Goal: Task Accomplishment & Management: Complete application form

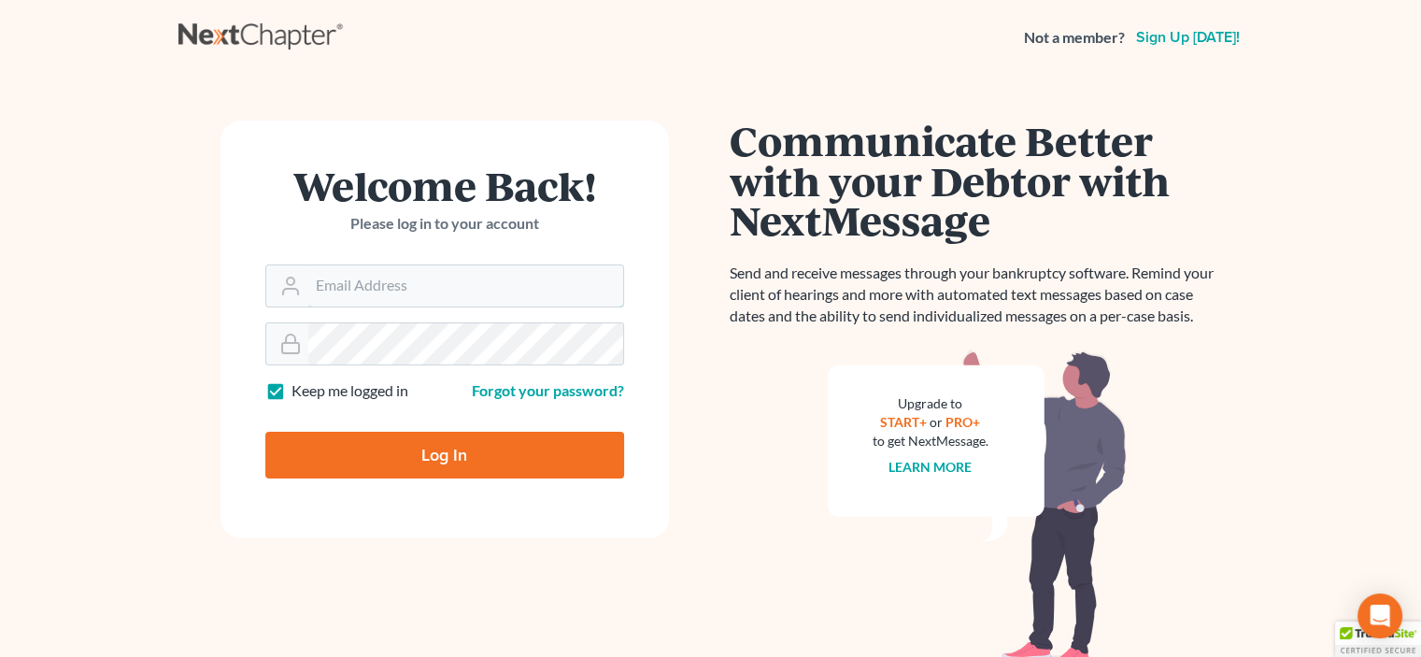
type input "[EMAIL_ADDRESS][DOMAIN_NAME]"
click at [444, 457] on input "Log In" at bounding box center [444, 455] width 359 height 47
type input "Thinking..."
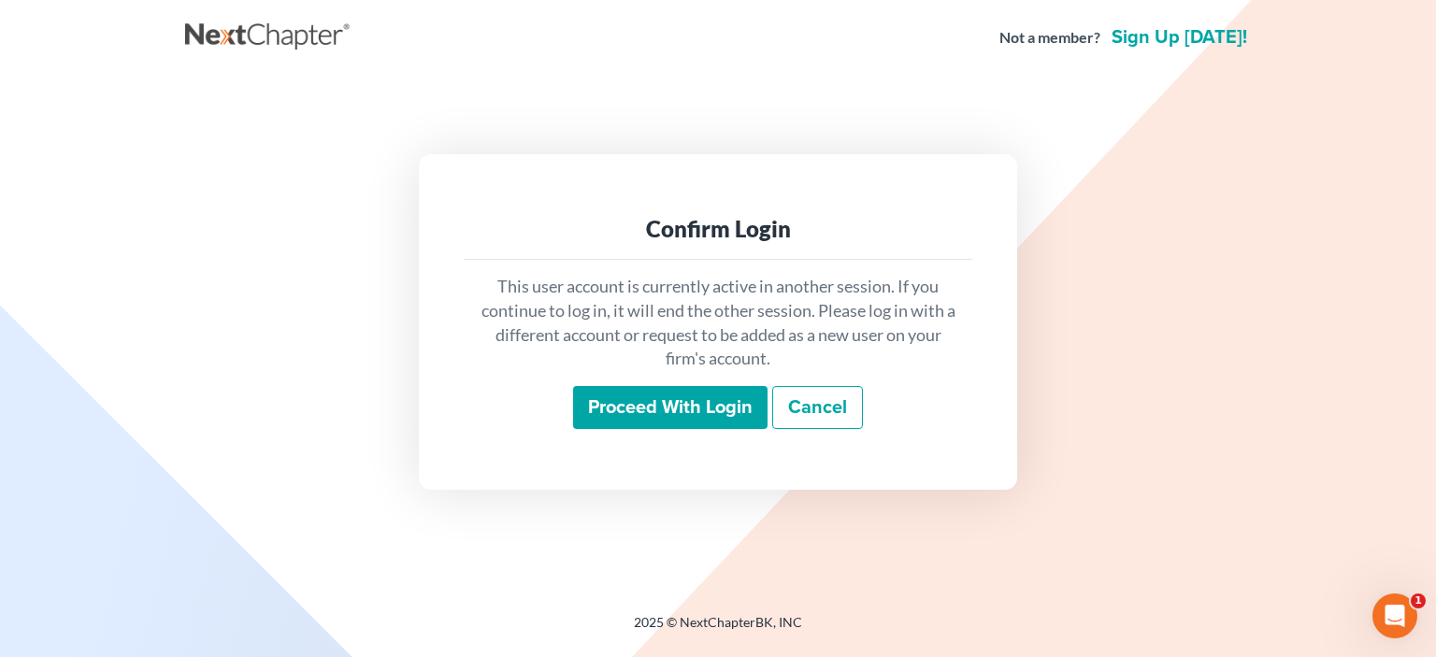
click at [684, 407] on input "Proceed with login" at bounding box center [670, 407] width 194 height 43
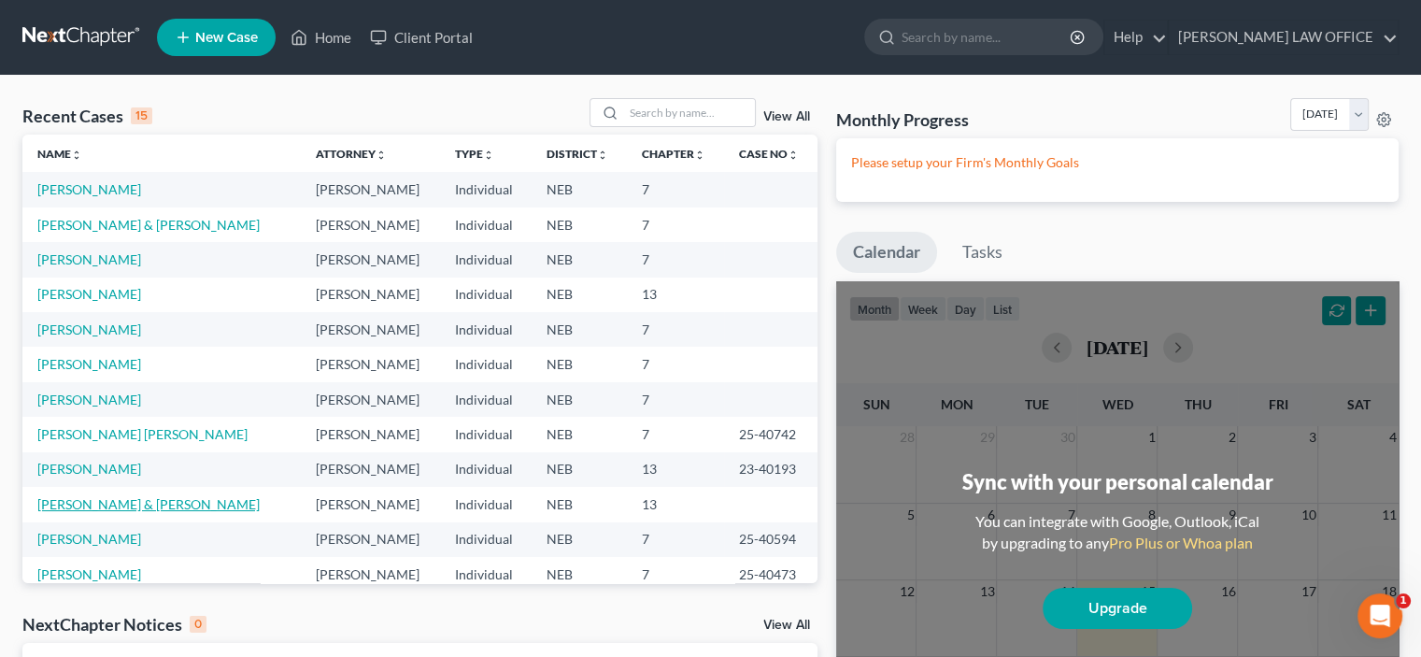
click at [69, 502] on link "[PERSON_NAME] & [PERSON_NAME]" at bounding box center [148, 504] width 222 height 16
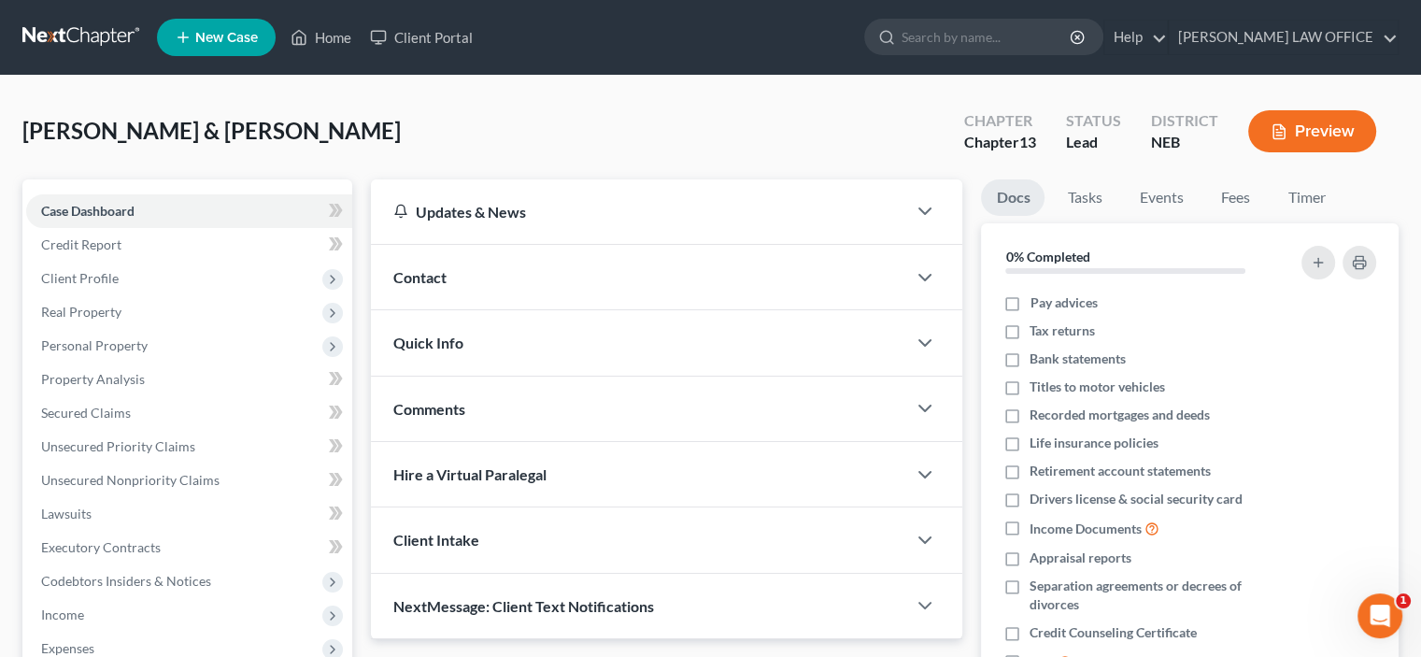
click at [473, 485] on div "Hire a Virtual Paralegal" at bounding box center [639, 474] width 536 height 64
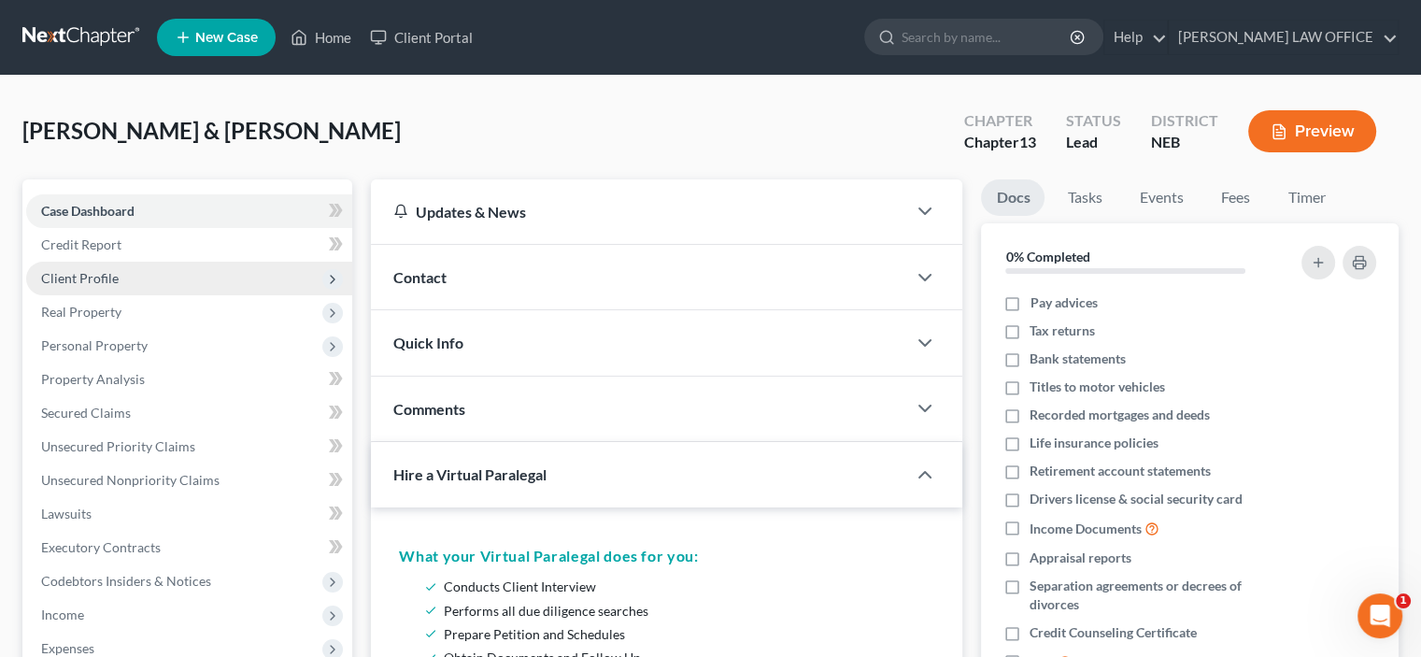
click at [97, 270] on span "Client Profile" at bounding box center [80, 278] width 78 height 16
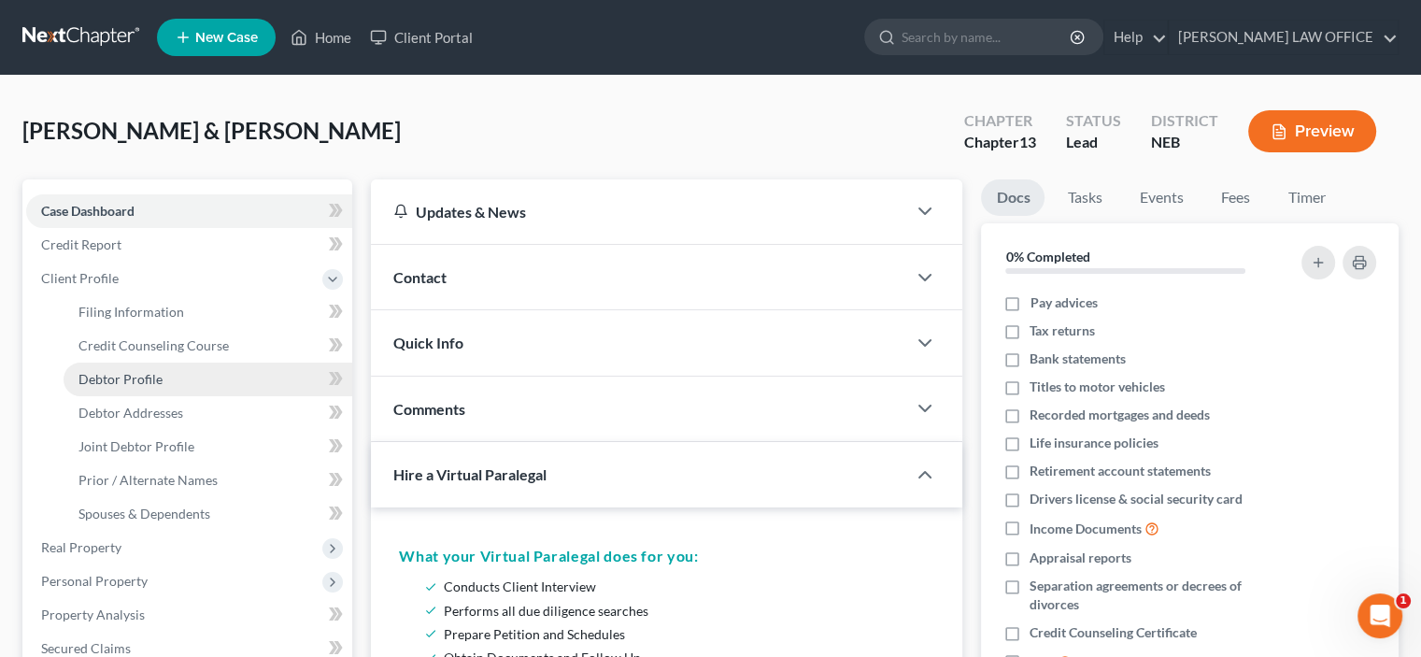
click at [124, 377] on span "Debtor Profile" at bounding box center [121, 379] width 84 height 16
select select "1"
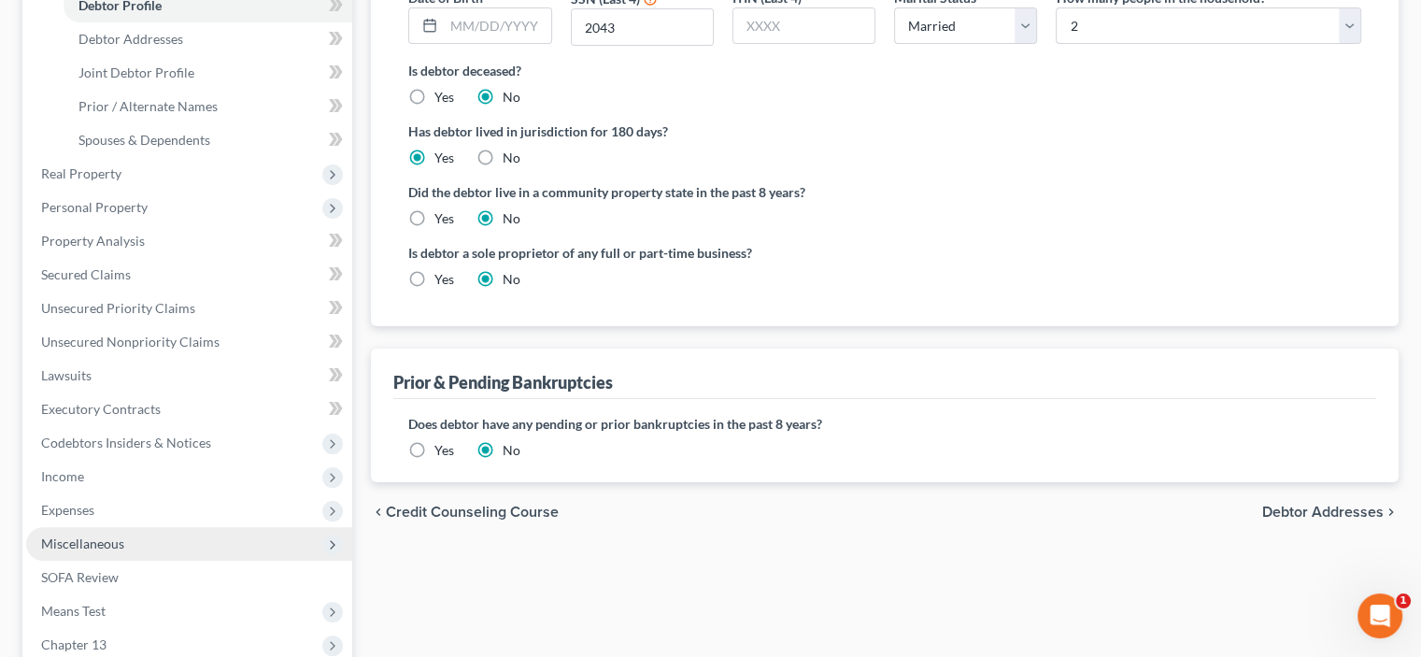
scroll to position [561, 0]
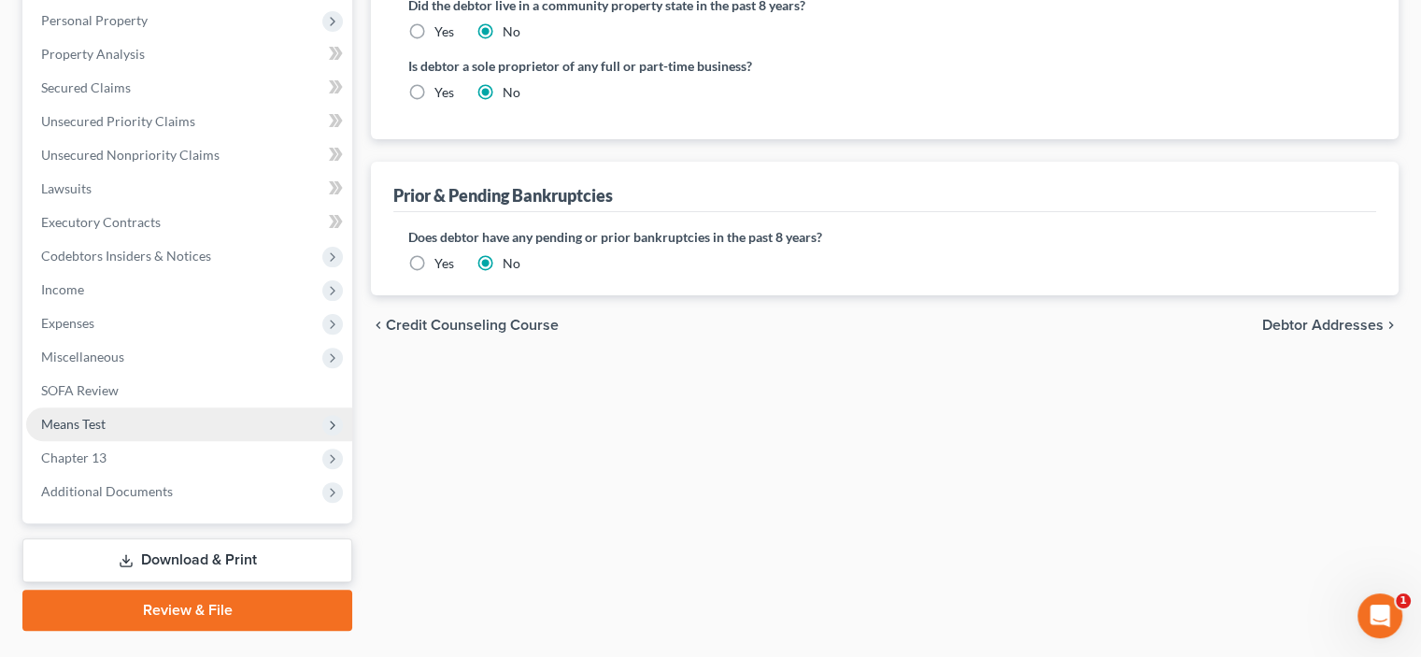
click at [67, 425] on span "Means Test" at bounding box center [73, 424] width 64 height 16
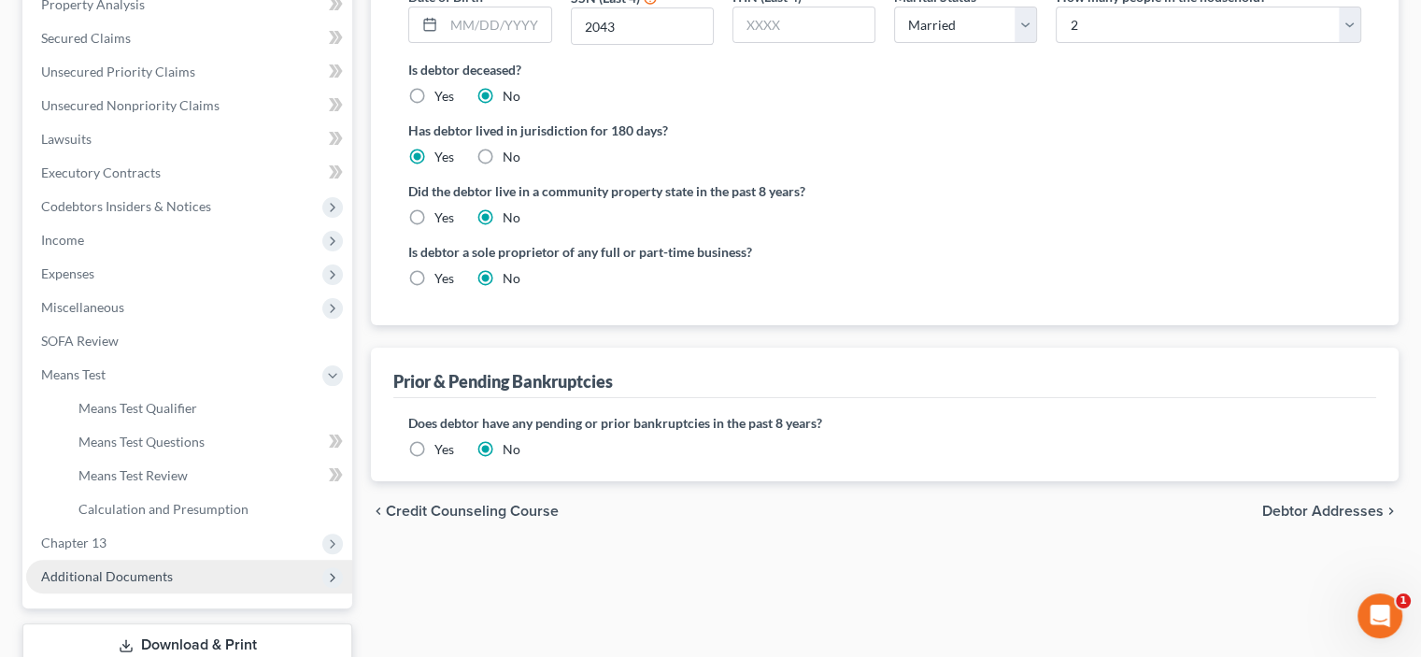
scroll to position [419, 0]
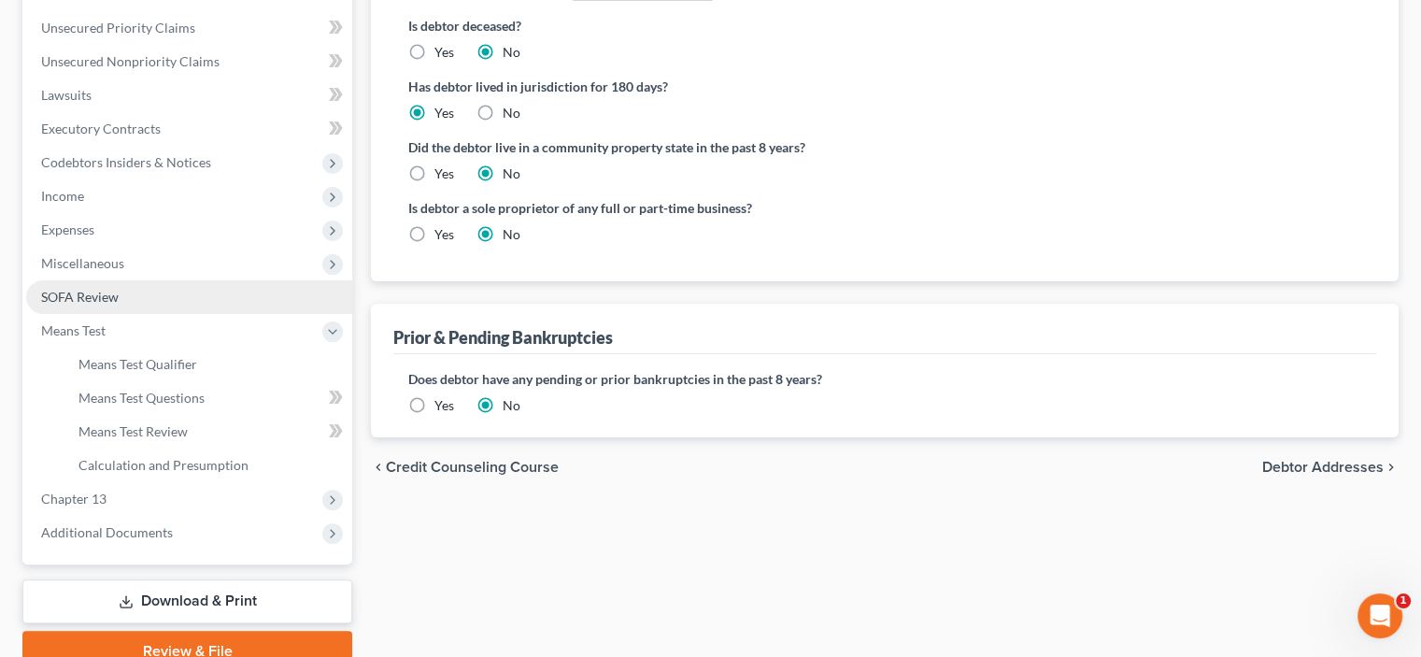
click at [85, 292] on span "SOFA Review" at bounding box center [80, 297] width 78 height 16
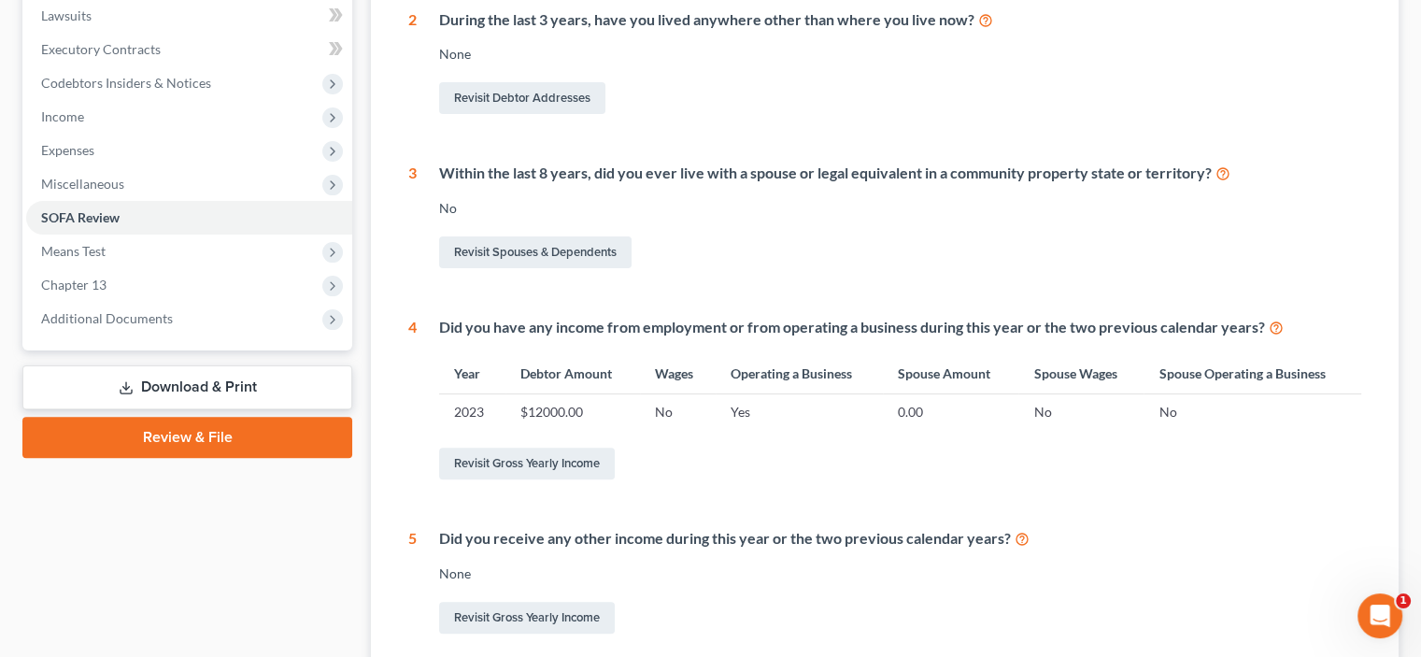
scroll to position [561, 0]
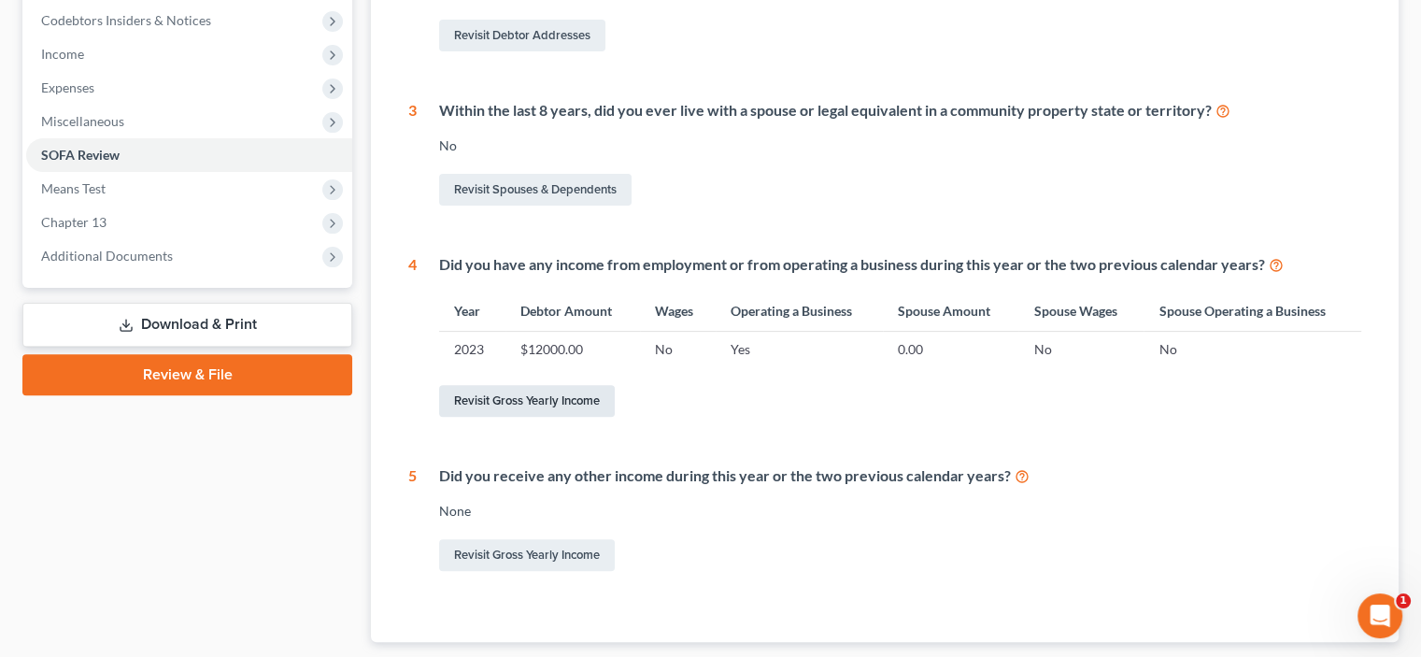
click at [542, 404] on link "Revisit Gross Yearly Income" at bounding box center [527, 401] width 176 height 32
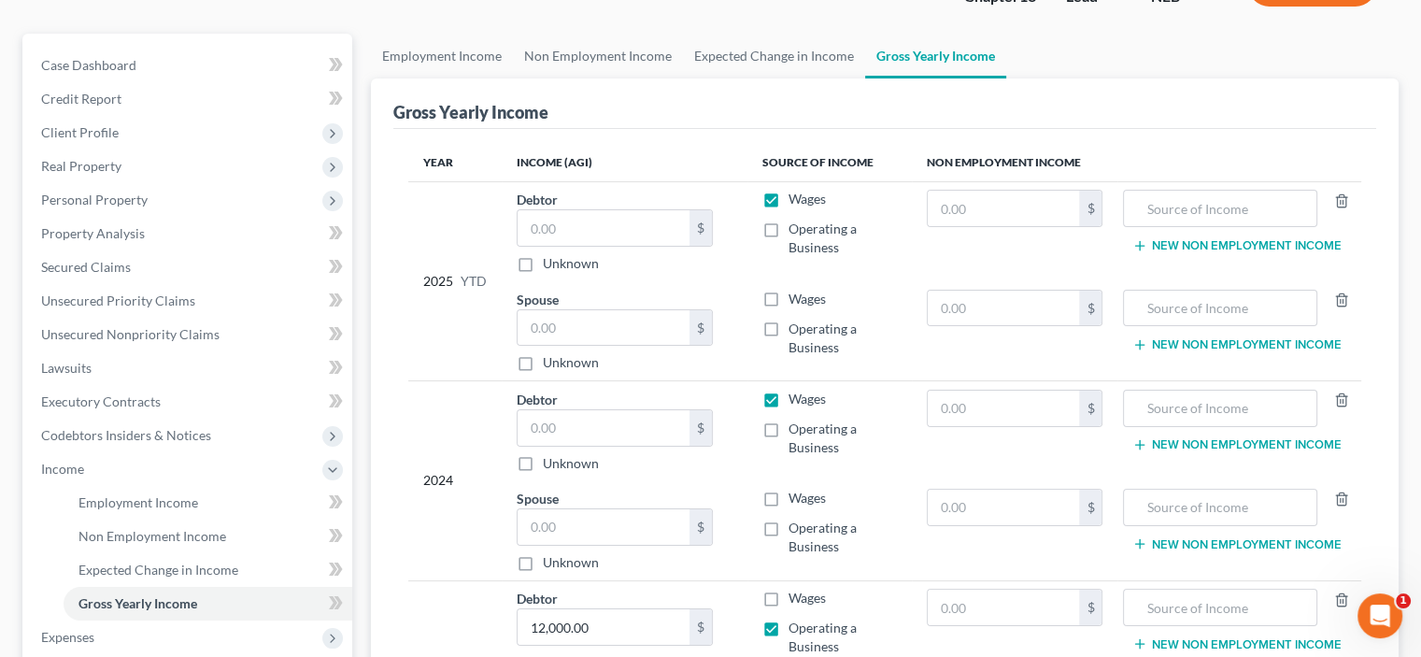
scroll to position [187, 0]
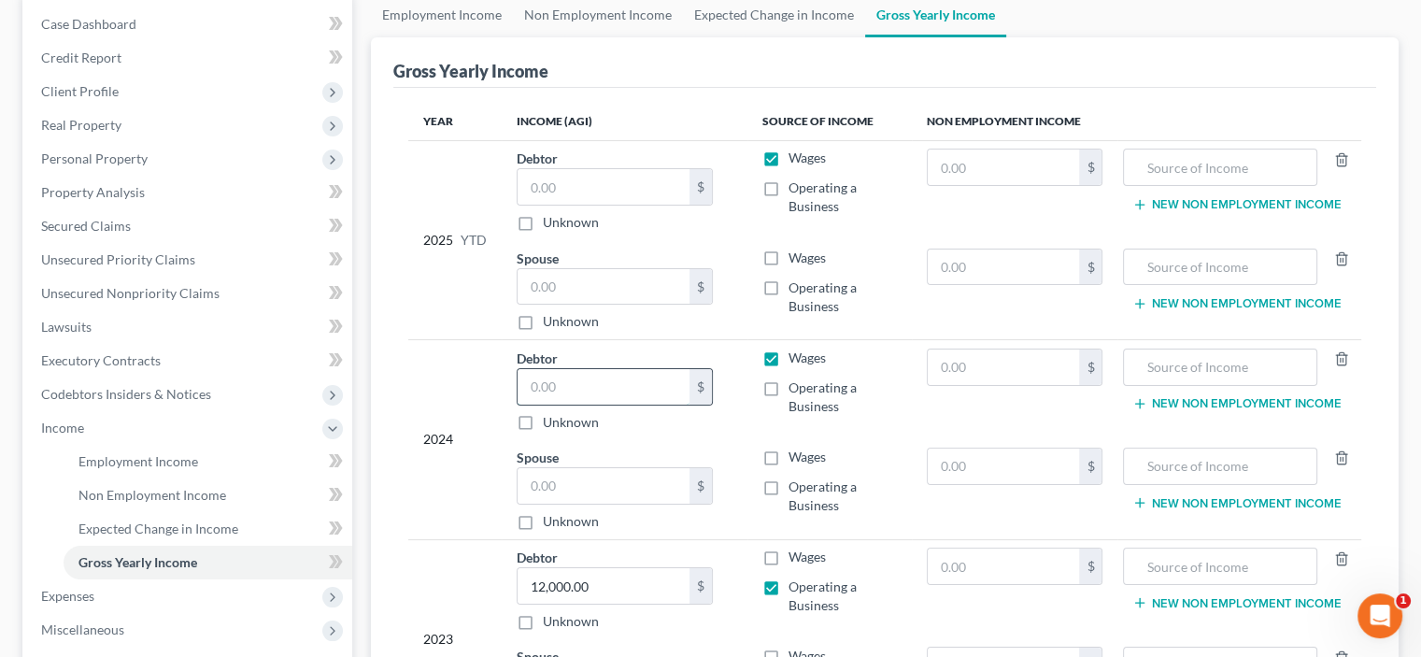
click at [530, 385] on input "text" at bounding box center [604, 387] width 172 height 36
type input "3,000.00"
click at [531, 486] on input "text" at bounding box center [604, 486] width 172 height 36
type input "50,837.00"
click at [789, 453] on label "Wages" at bounding box center [807, 457] width 37 height 19
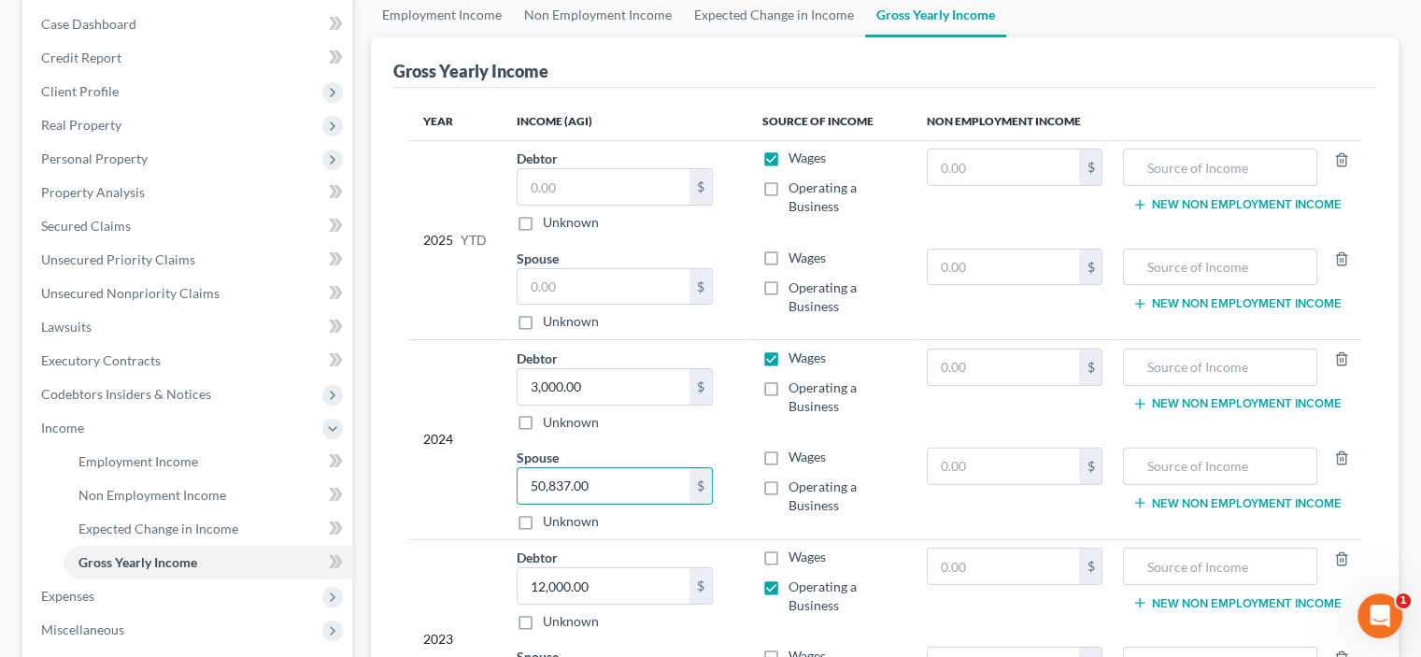
click at [796, 453] on input "Wages" at bounding box center [802, 454] width 12 height 12
checkbox input "true"
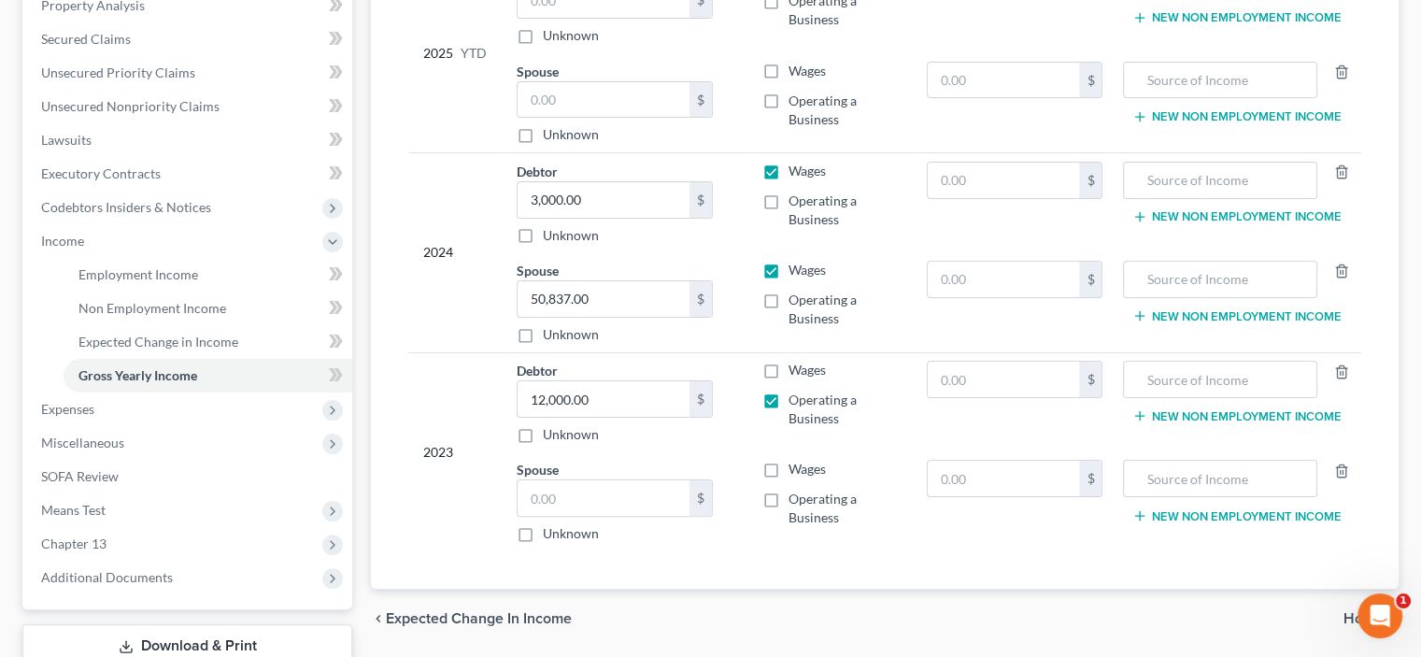
scroll to position [280, 0]
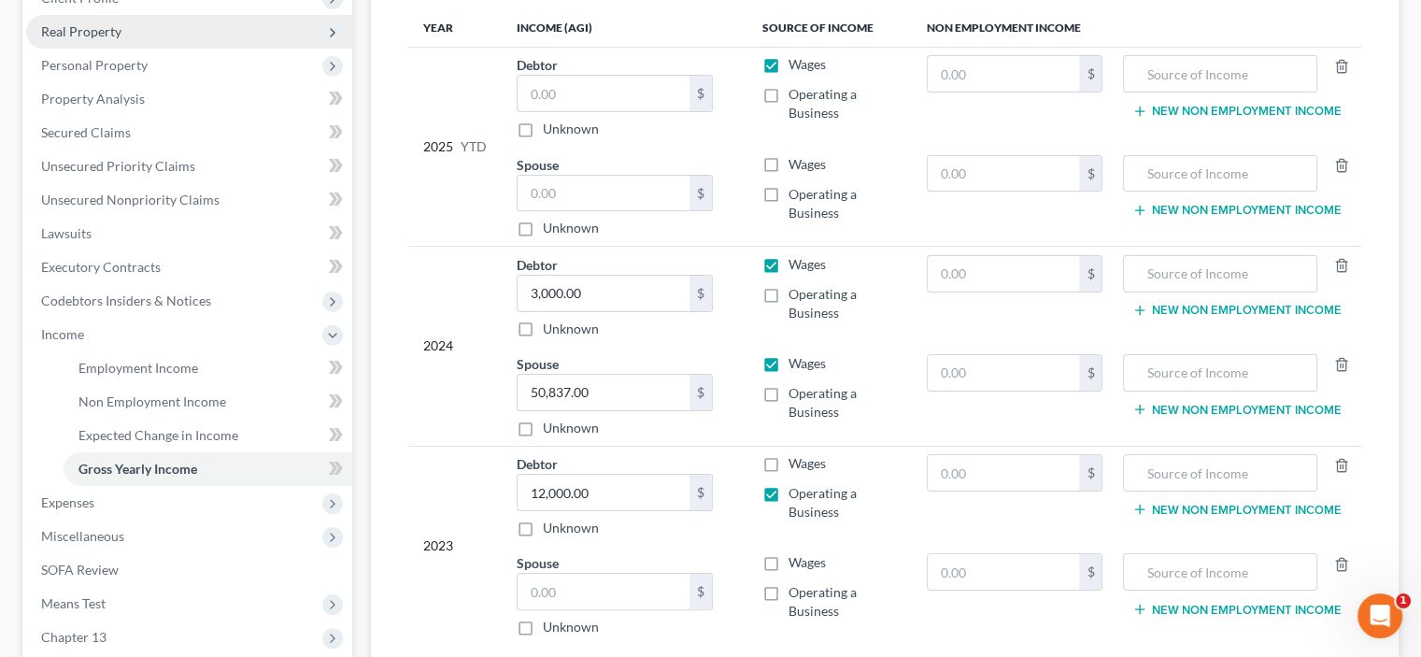
click at [67, 35] on span "Real Property" at bounding box center [81, 31] width 80 height 16
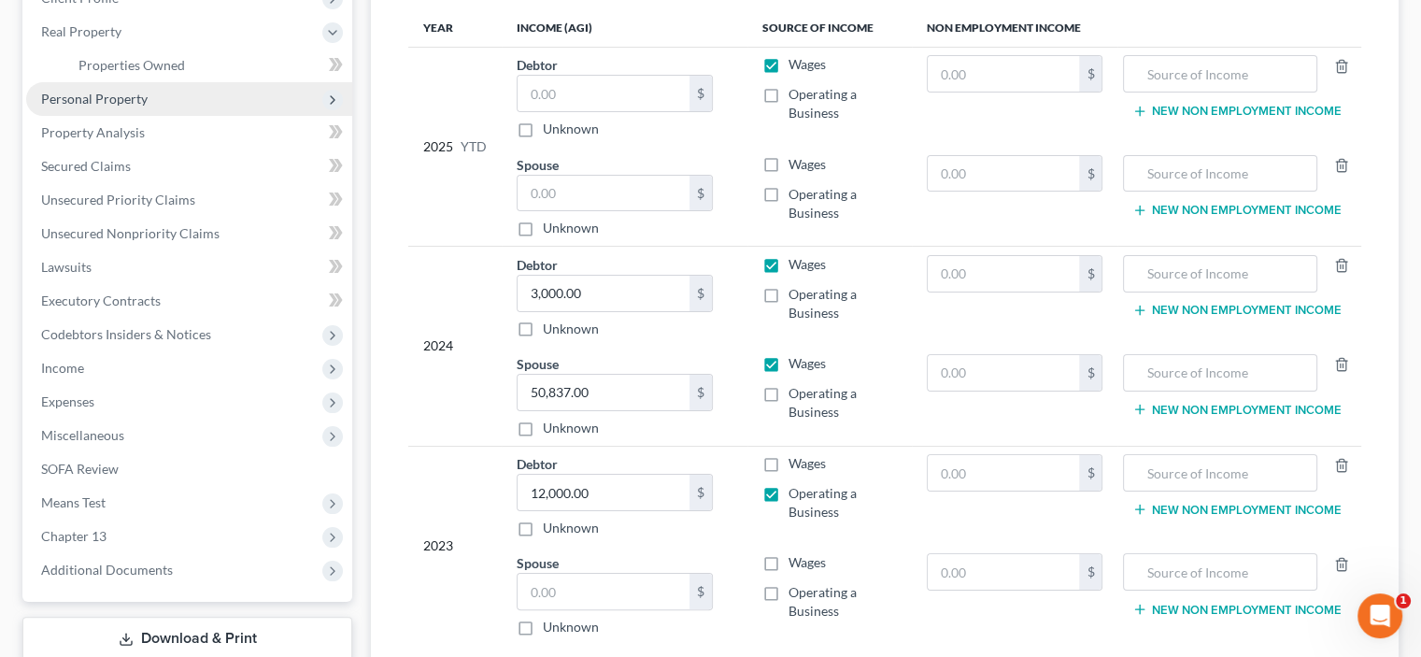
click at [74, 96] on span "Personal Property" at bounding box center [94, 99] width 107 height 16
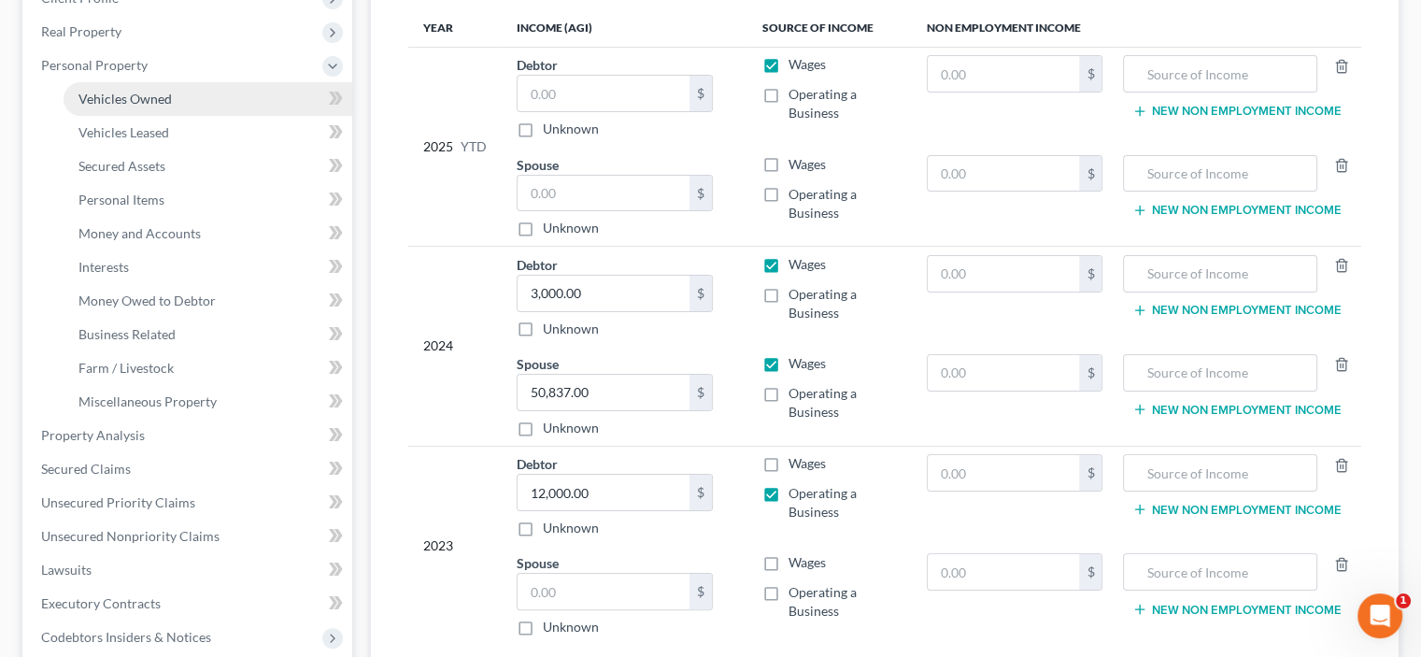
click at [118, 97] on span "Vehicles Owned" at bounding box center [125, 99] width 93 height 16
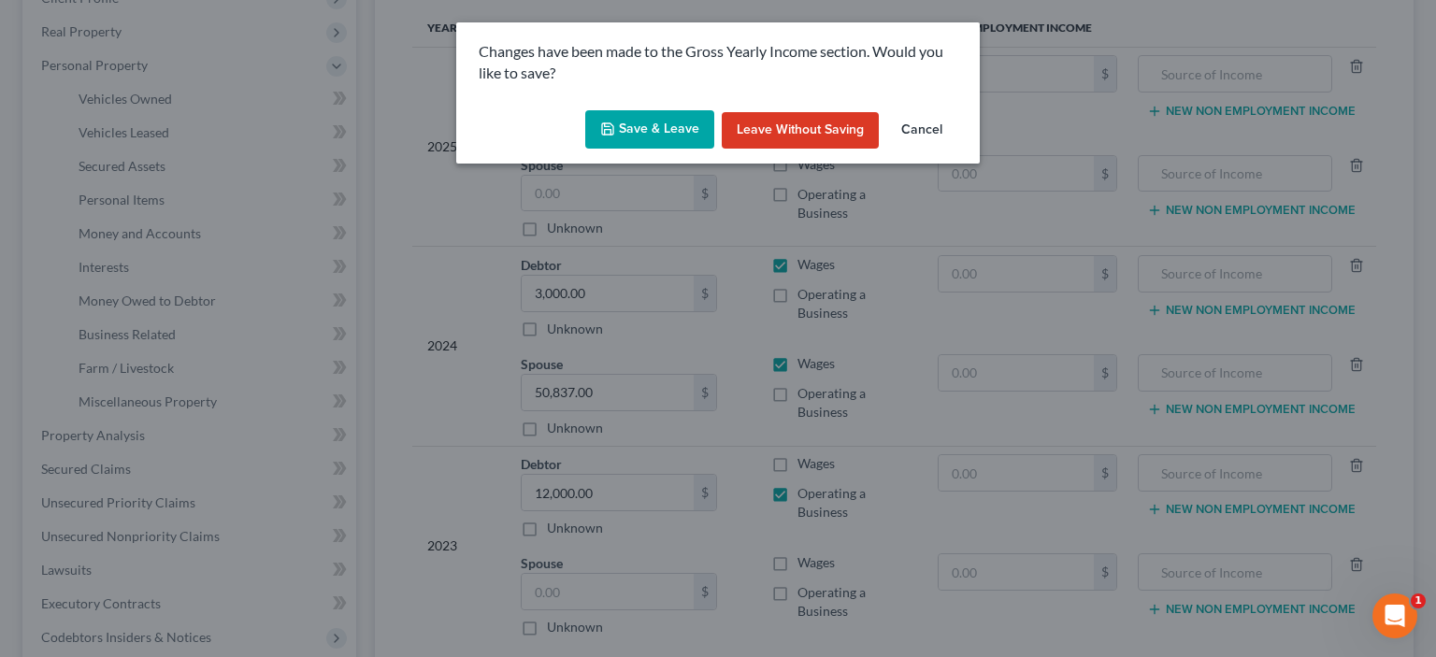
click at [624, 131] on button "Save & Leave" at bounding box center [649, 129] width 129 height 39
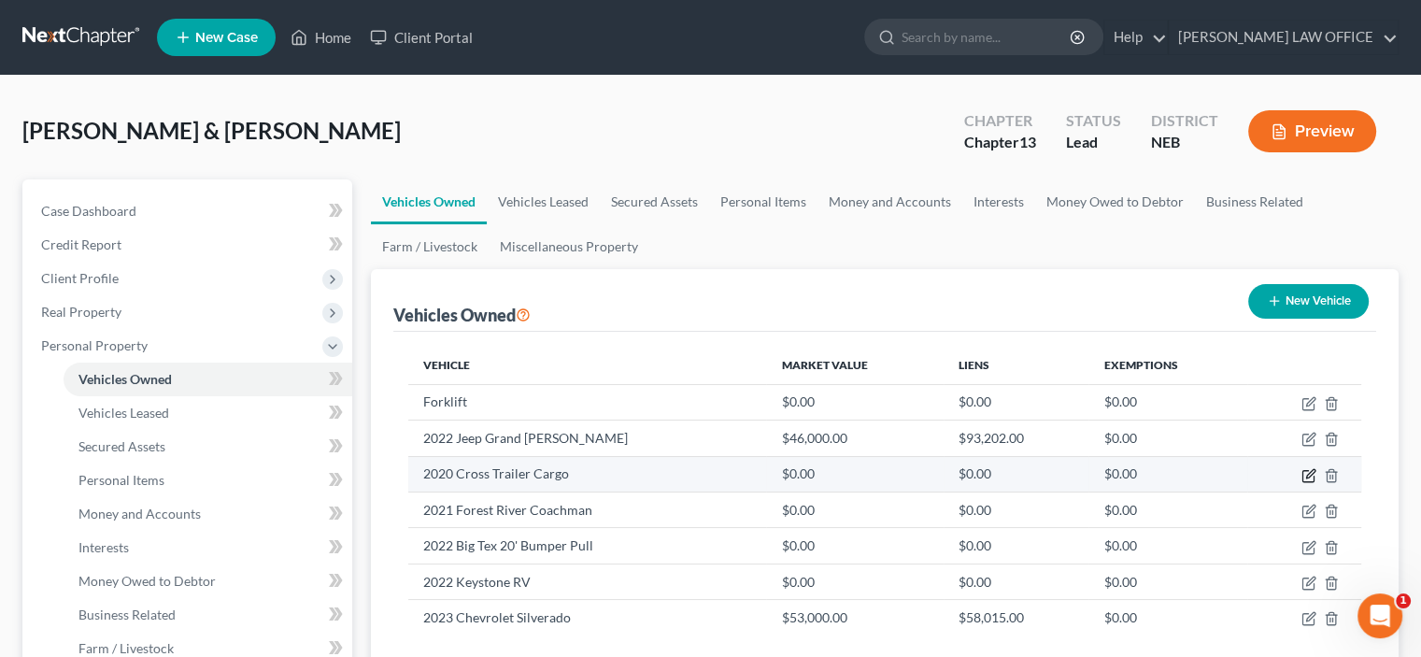
click at [1309, 475] on icon "button" at bounding box center [1311, 473] width 8 height 8
select select "2"
select select "6"
select select "2"
select select "0"
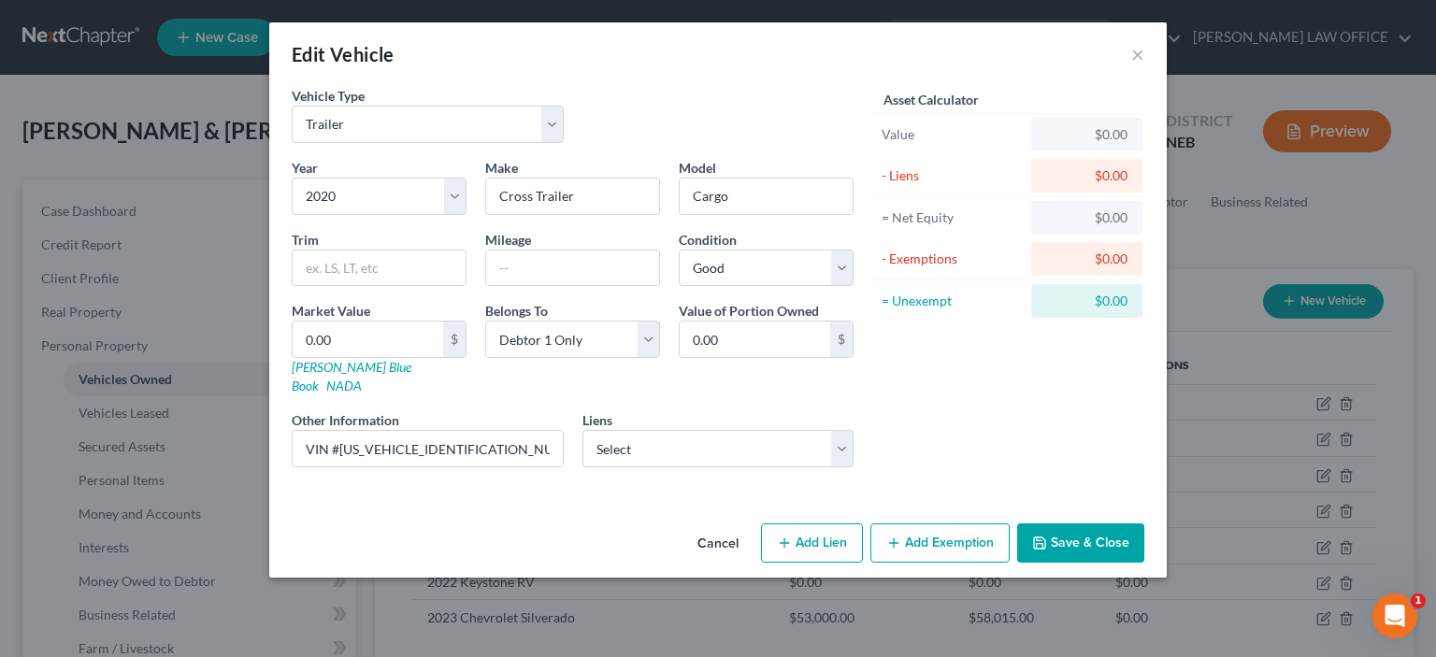
click at [1077, 530] on button "Save & Close" at bounding box center [1080, 542] width 127 height 39
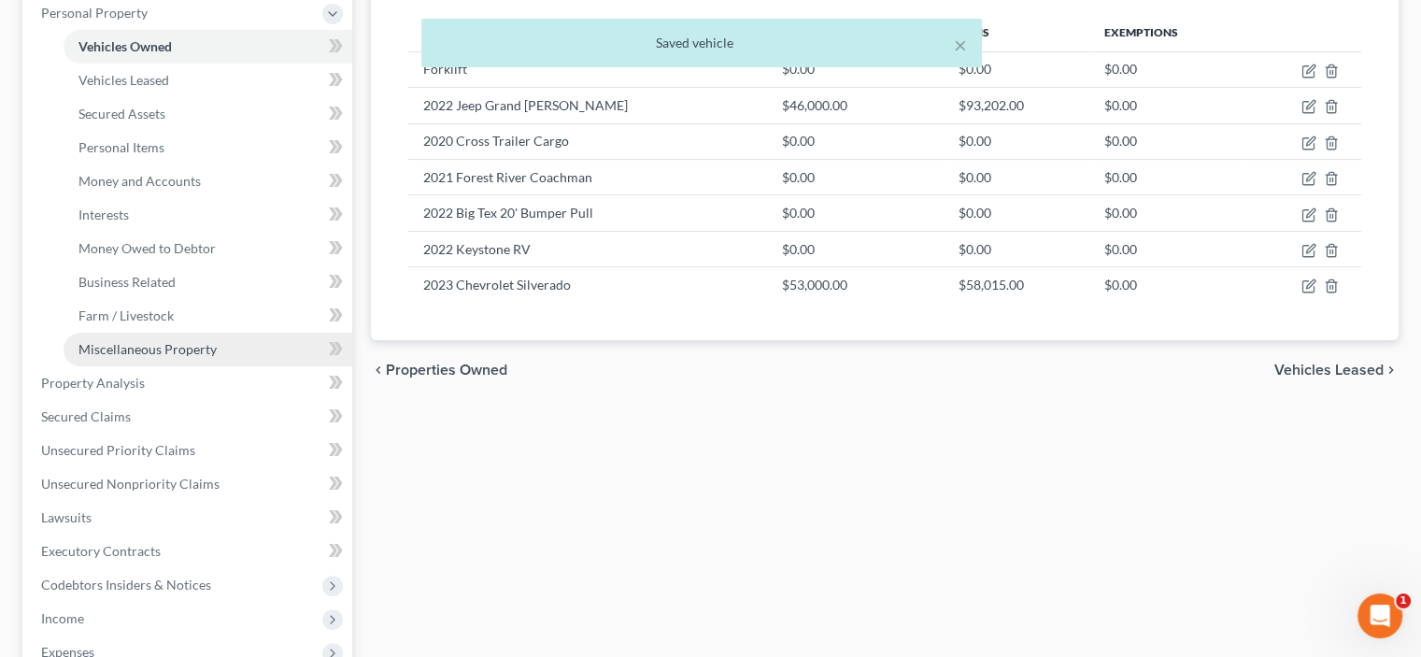
scroll to position [374, 0]
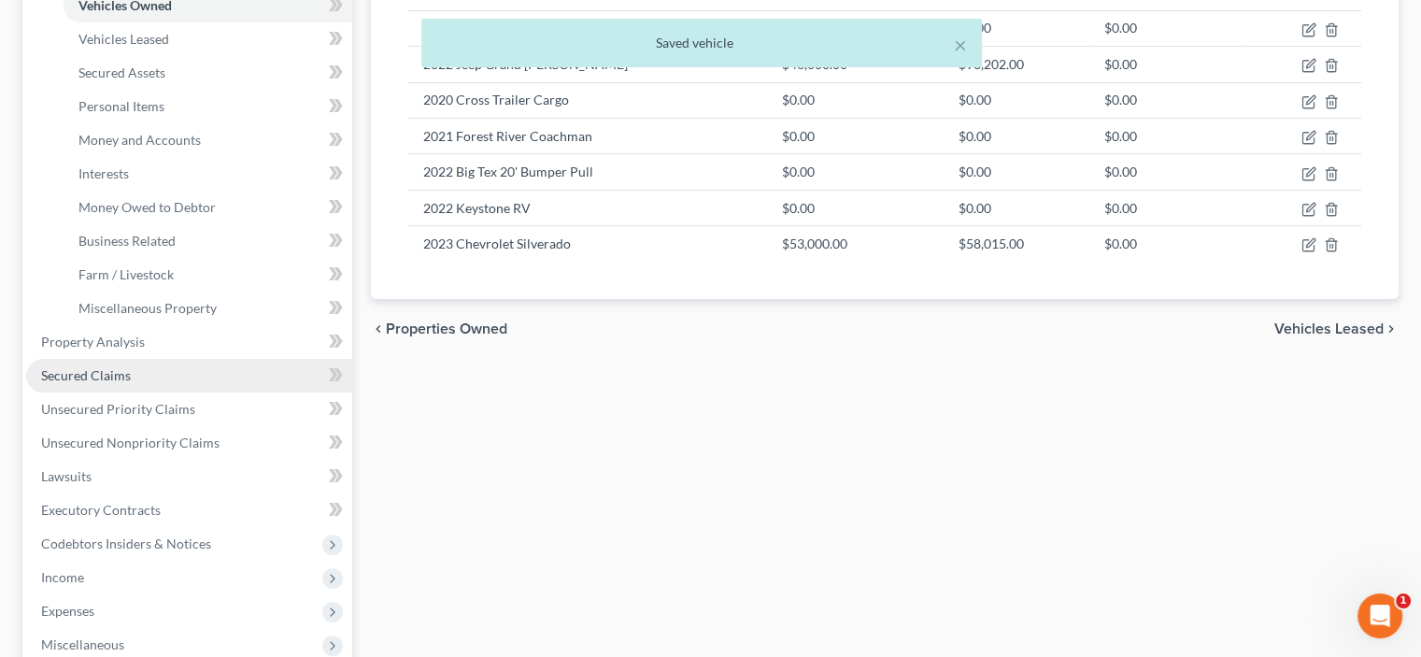
click at [103, 379] on span "Secured Claims" at bounding box center [86, 375] width 90 height 16
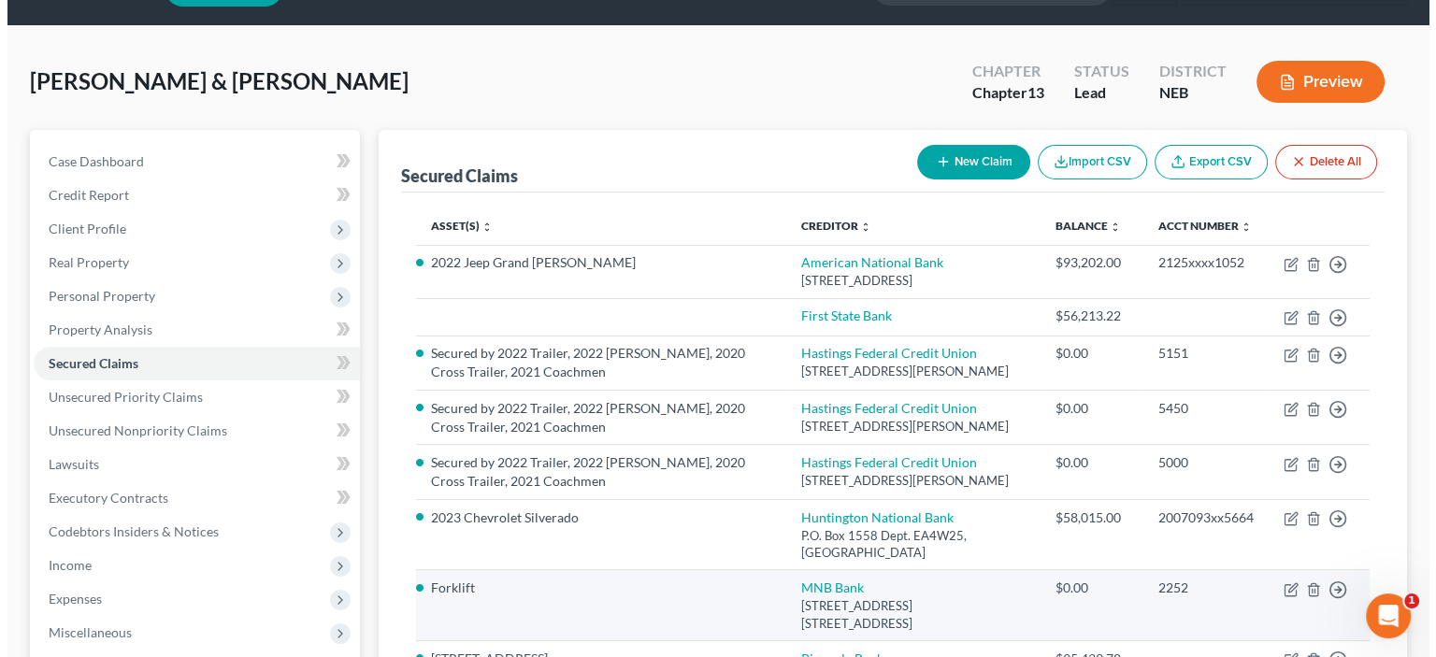
scroll to position [280, 0]
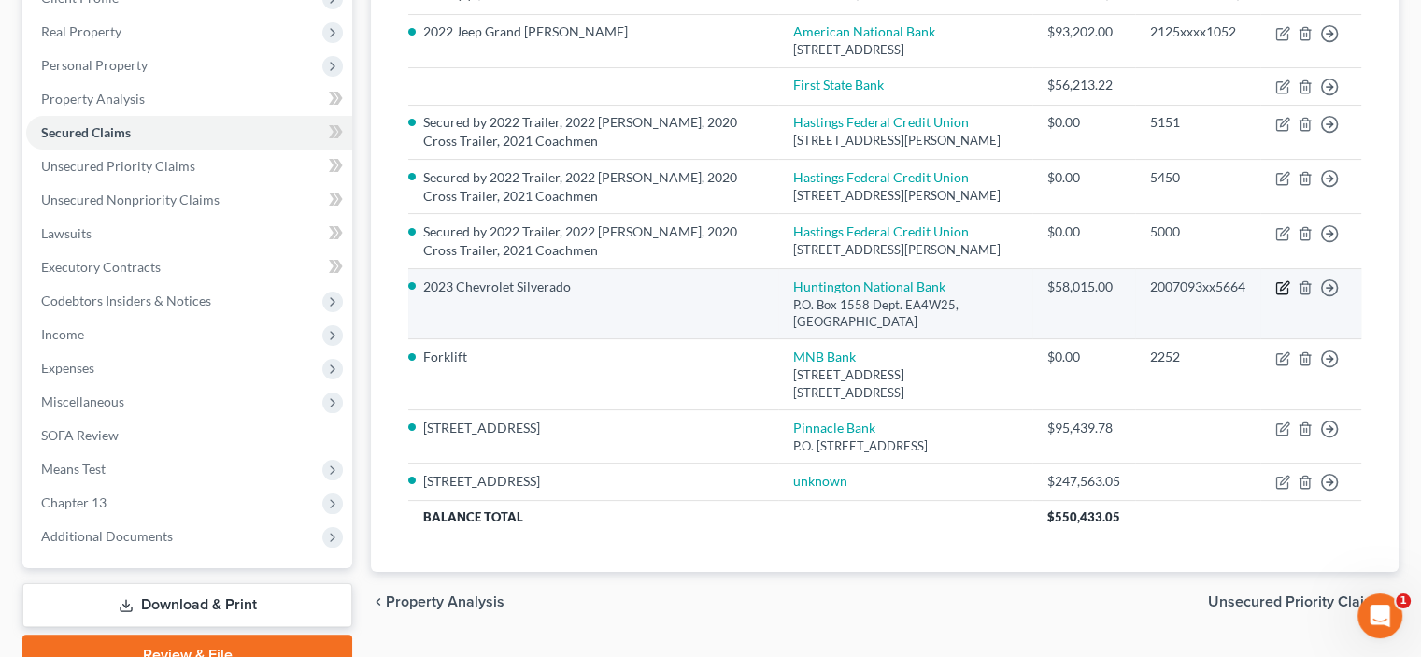
click at [1284, 285] on icon "button" at bounding box center [1283, 287] width 15 height 15
select select "36"
select select "2"
select select "0"
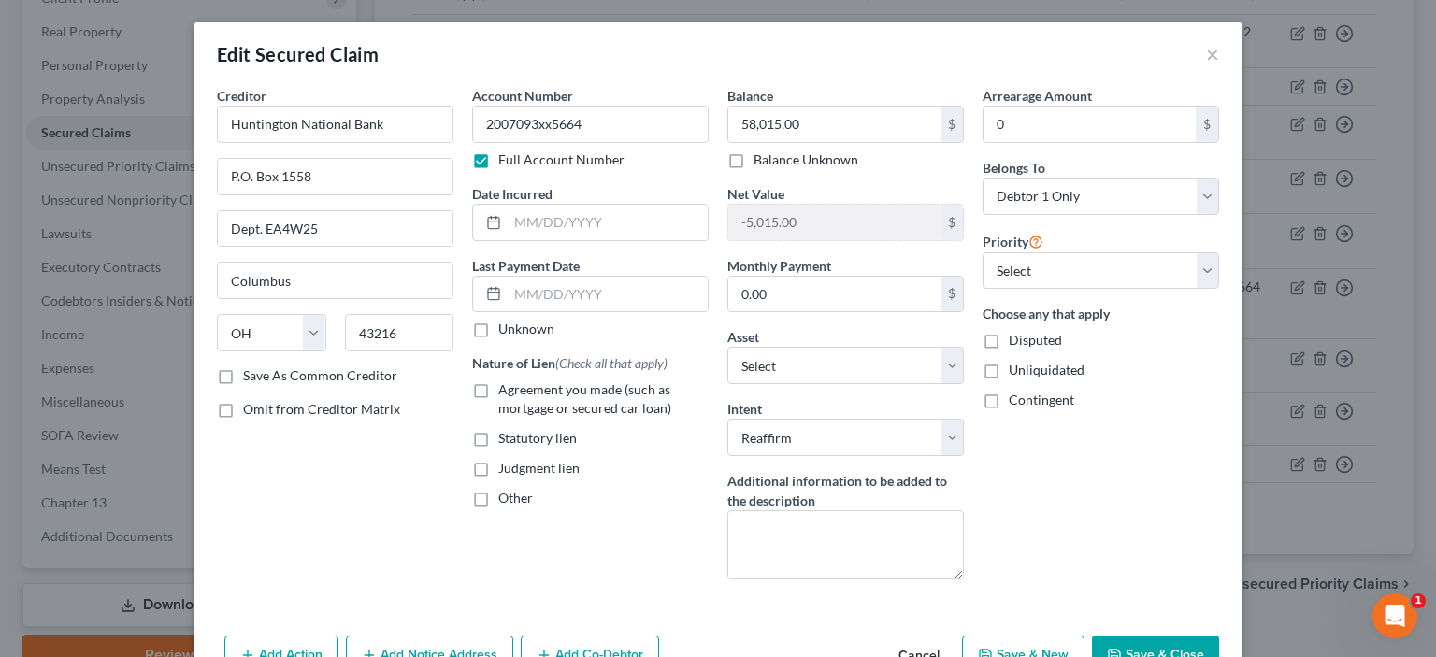
click at [498, 383] on label "Agreement you made (such as mortgage or secured car loan)" at bounding box center [603, 398] width 210 height 37
click at [506, 383] on input "Agreement you made (such as mortgage or secured car loan)" at bounding box center [512, 386] width 12 height 12
checkbox input "true"
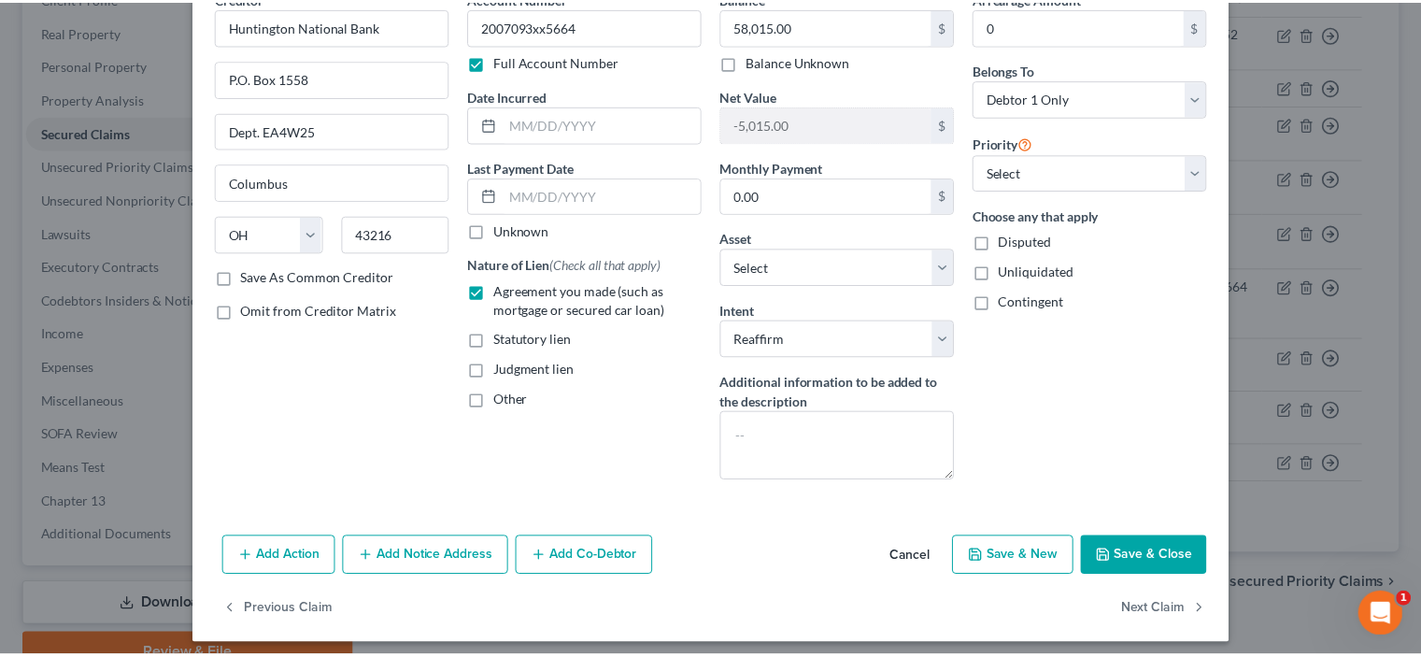
scroll to position [106, 0]
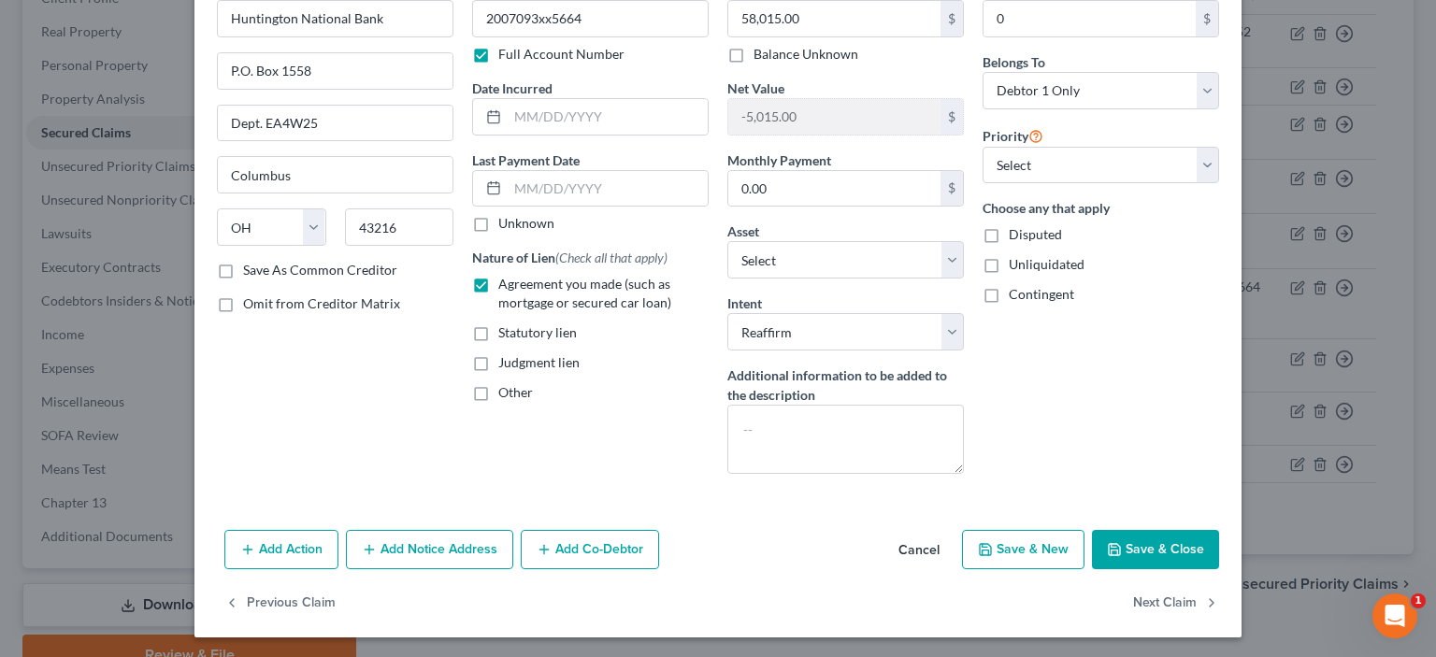
click at [1128, 546] on button "Save & Close" at bounding box center [1155, 549] width 127 height 39
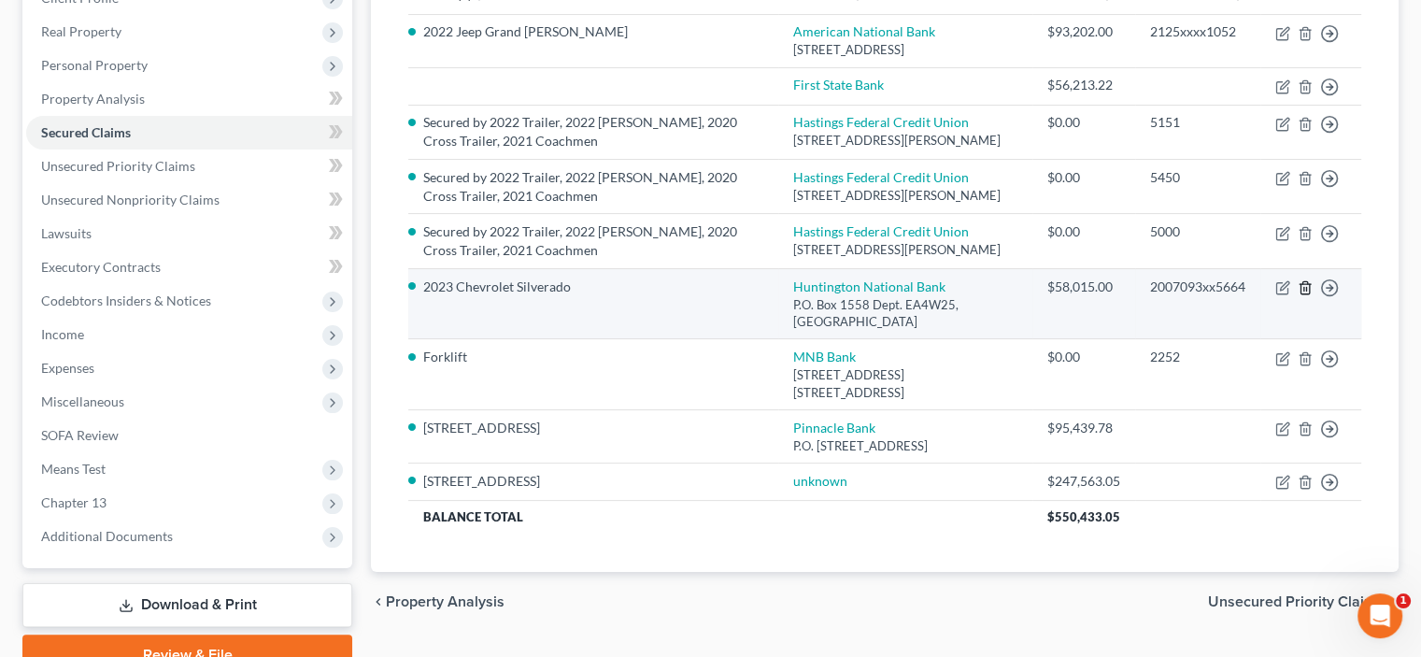
click at [1305, 287] on line "button" at bounding box center [1305, 289] width 0 height 4
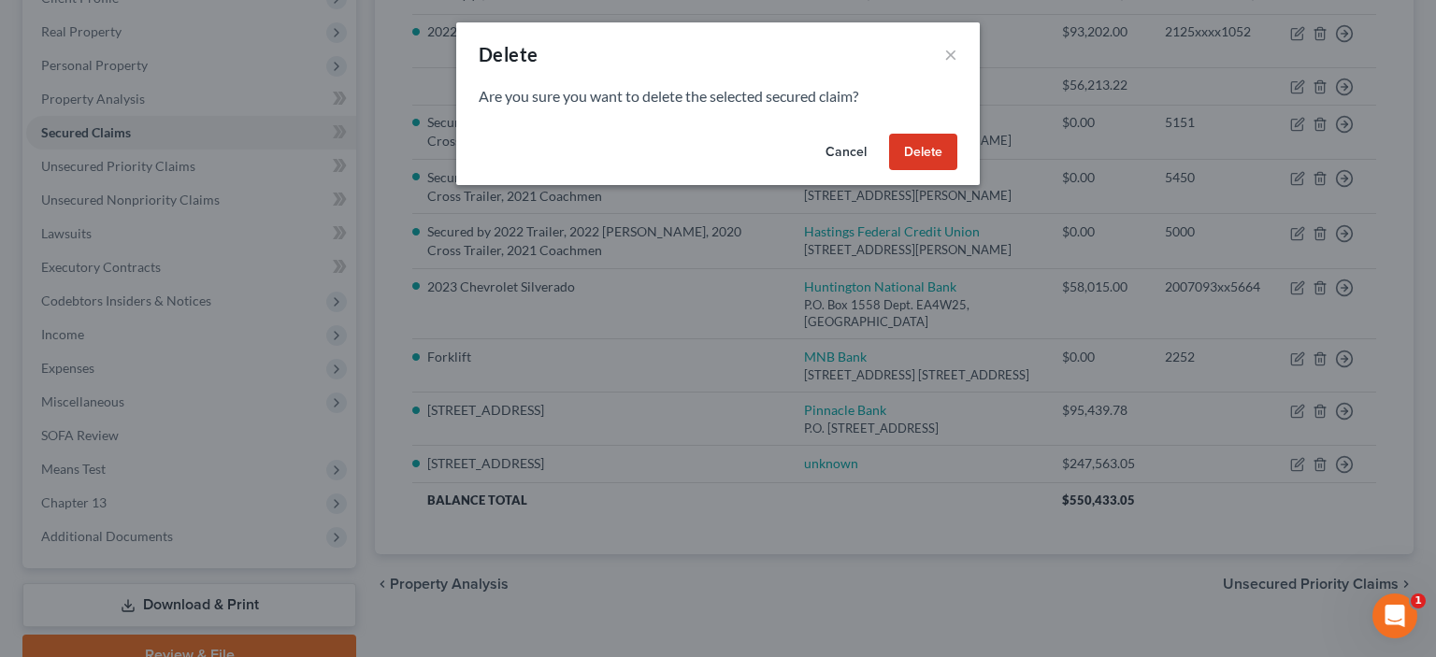
click at [920, 156] on button "Delete" at bounding box center [923, 152] width 68 height 37
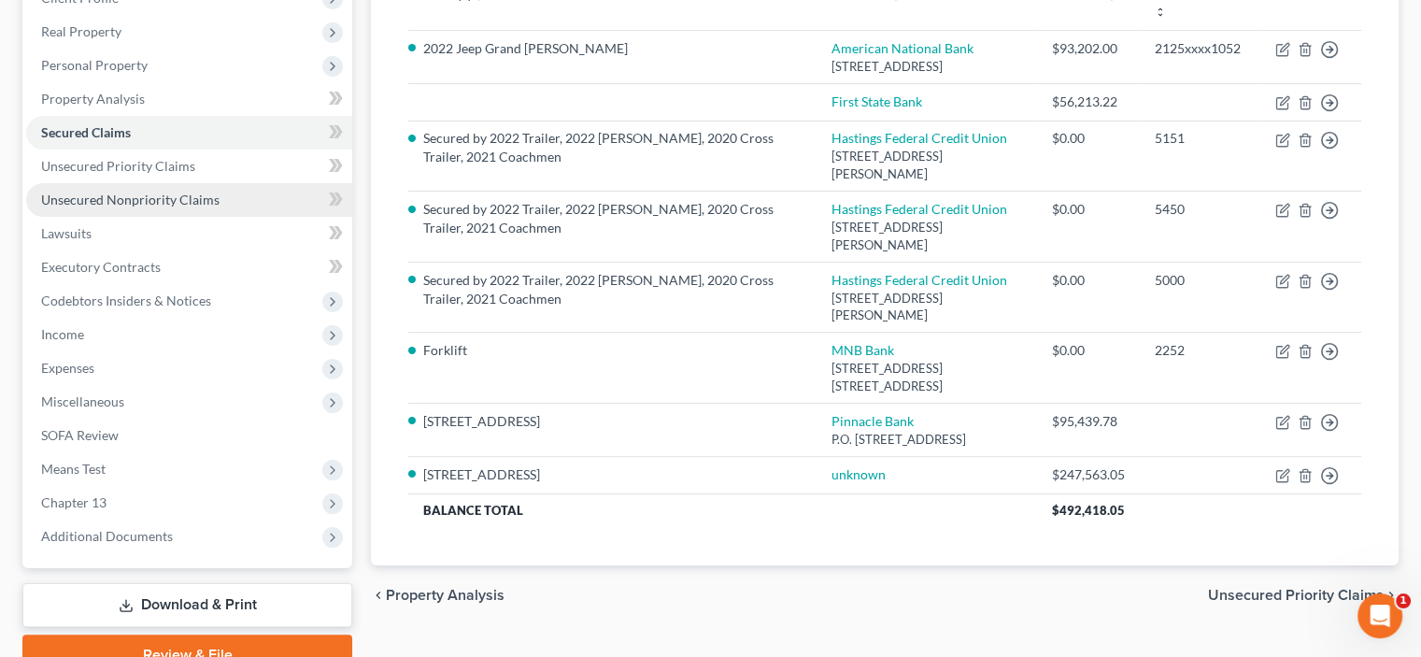
click at [89, 201] on span "Unsecured Nonpriority Claims" at bounding box center [130, 200] width 179 height 16
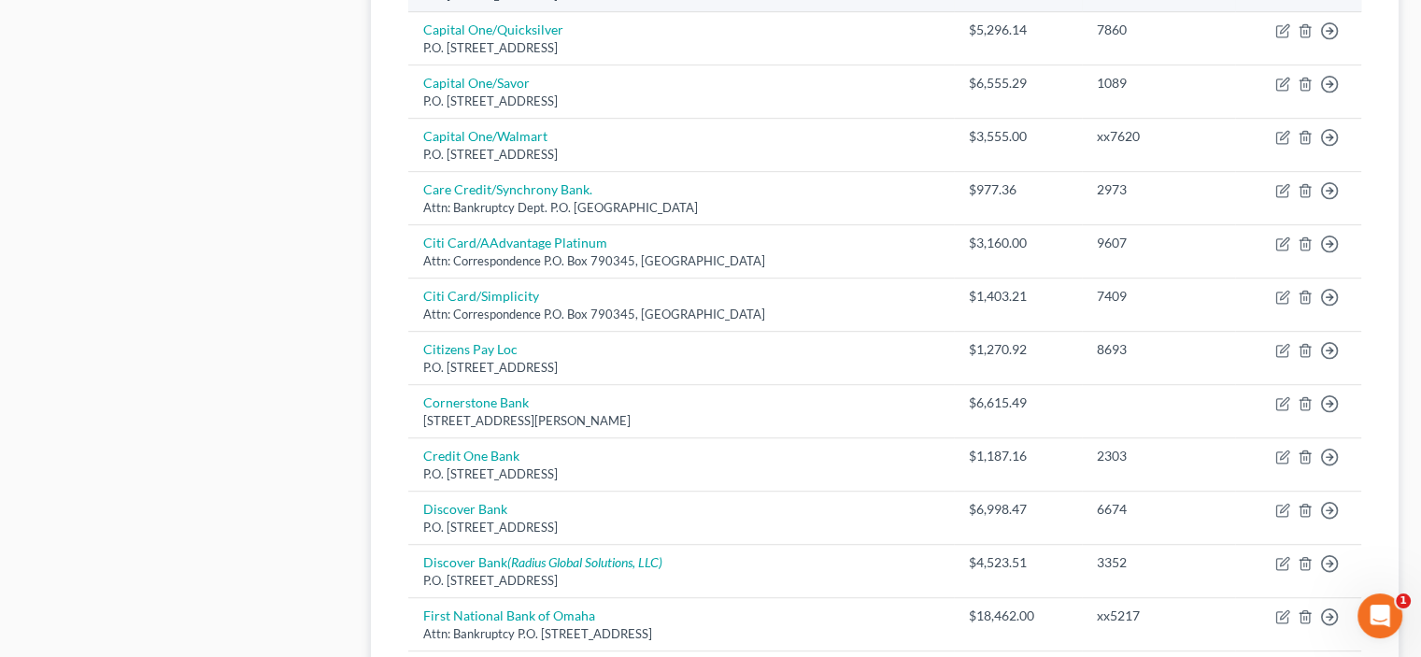
scroll to position [1494, 0]
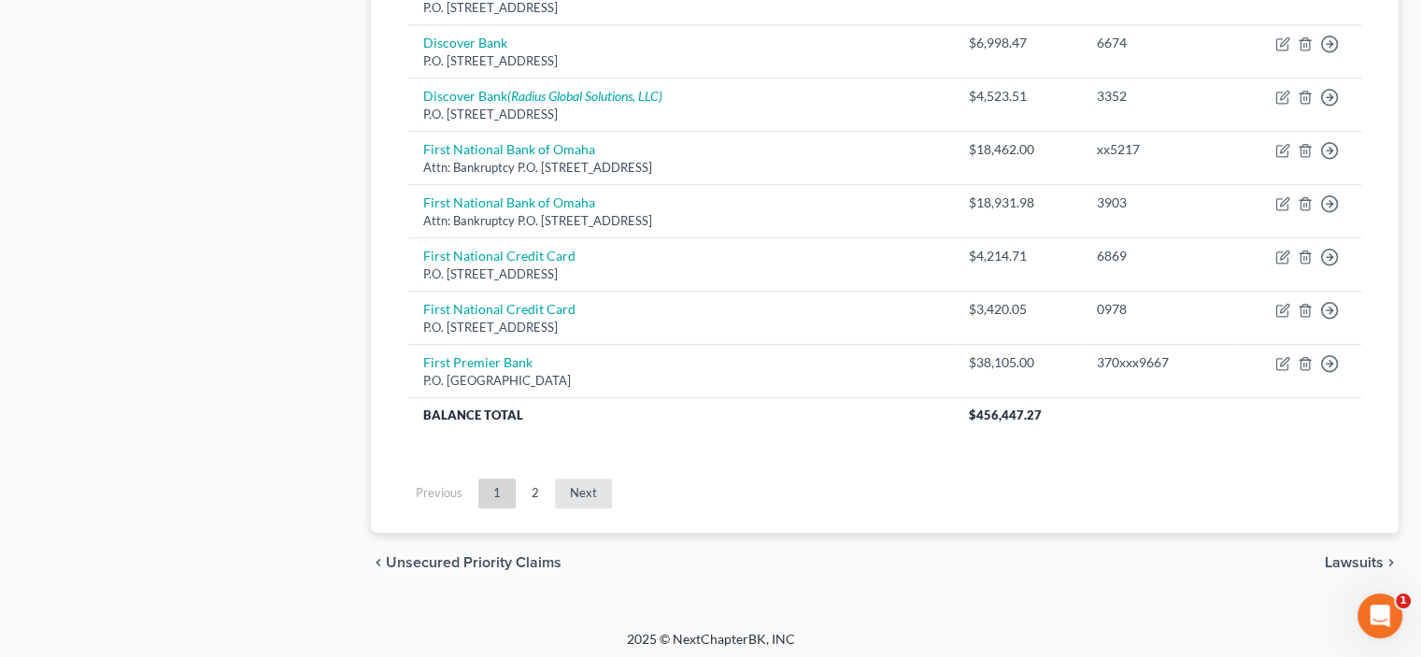
click at [579, 483] on link "Next" at bounding box center [583, 494] width 57 height 30
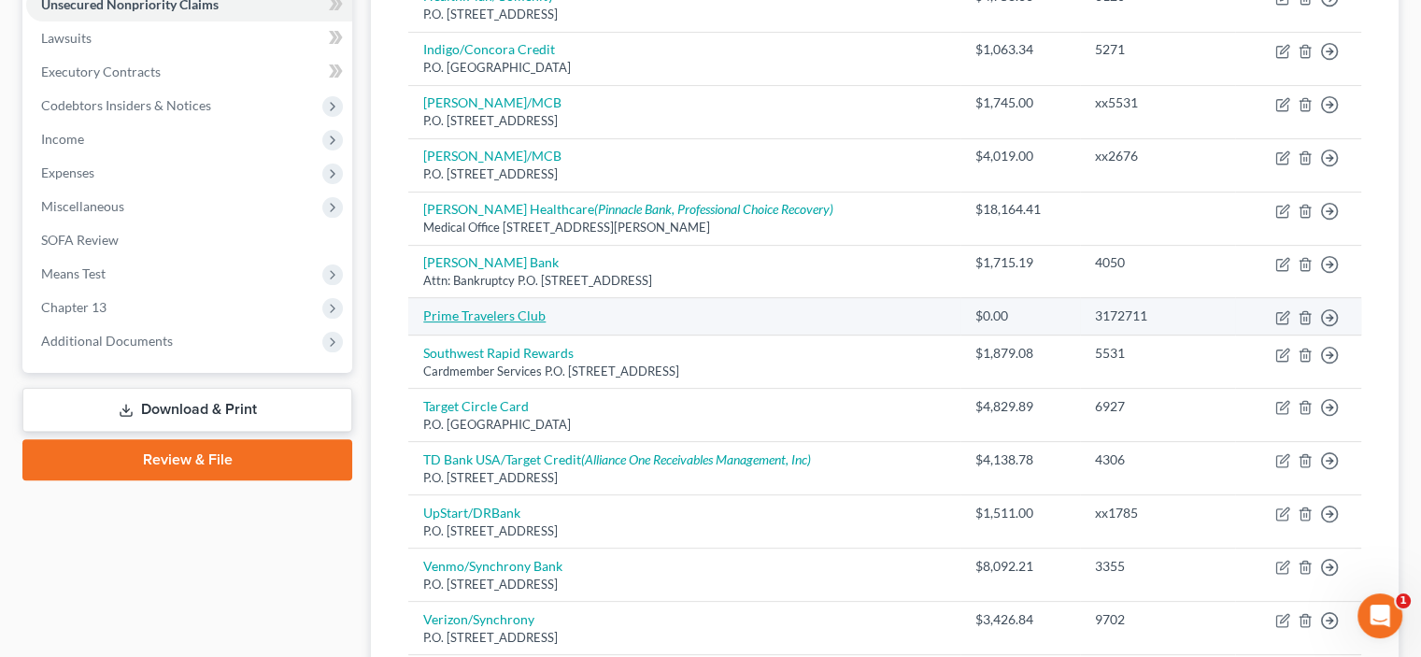
scroll to position [508, 0]
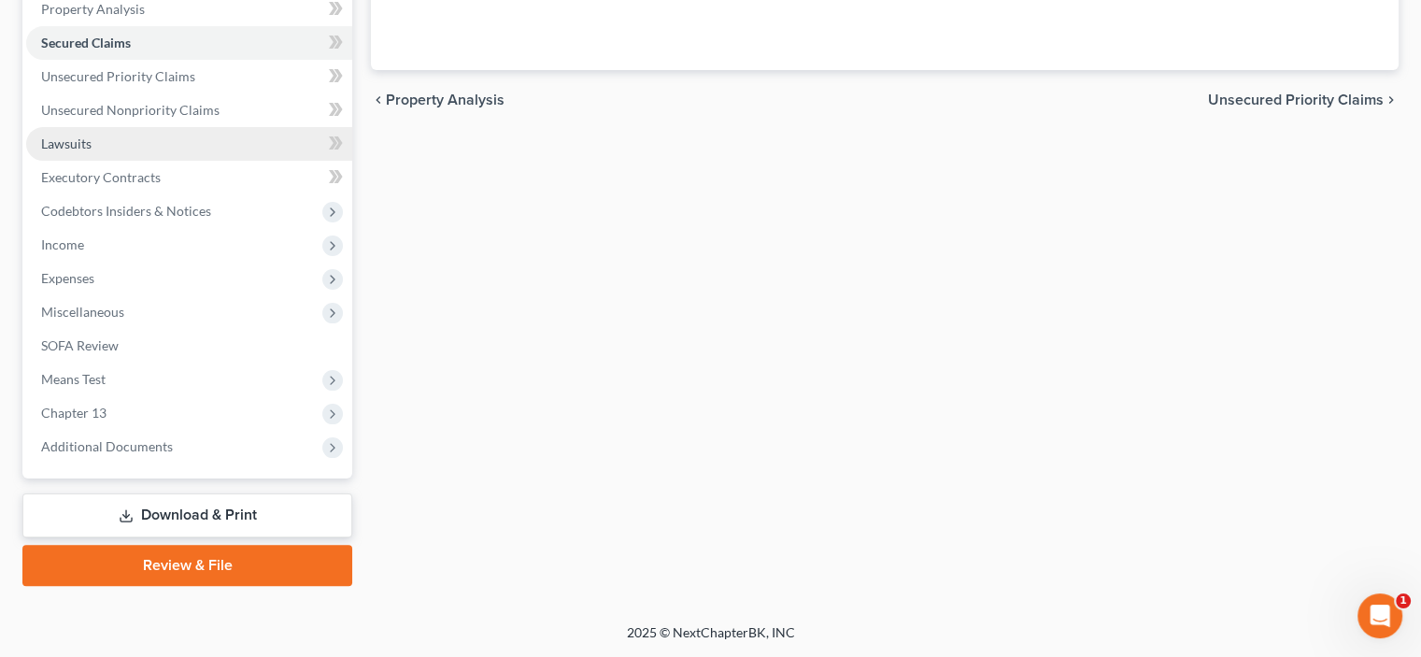
scroll to position [280, 0]
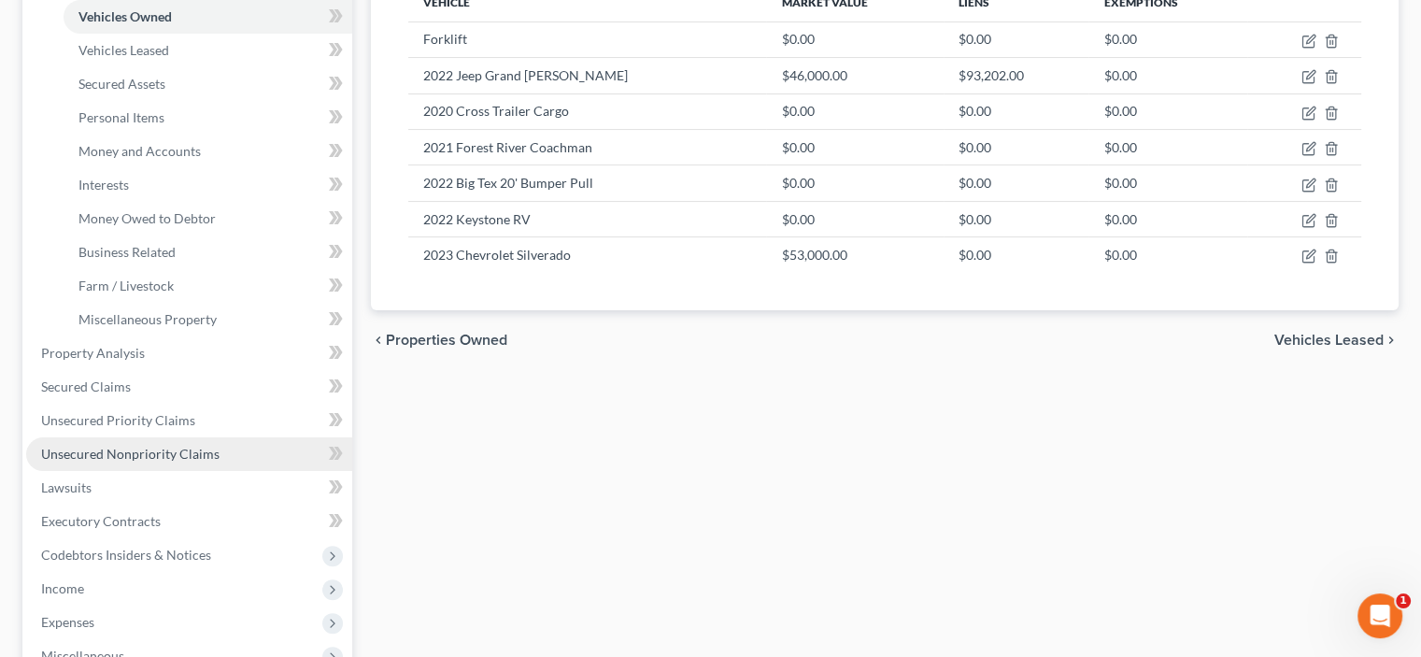
scroll to position [331, 0]
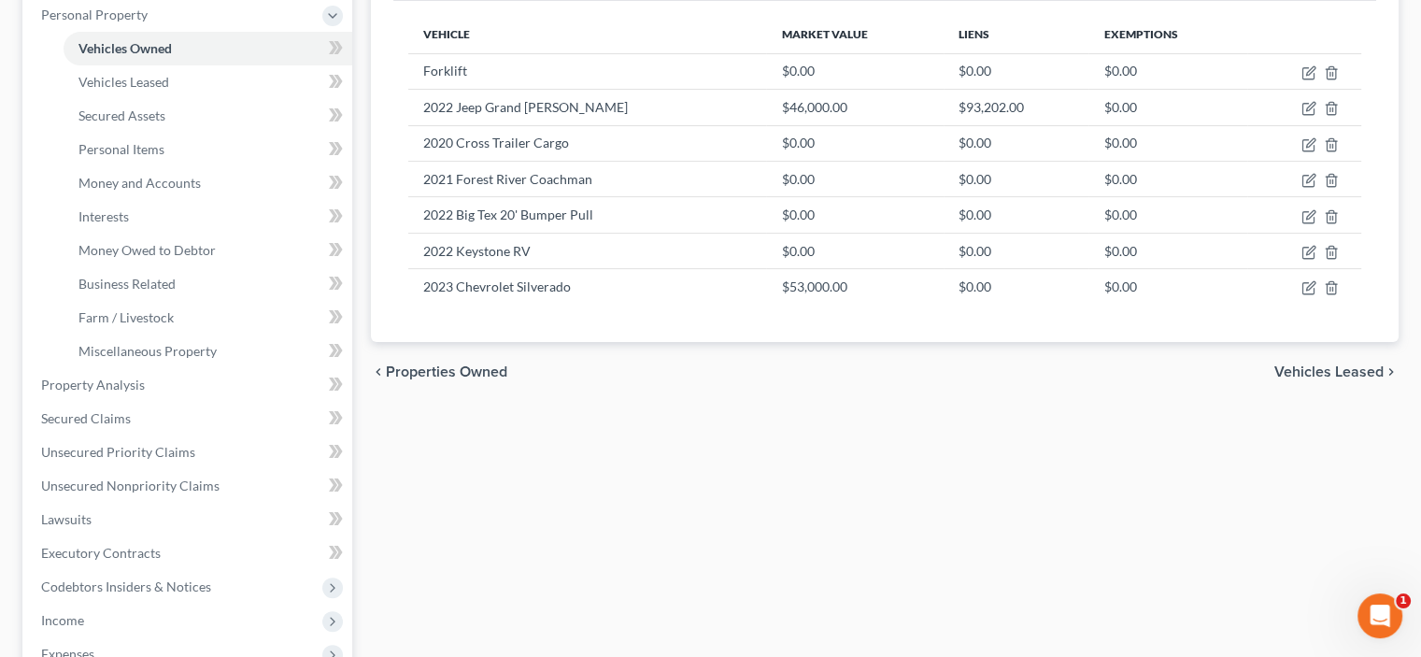
scroll to position [280, 0]
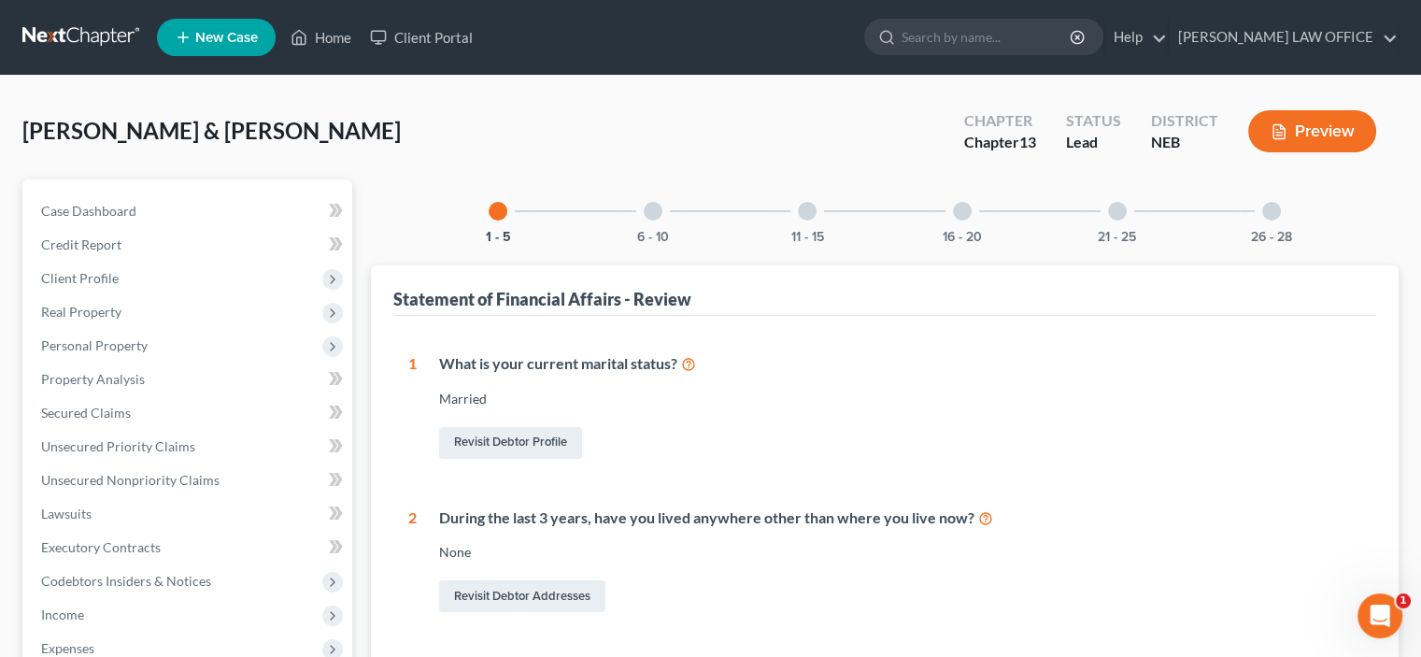
select select "1"
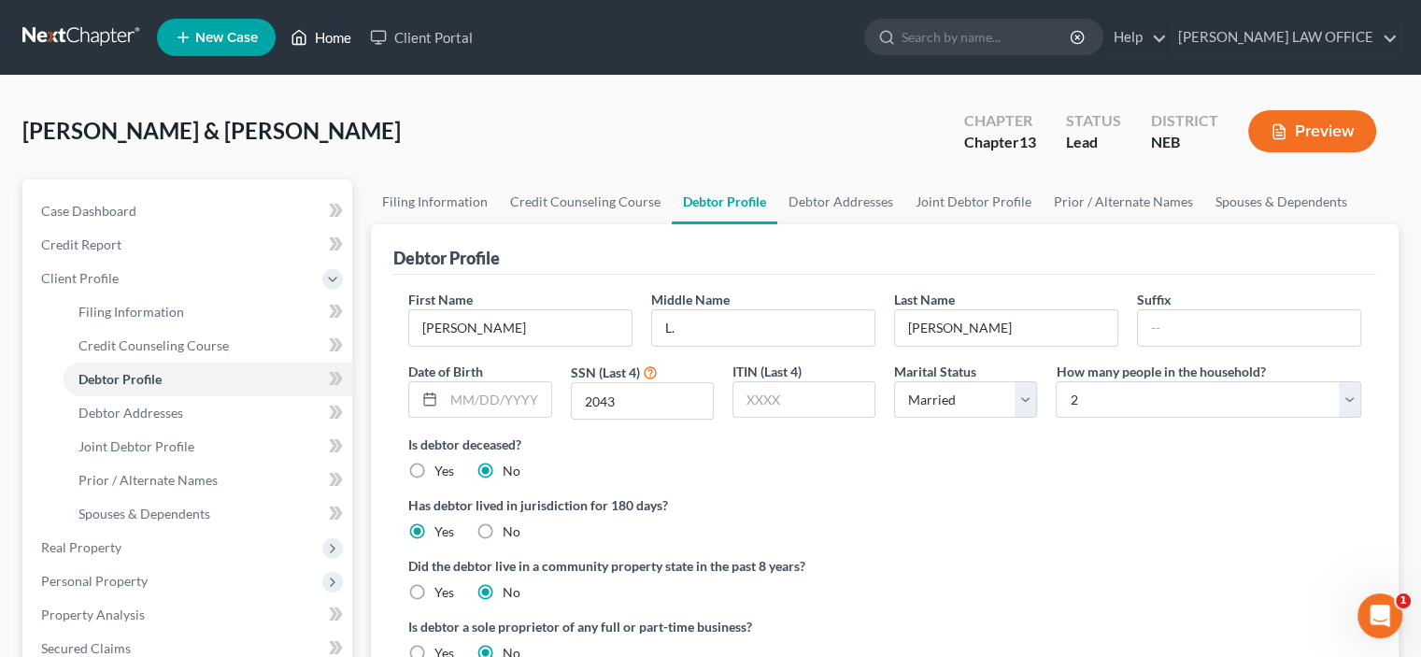
click at [340, 32] on link "Home" at bounding box center [320, 38] width 79 height 34
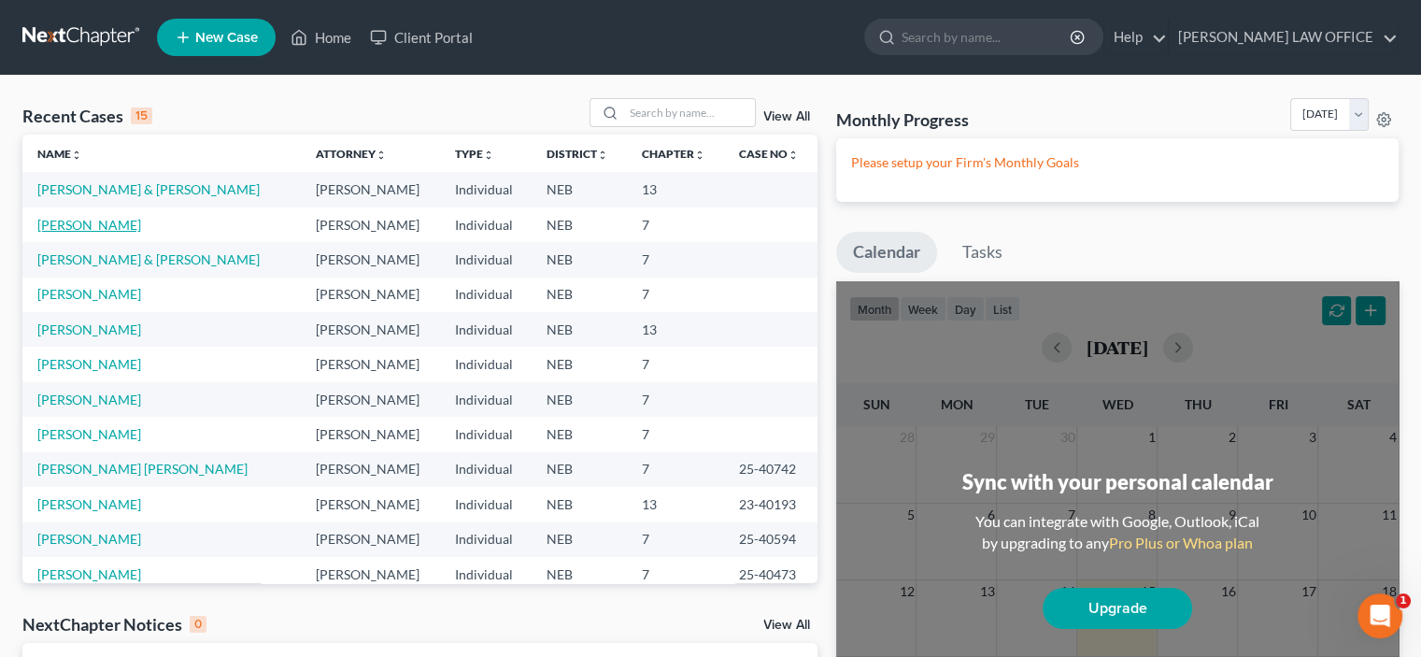
click at [50, 224] on link "[PERSON_NAME]" at bounding box center [89, 225] width 104 height 16
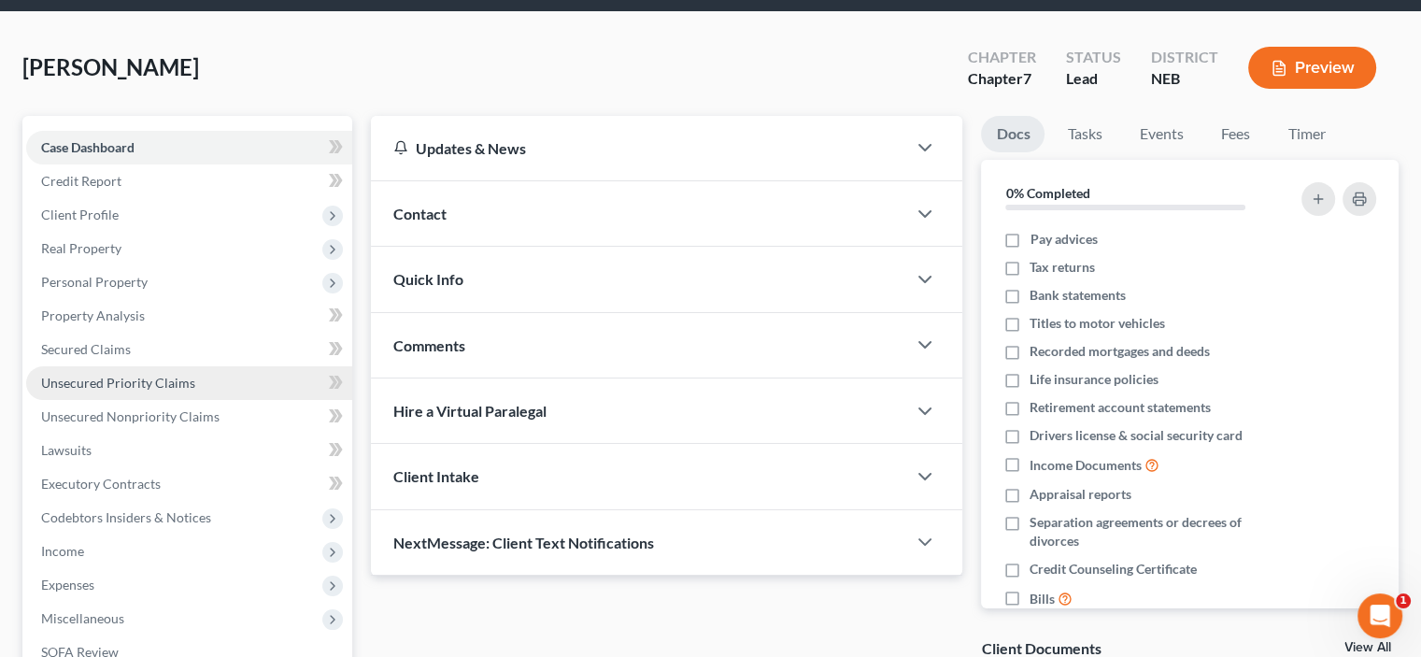
scroll to position [93, 0]
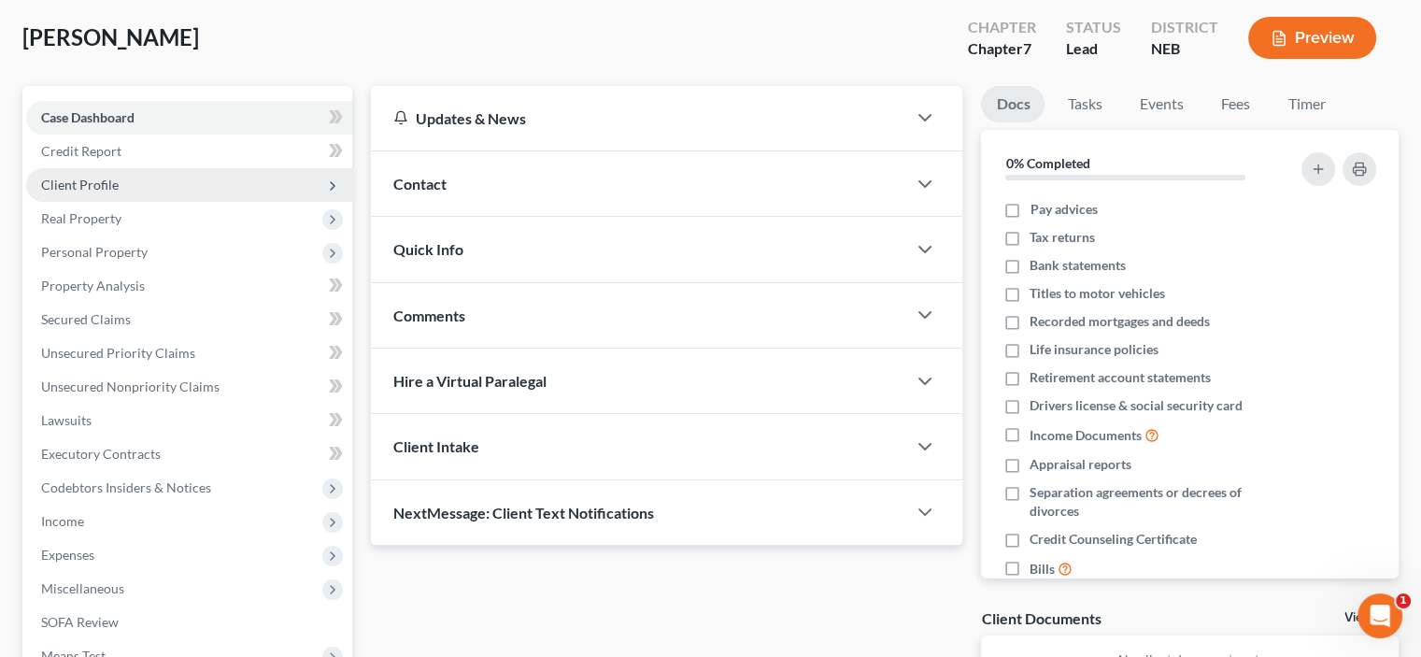
click at [60, 186] on span "Client Profile" at bounding box center [80, 185] width 78 height 16
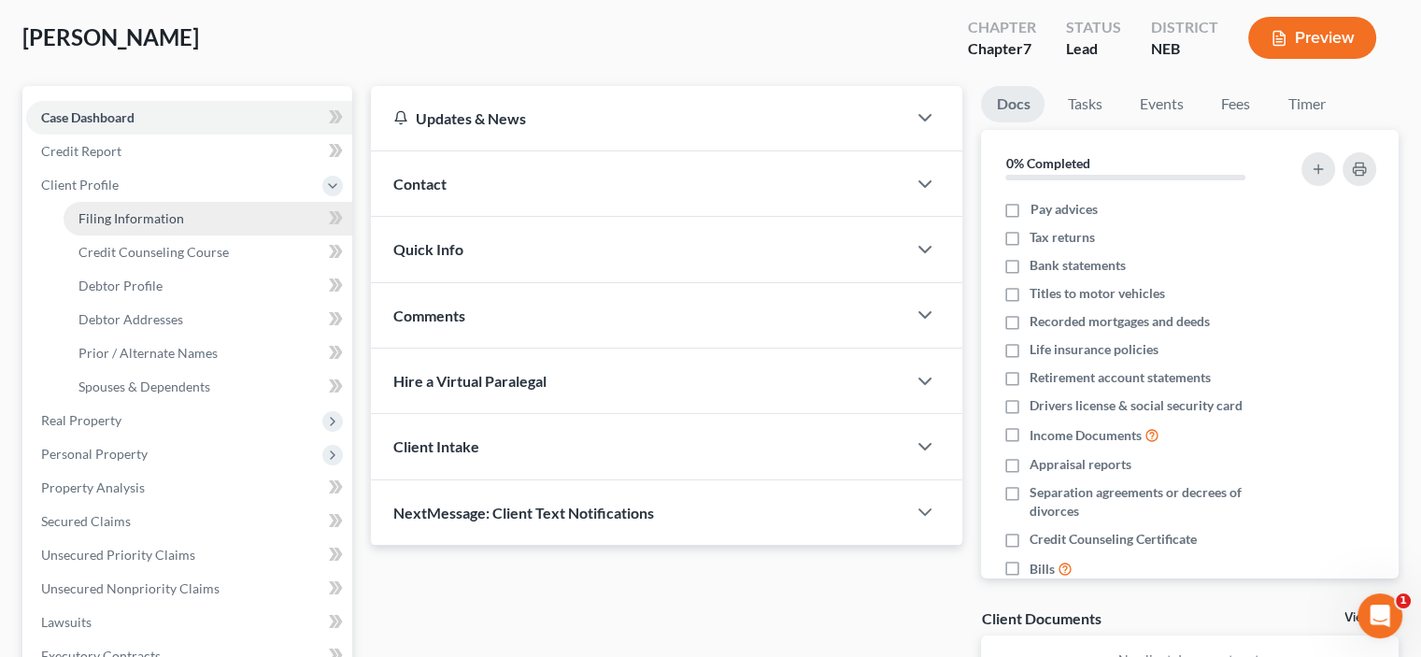
click at [87, 221] on span "Filing Information" at bounding box center [132, 218] width 106 height 16
select select "1"
select select "0"
select select "30"
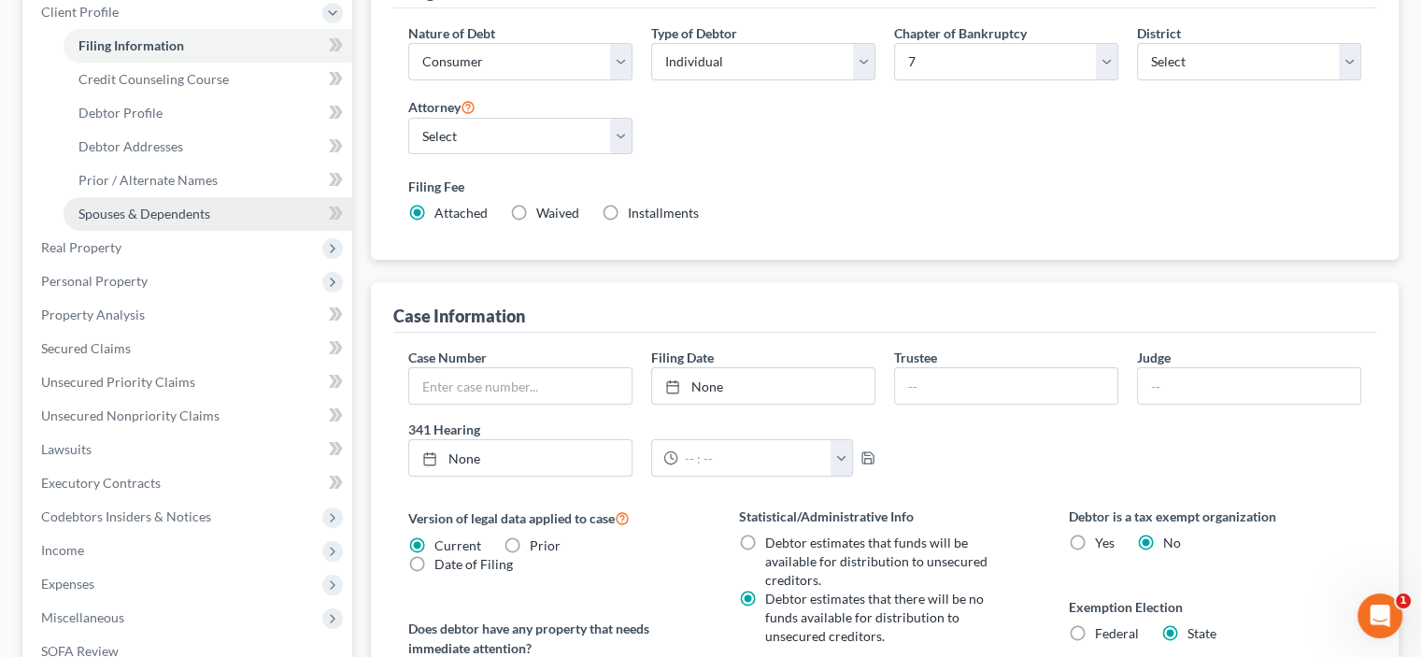
scroll to position [187, 0]
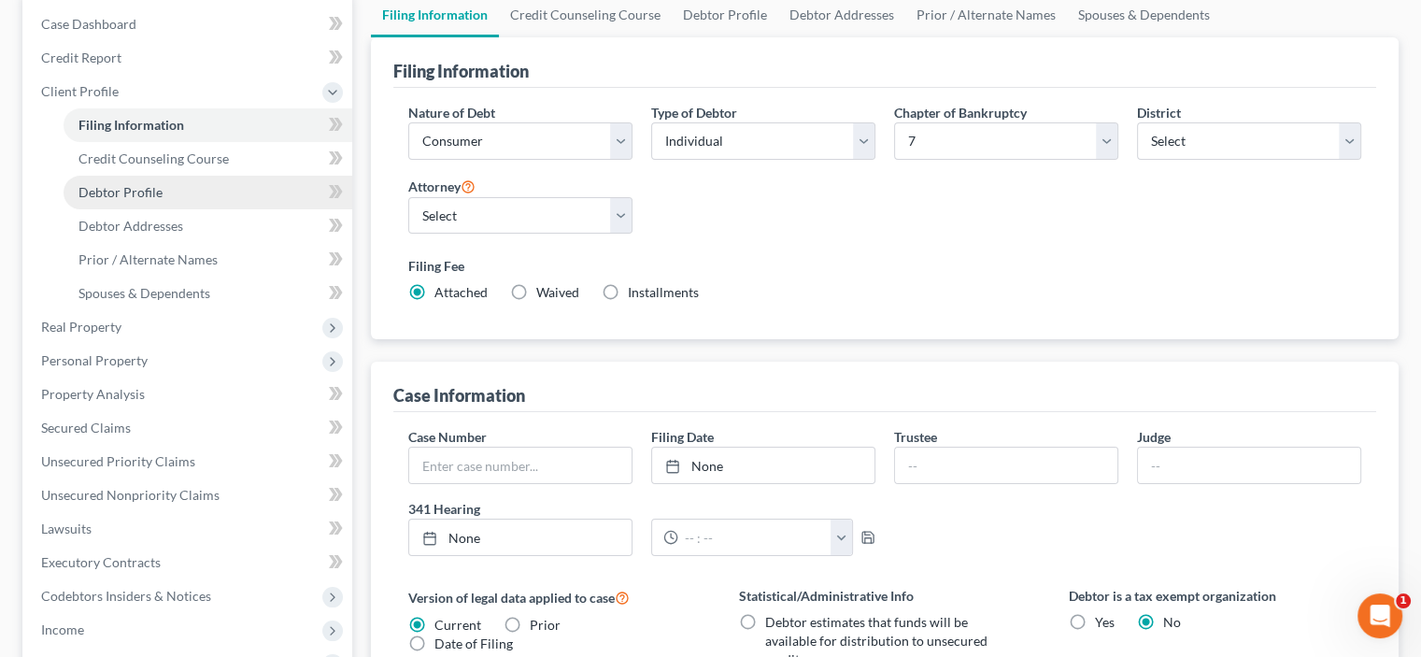
click at [109, 191] on span "Debtor Profile" at bounding box center [121, 192] width 84 height 16
select select "0"
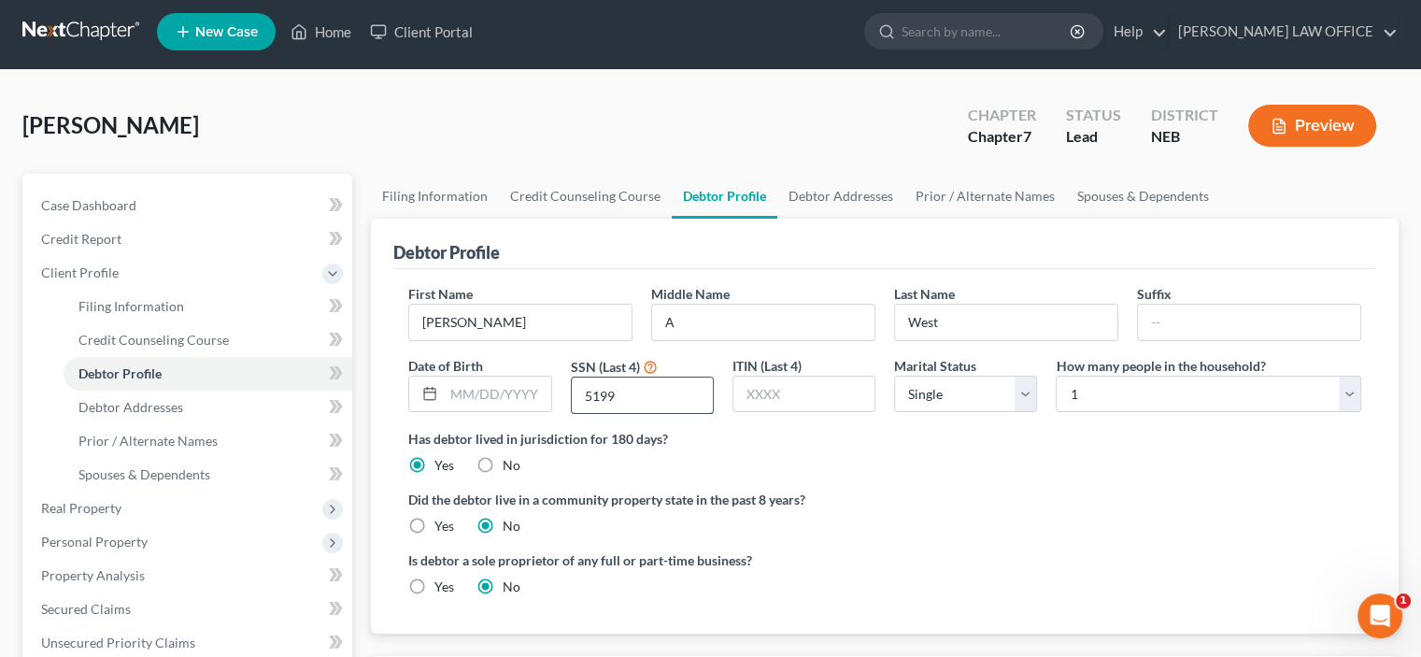
scroll to position [93, 0]
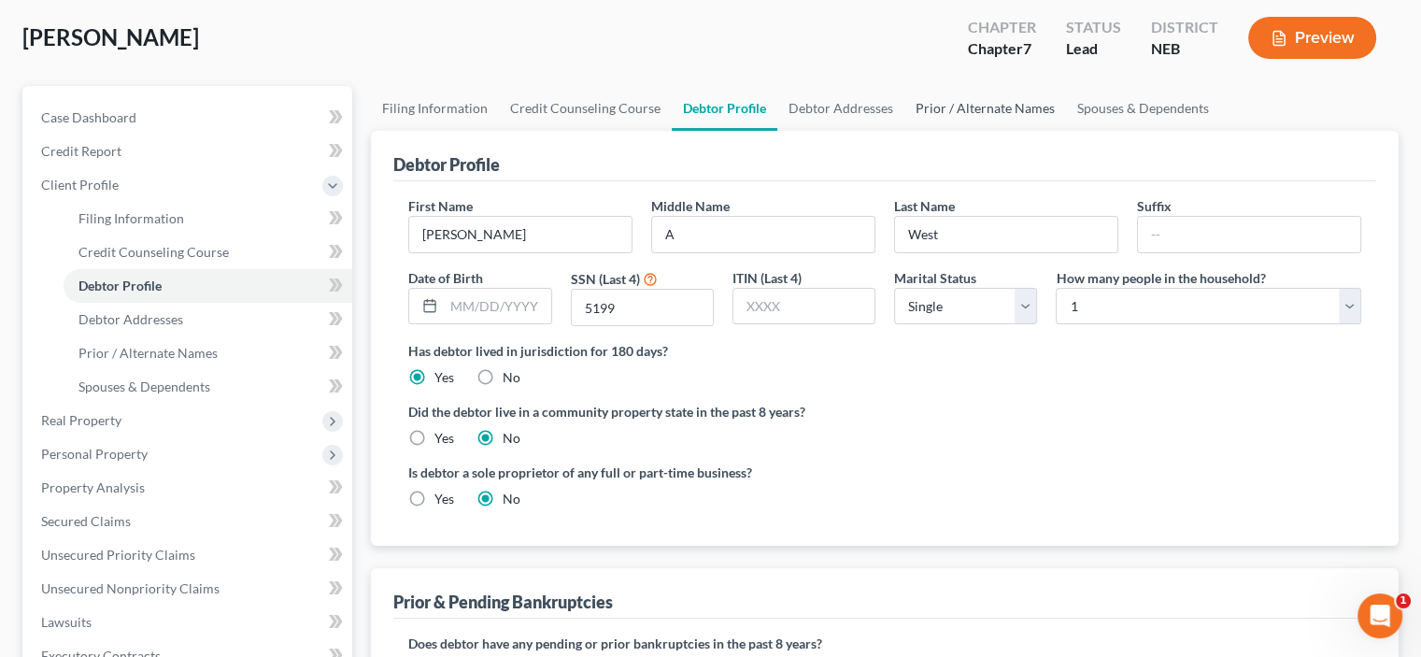
click at [954, 111] on link "Prior / Alternate Names" at bounding box center [986, 108] width 162 height 45
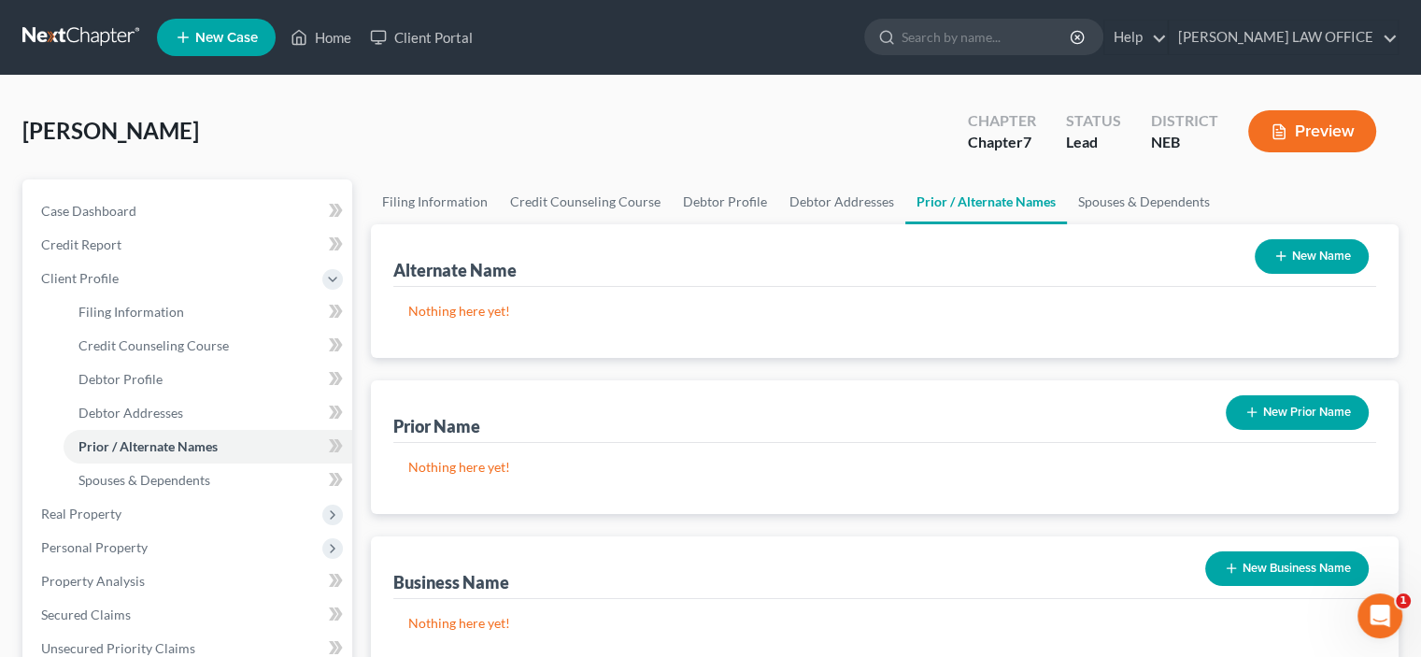
click at [1311, 248] on button "New Name" at bounding box center [1312, 256] width 114 height 35
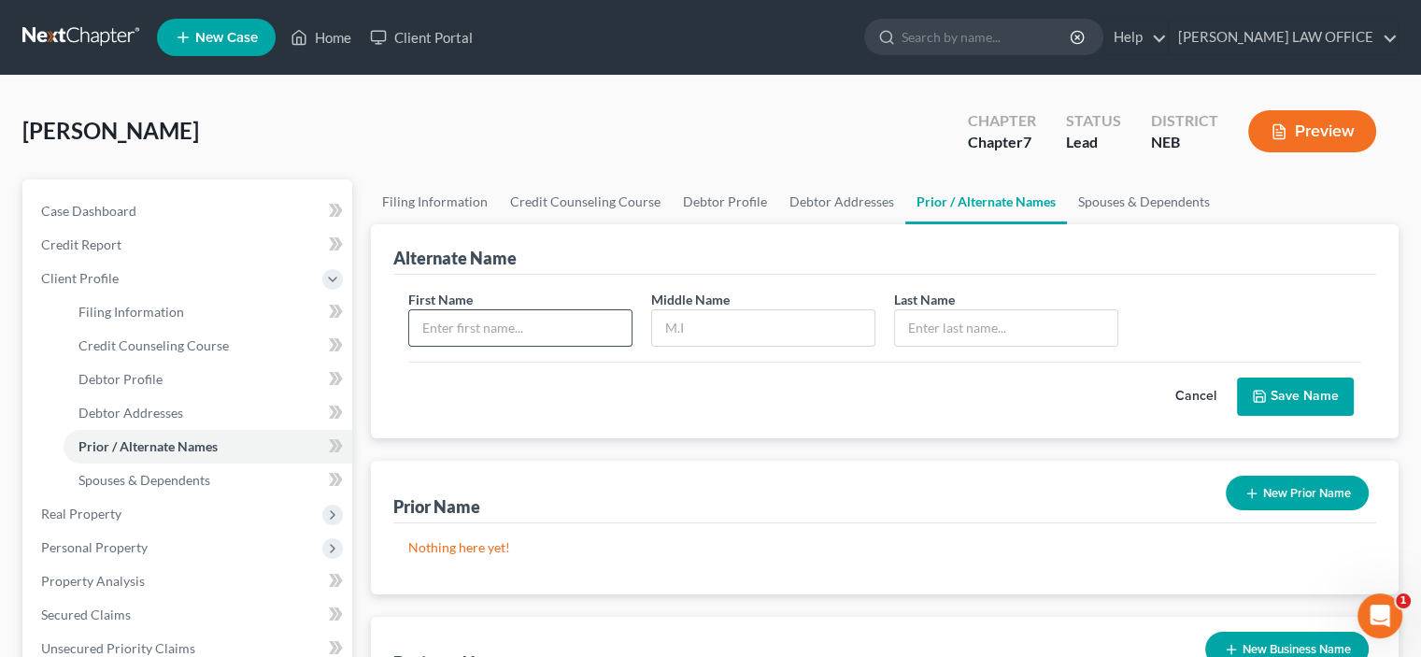
click at [434, 333] on input "text" at bounding box center [520, 328] width 222 height 36
type input "[PERSON_NAME]"
click at [1277, 401] on button "Save Name" at bounding box center [1295, 397] width 117 height 39
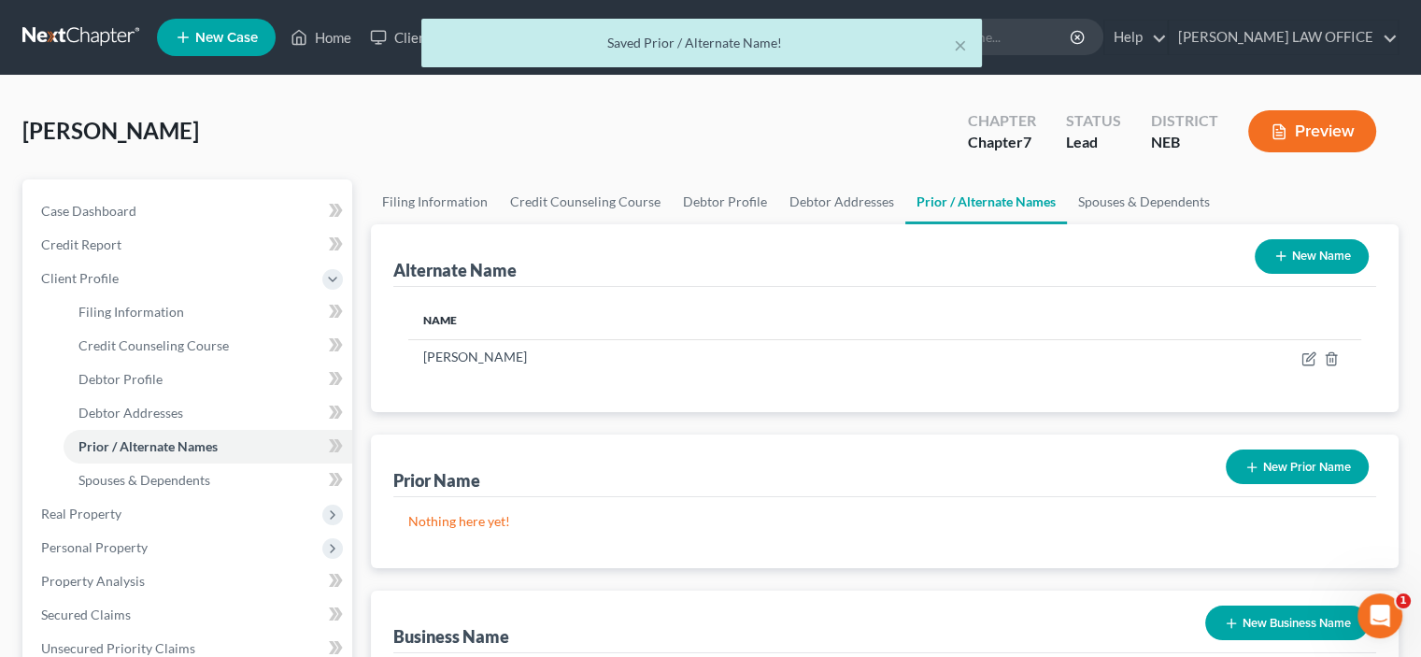
click at [1315, 255] on button "New Name" at bounding box center [1312, 256] width 114 height 35
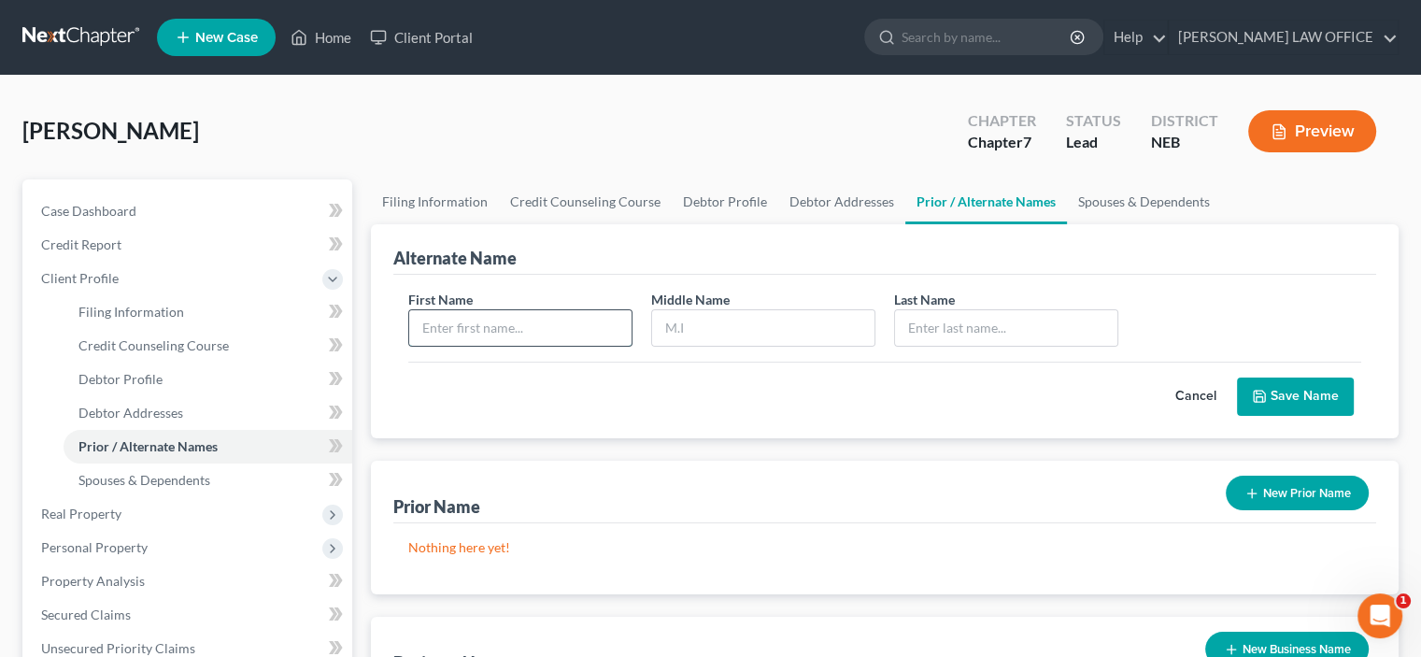
click at [431, 321] on input "text" at bounding box center [520, 328] width 222 height 36
type input "Bekky"
type input "[PERSON_NAME]"
type input "West"
click at [738, 340] on input "[PERSON_NAME]" at bounding box center [763, 328] width 222 height 36
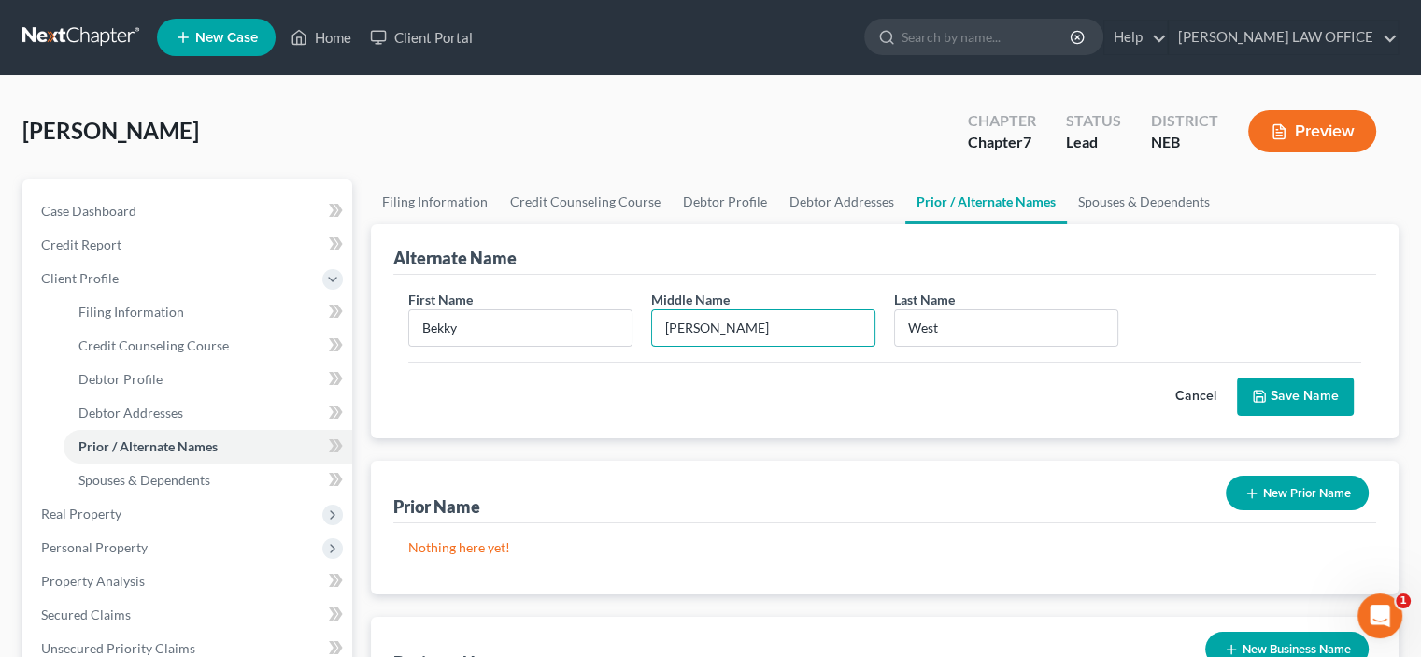
type input "[PERSON_NAME]"
click at [1278, 396] on button "Save Name" at bounding box center [1295, 397] width 117 height 39
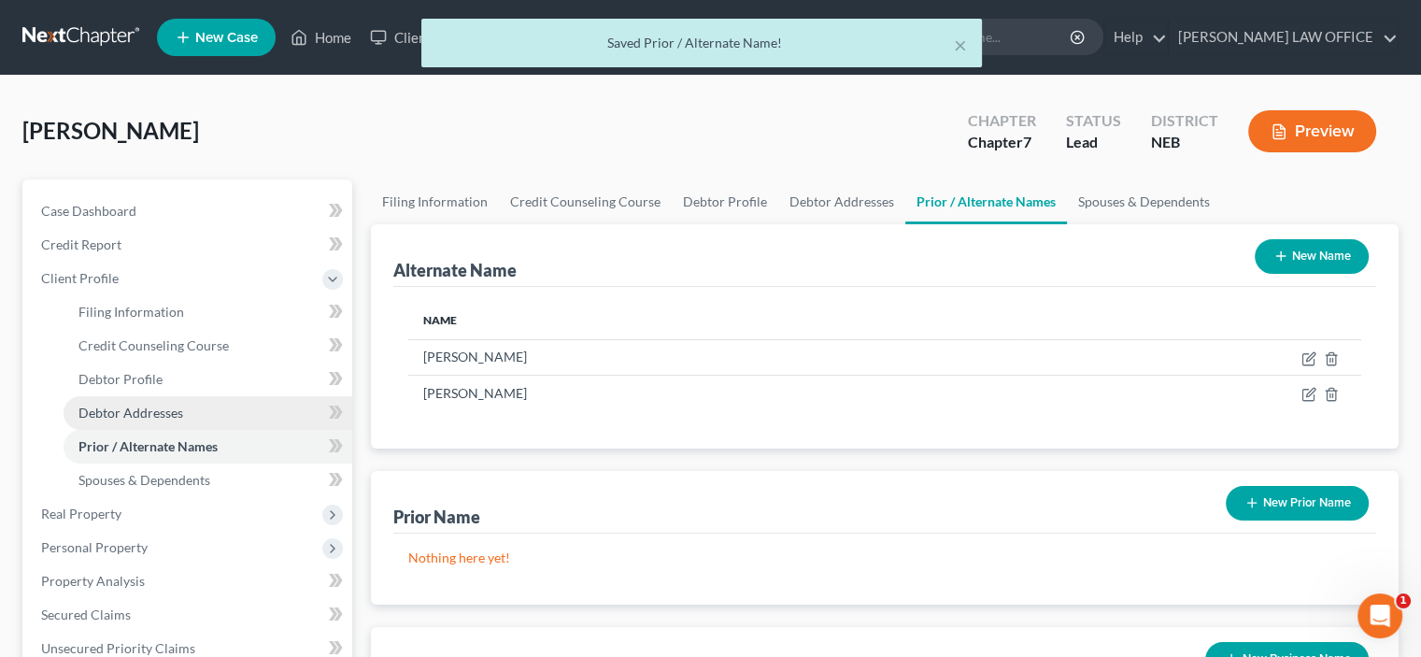
click at [133, 407] on span "Debtor Addresses" at bounding box center [131, 413] width 105 height 16
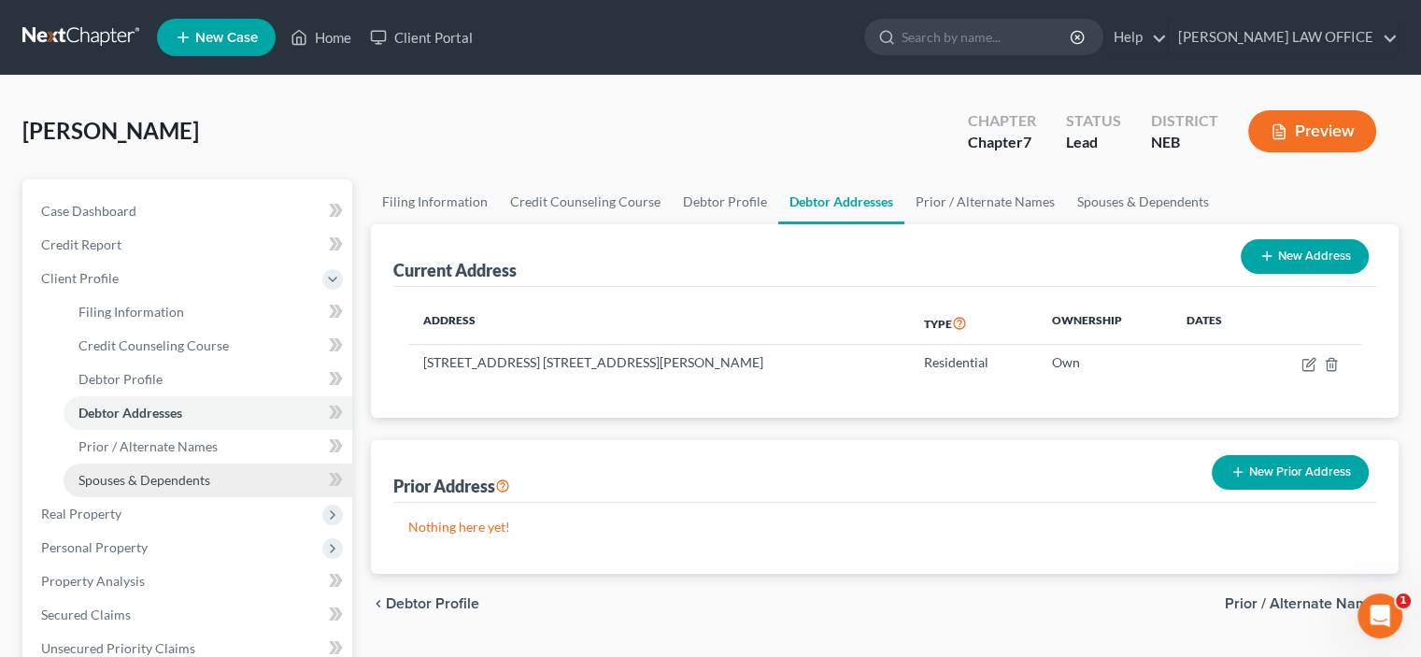
click at [146, 478] on span "Spouses & Dependents" at bounding box center [145, 480] width 132 height 16
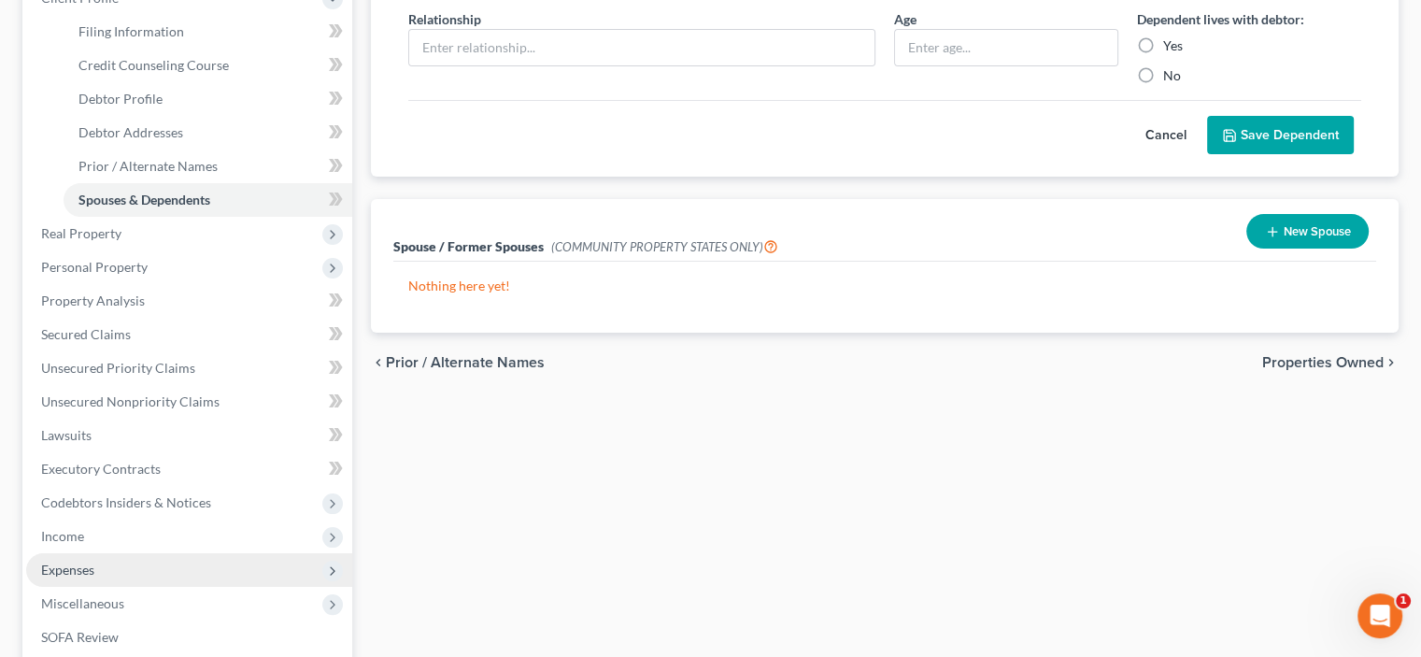
scroll to position [374, 0]
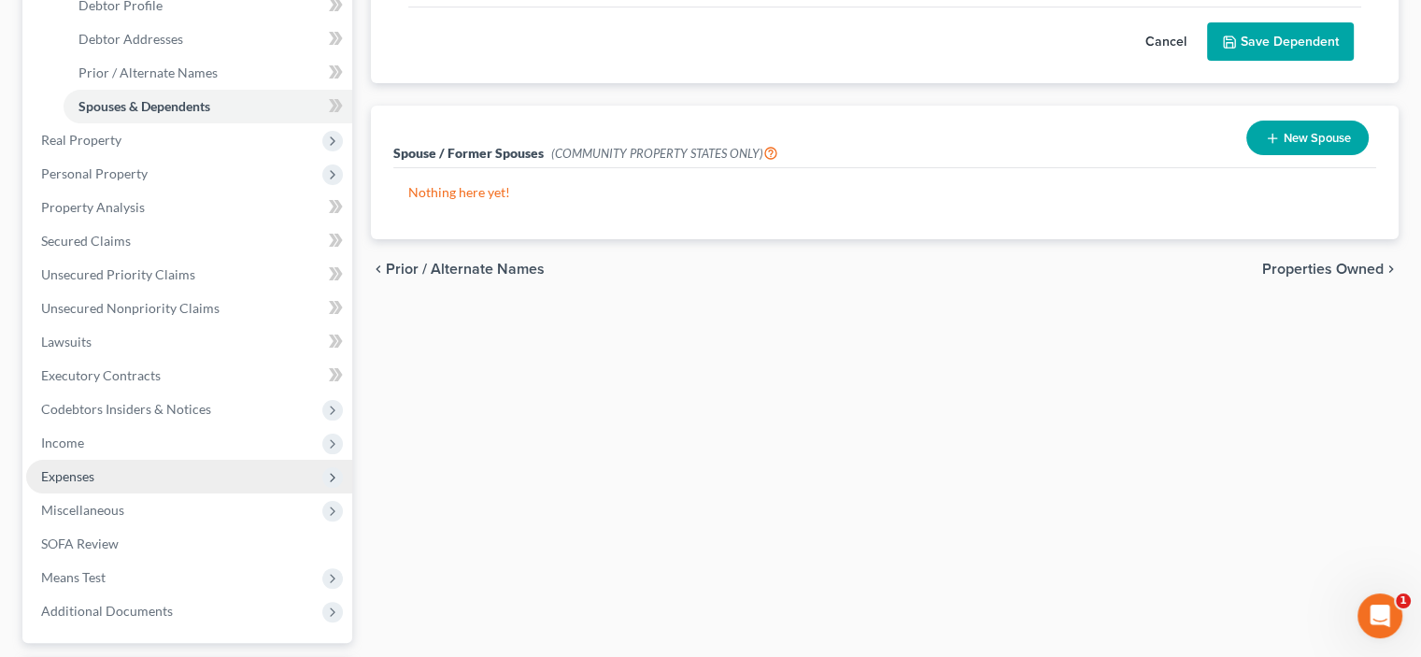
click at [67, 478] on span "Expenses" at bounding box center [67, 476] width 53 height 16
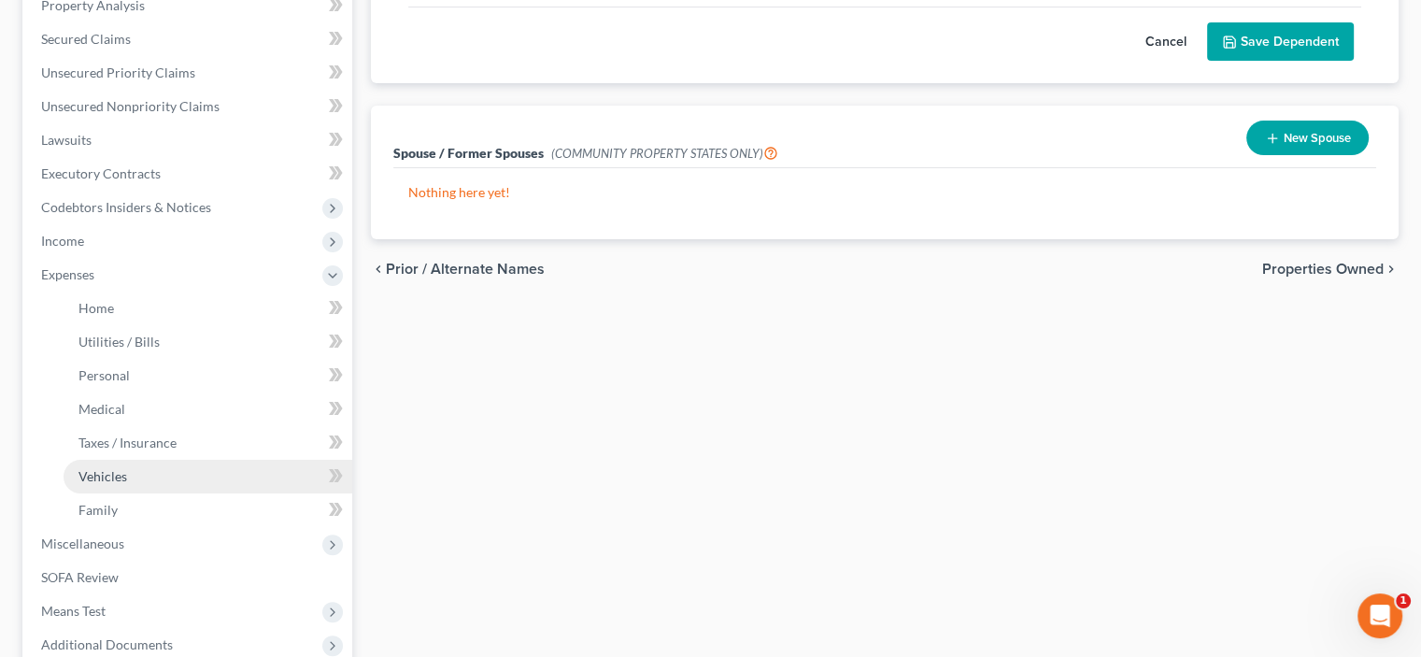
click at [107, 476] on span "Vehicles" at bounding box center [103, 476] width 49 height 16
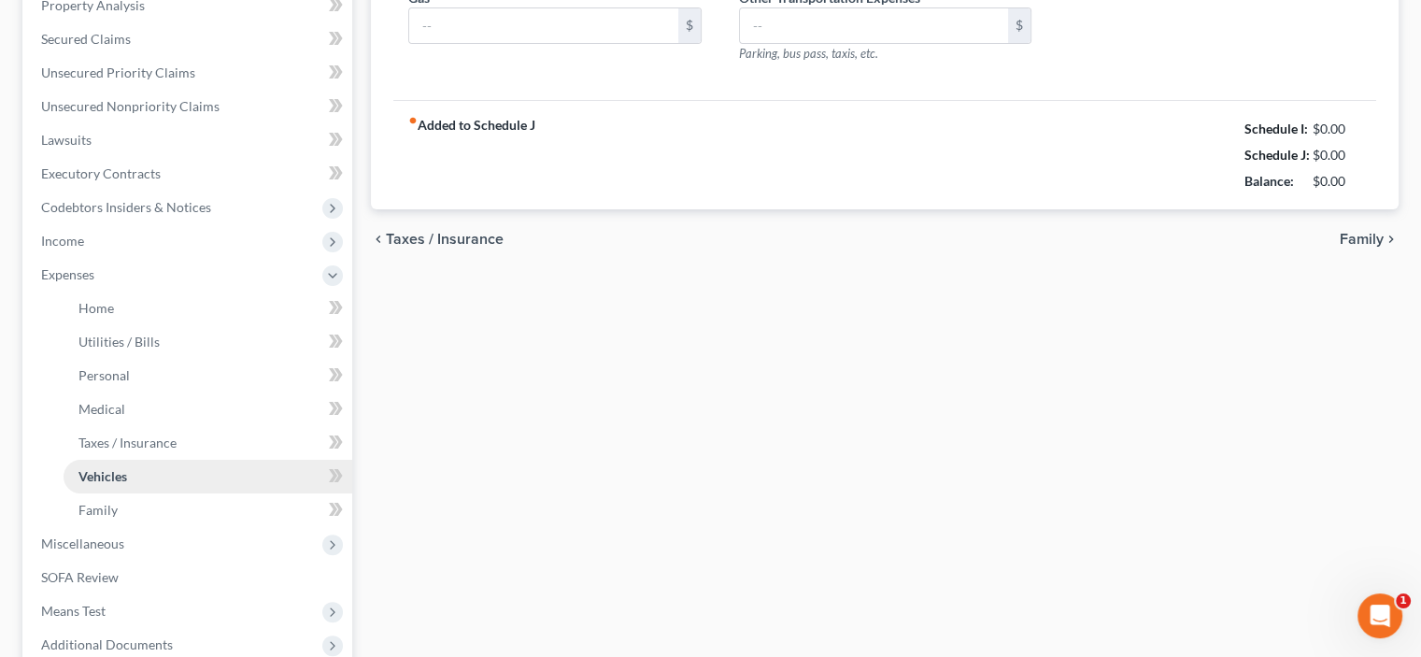
scroll to position [112, 0]
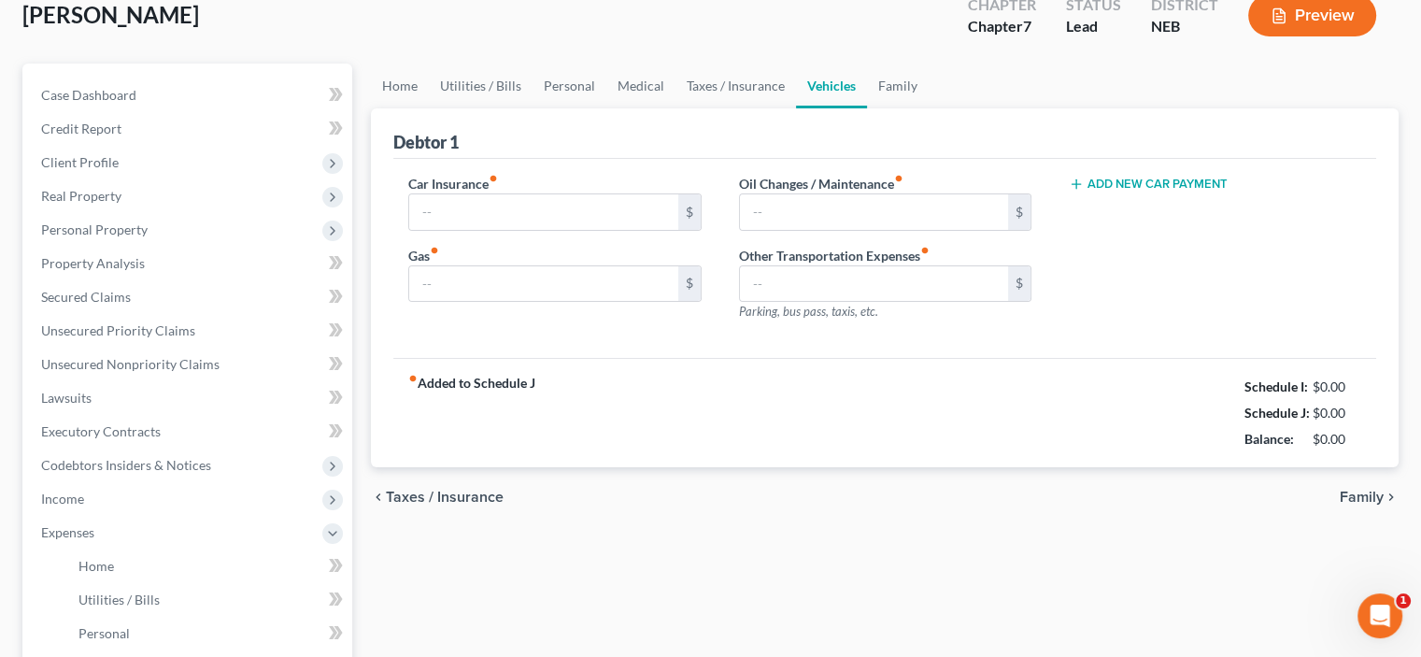
type input "130.00"
type input "350.00"
type input "0.00"
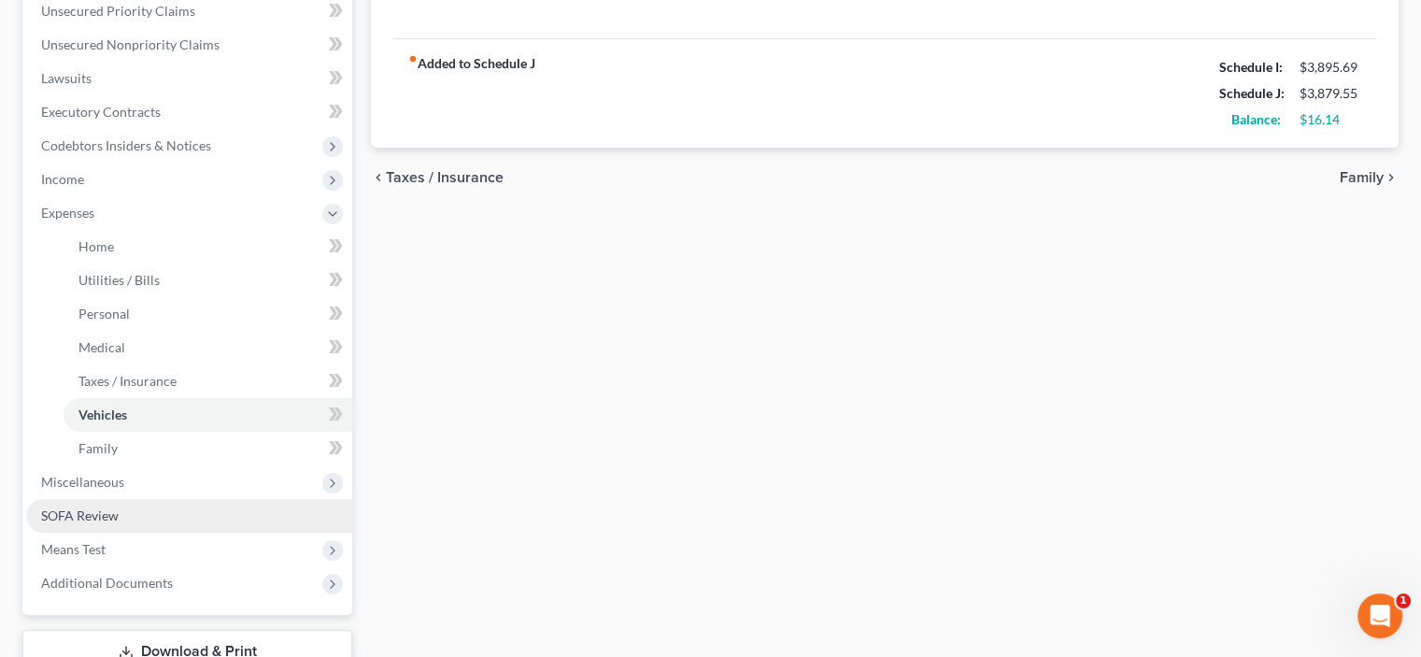
scroll to position [467, 0]
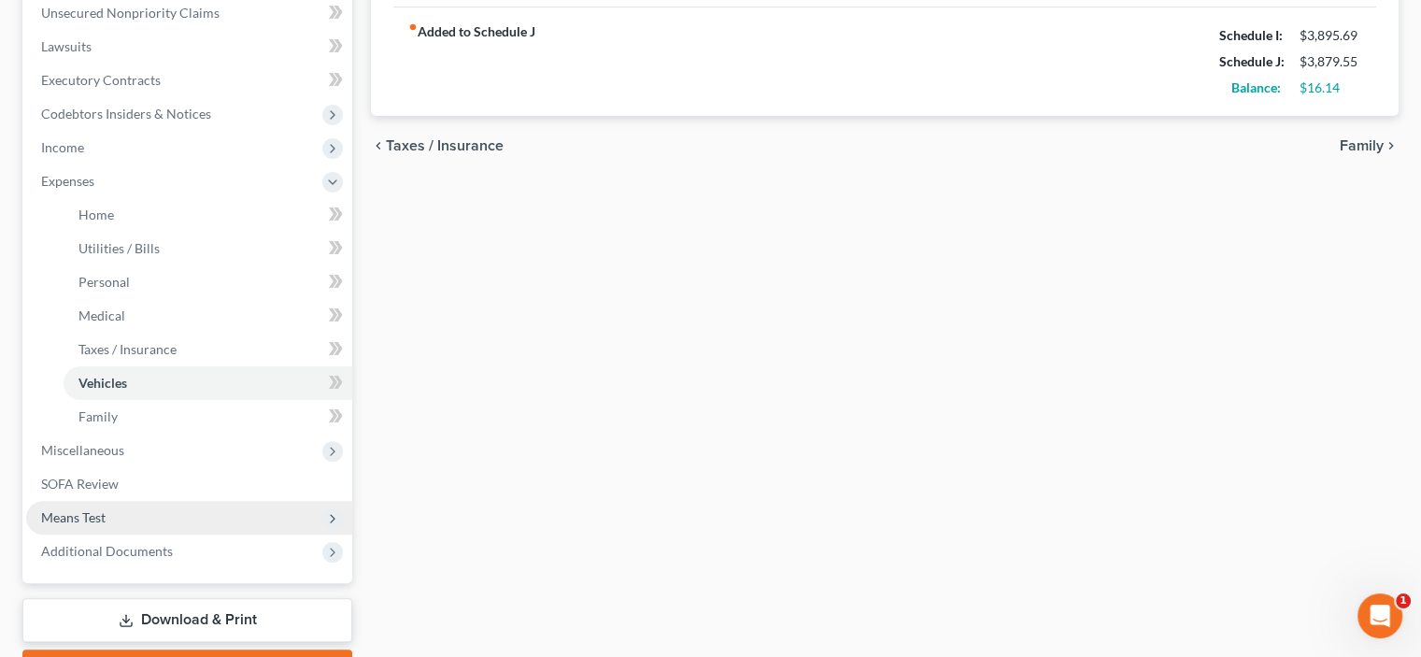
click at [77, 515] on span "Means Test" at bounding box center [73, 517] width 64 height 16
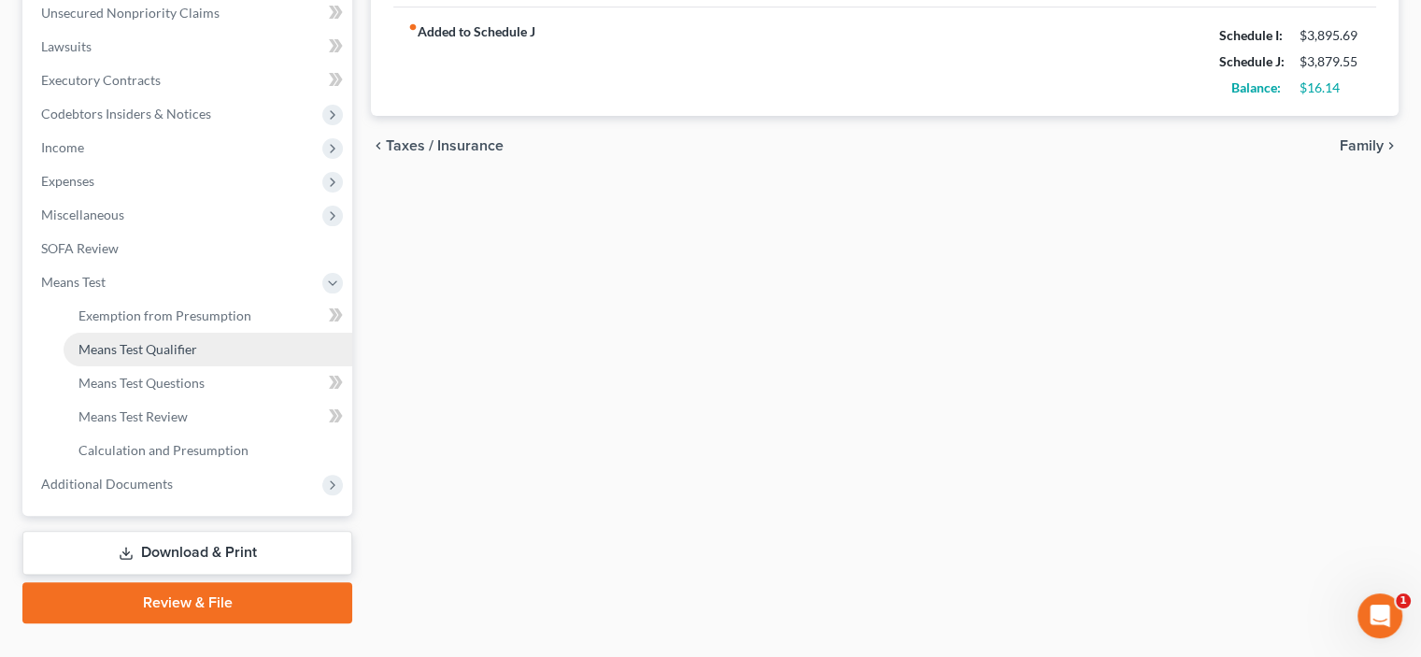
click at [112, 354] on span "Means Test Qualifier" at bounding box center [138, 349] width 119 height 16
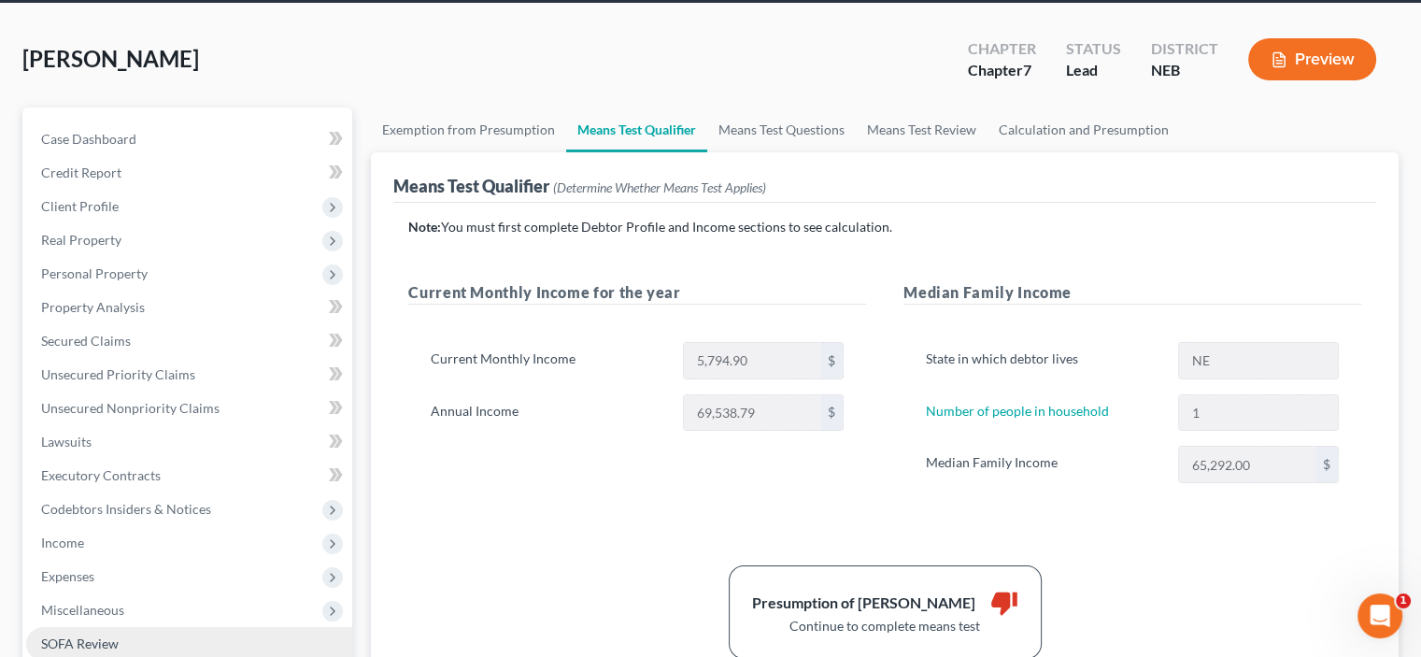
scroll to position [187, 0]
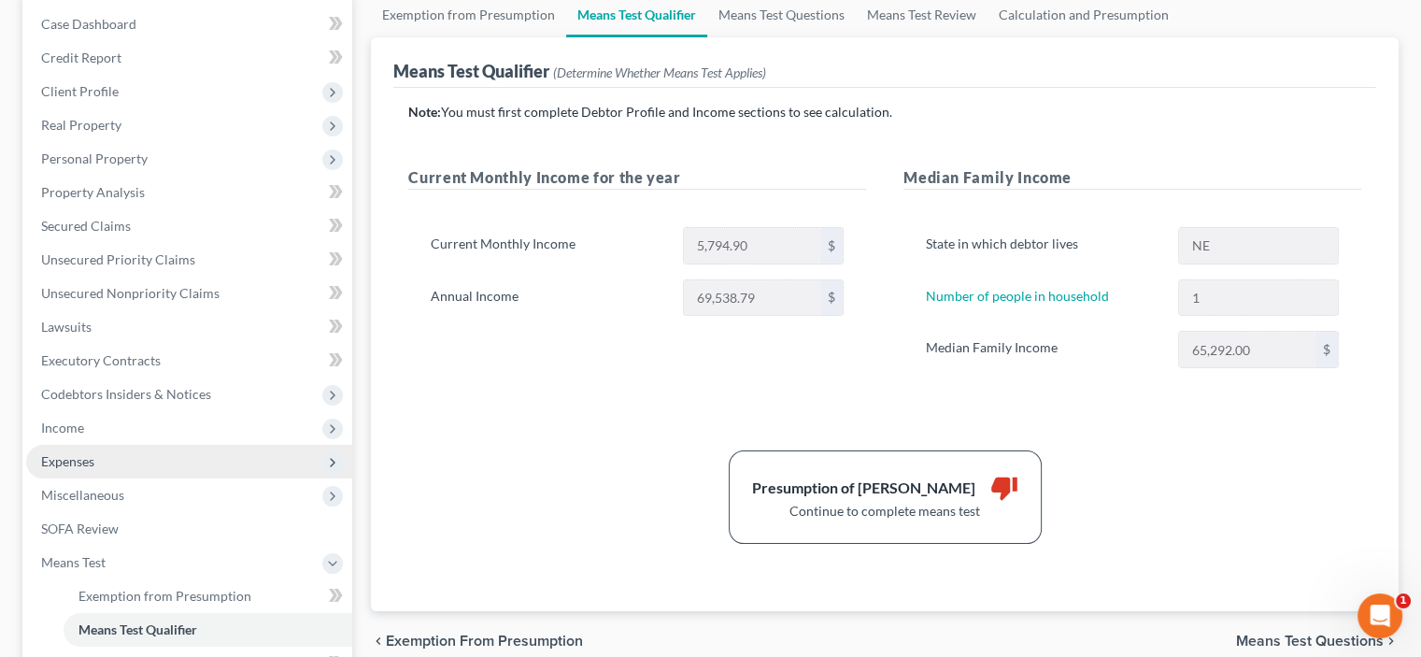
click at [71, 462] on span "Expenses" at bounding box center [67, 461] width 53 height 16
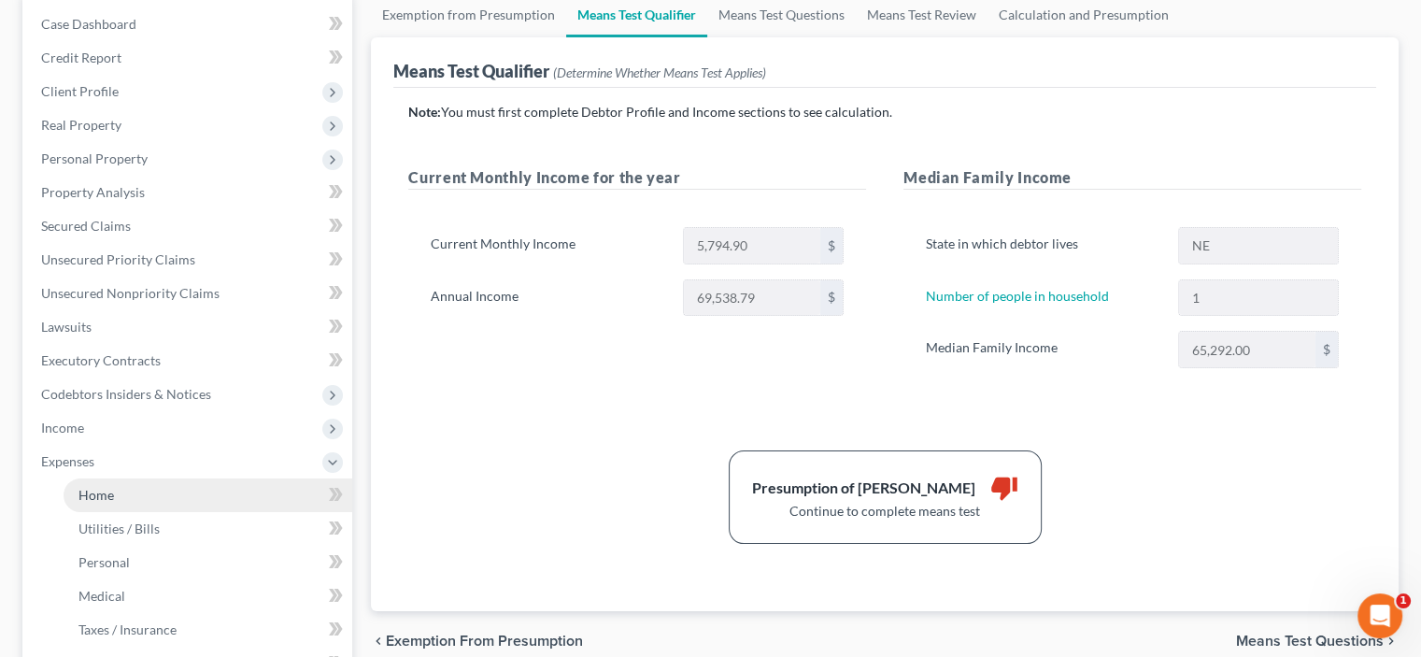
click at [94, 493] on span "Home" at bounding box center [97, 495] width 36 height 16
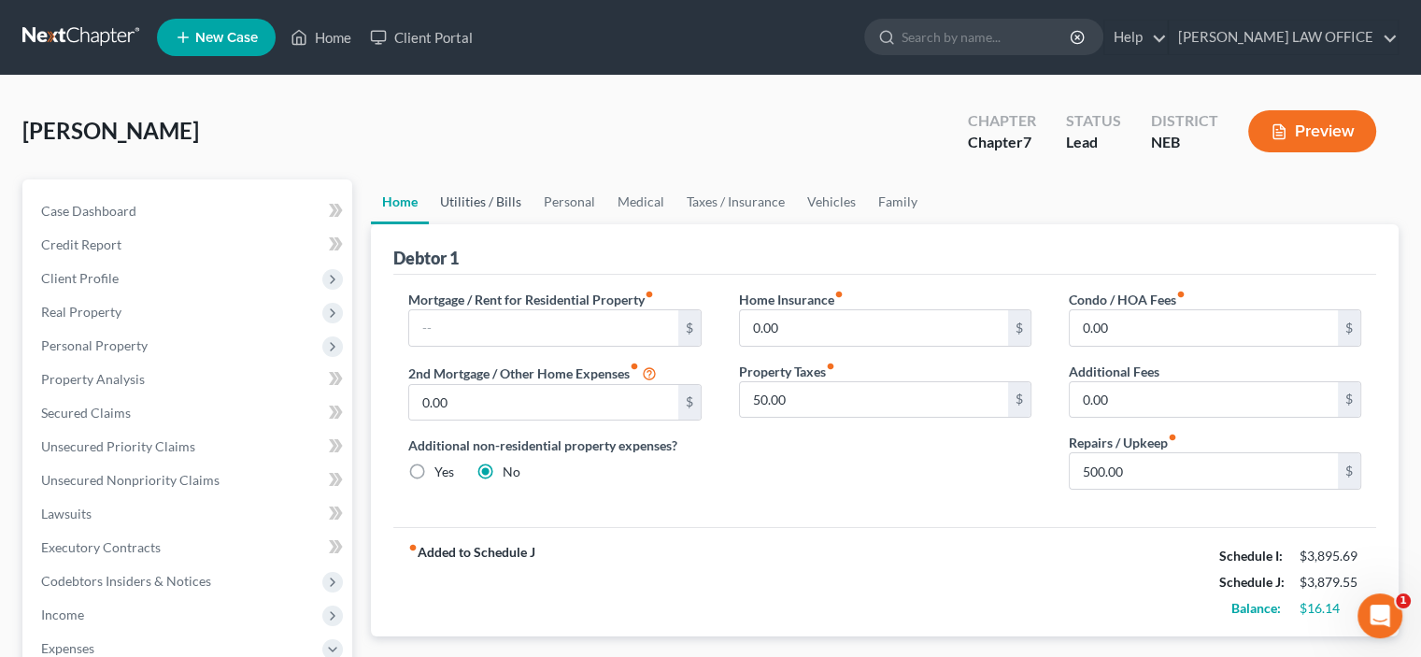
click at [479, 199] on link "Utilities / Bills" at bounding box center [481, 201] width 104 height 45
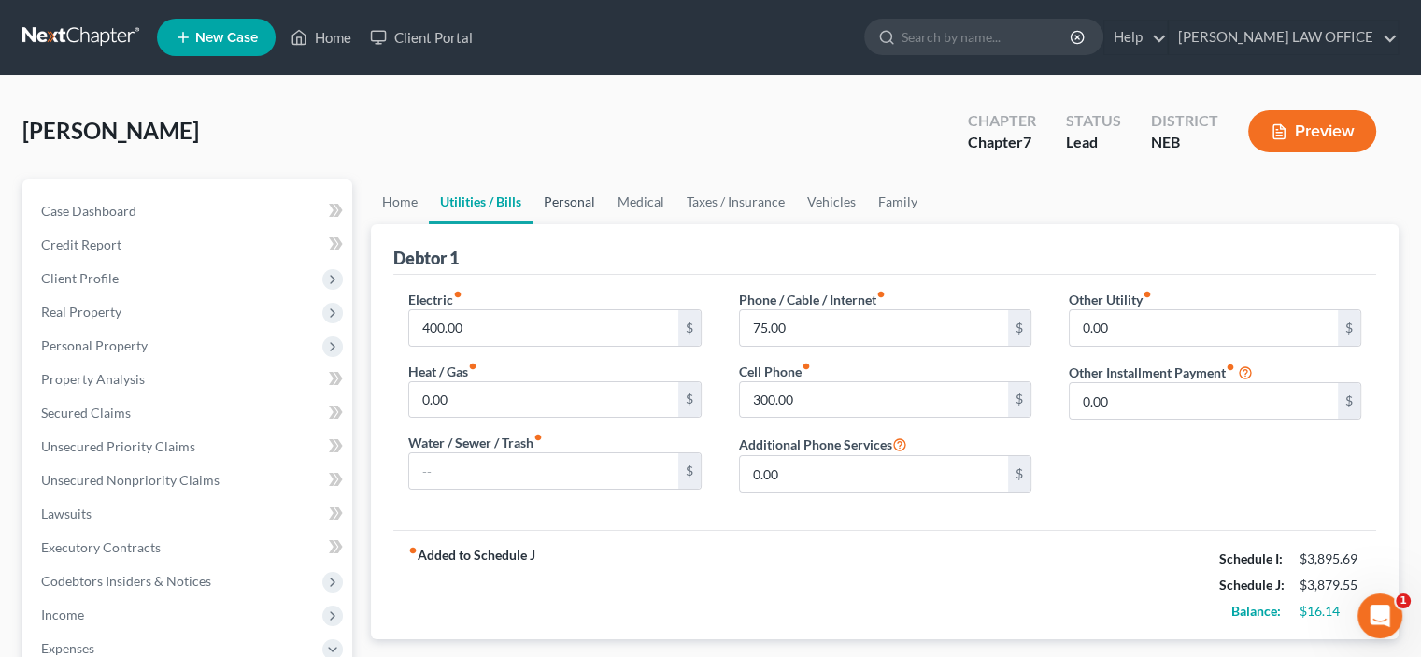
click at [572, 201] on link "Personal" at bounding box center [570, 201] width 74 height 45
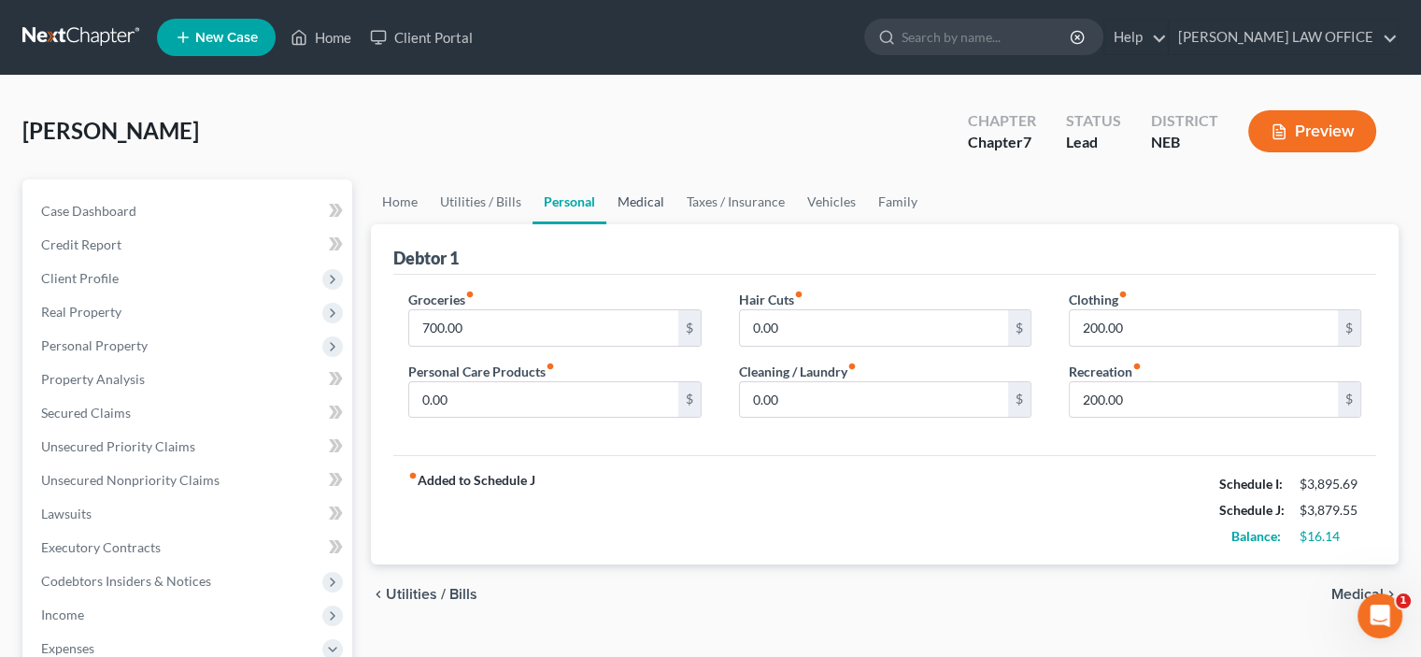
click at [635, 201] on link "Medical" at bounding box center [641, 201] width 69 height 45
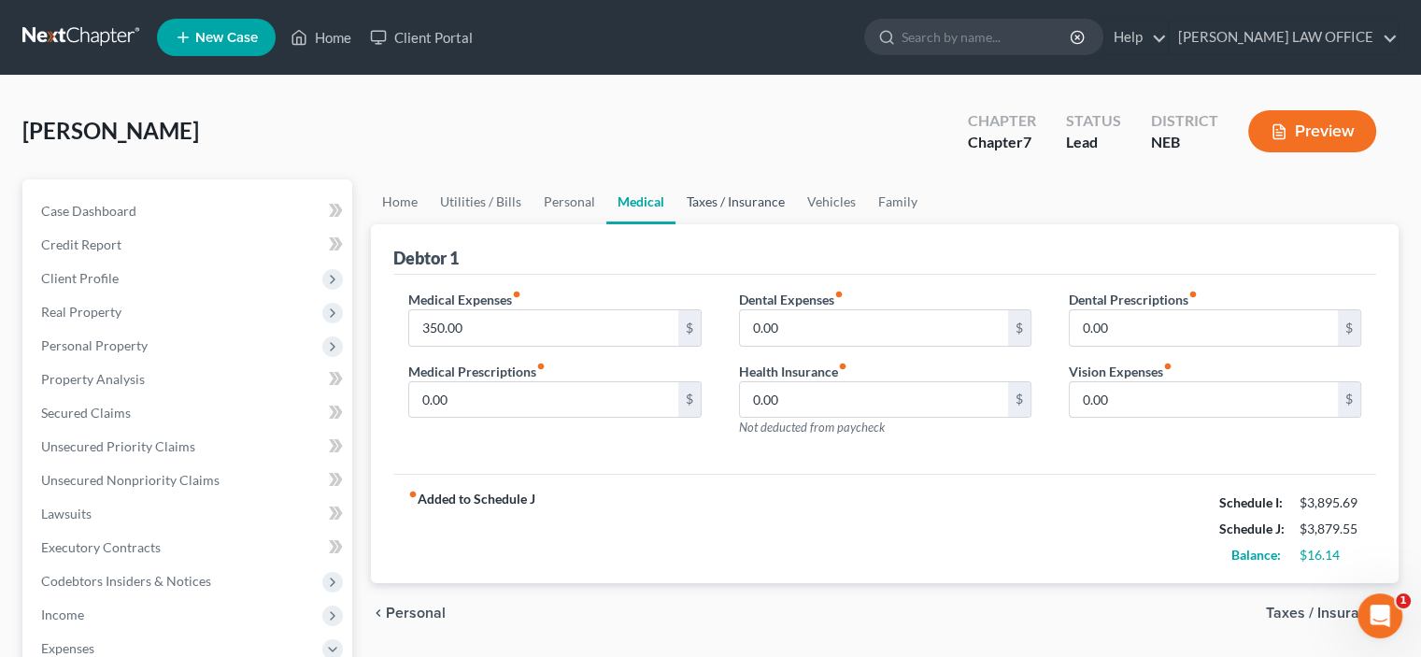
click at [710, 202] on link "Taxes / Insurance" at bounding box center [736, 201] width 121 height 45
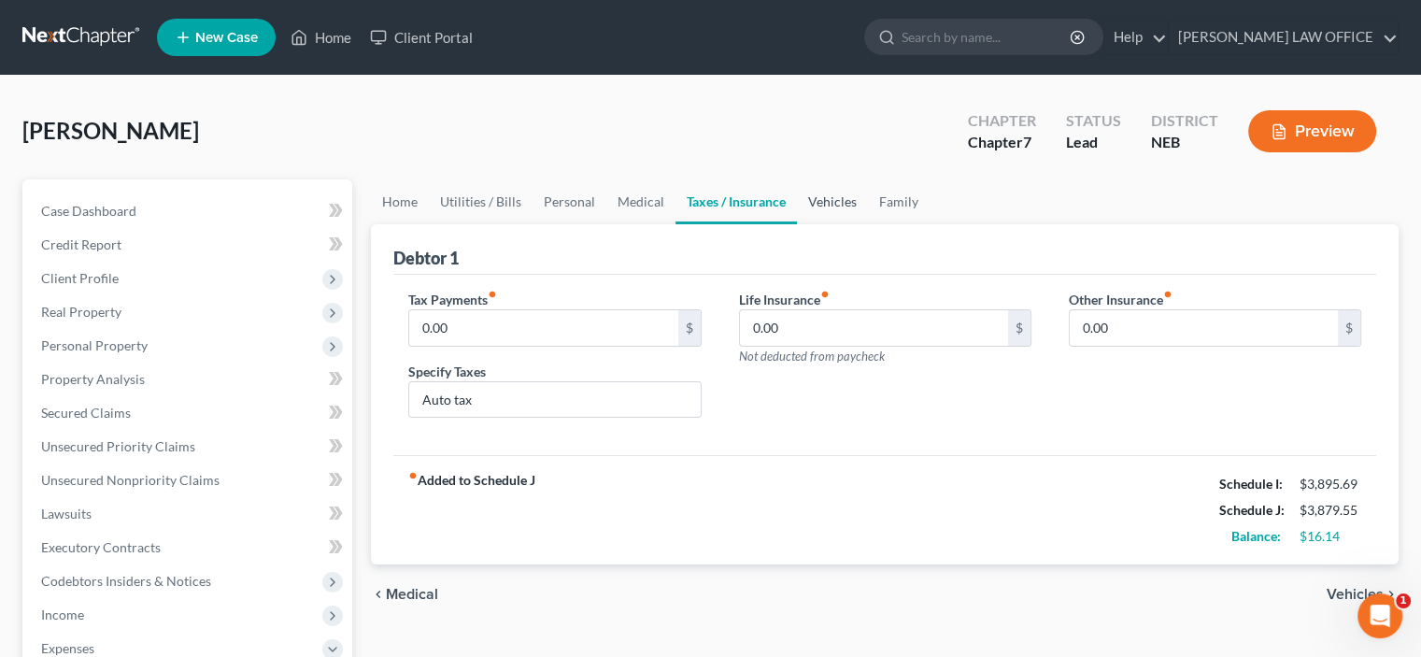
click at [837, 201] on link "Vehicles" at bounding box center [832, 201] width 71 height 45
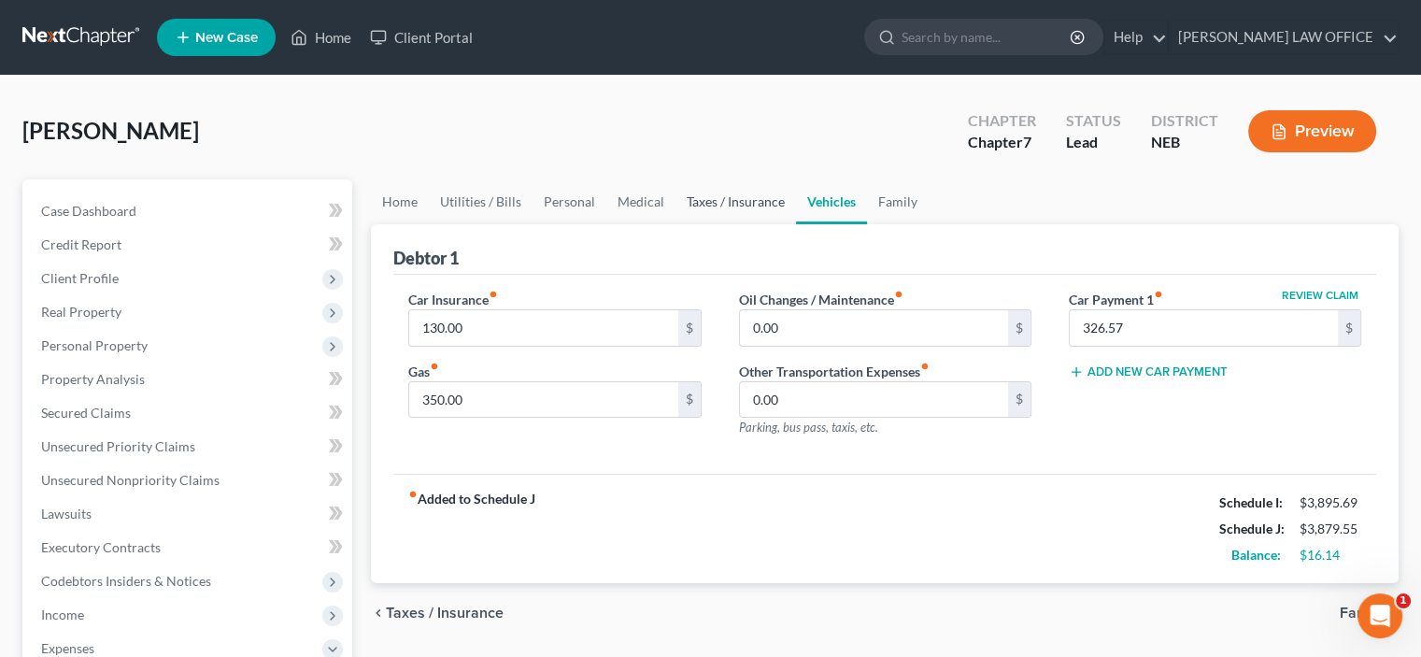
click at [703, 196] on link "Taxes / Insurance" at bounding box center [736, 201] width 121 height 45
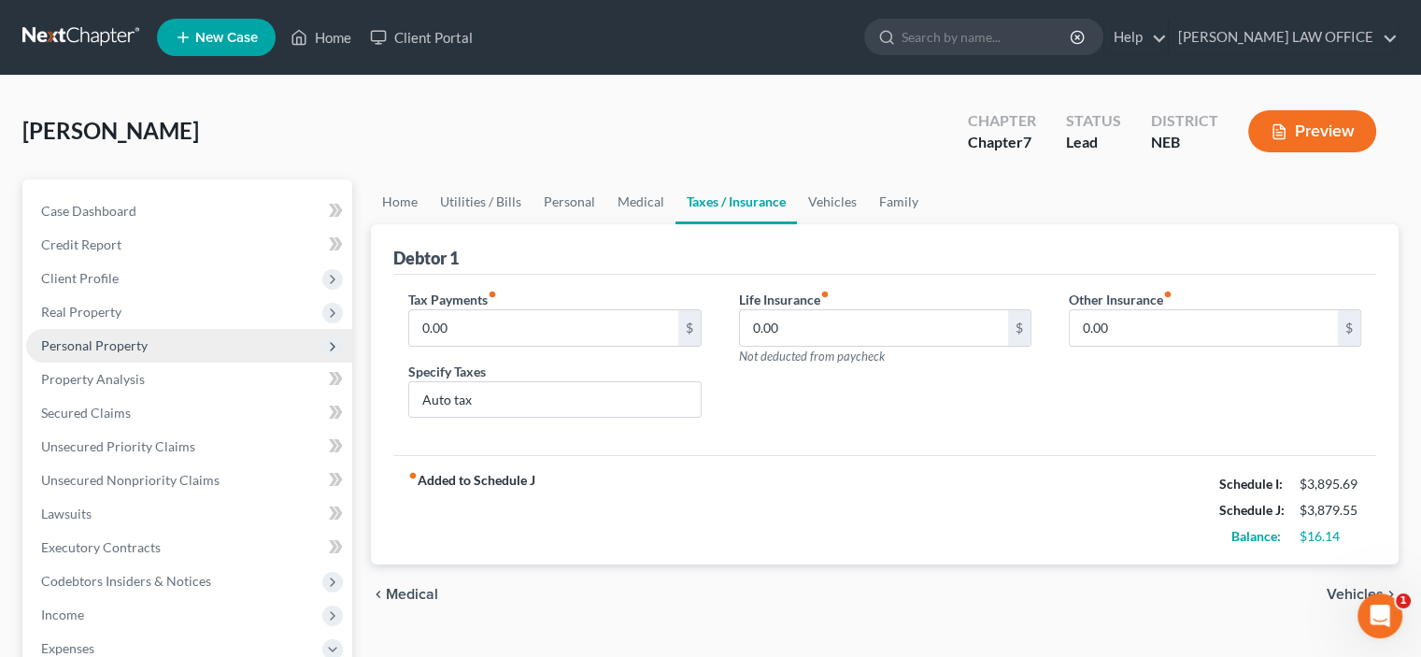
click at [67, 344] on span "Personal Property" at bounding box center [94, 345] width 107 height 16
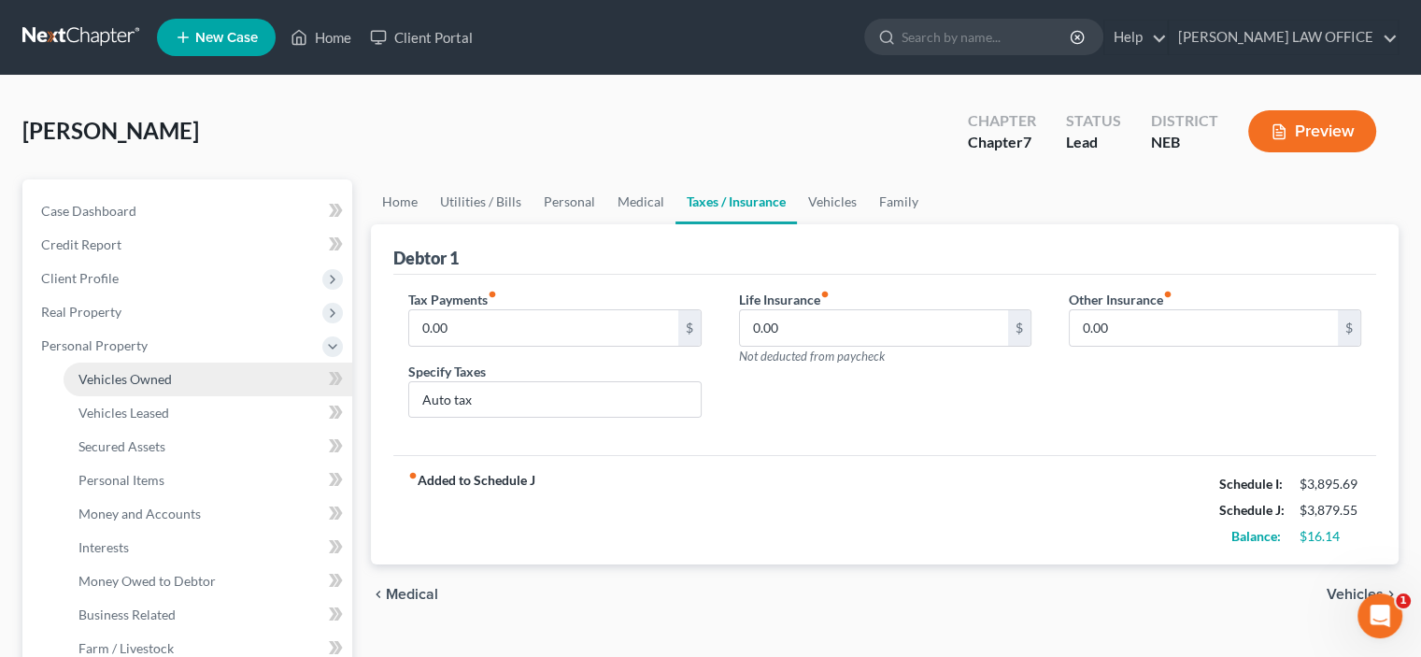
click at [98, 375] on span "Vehicles Owned" at bounding box center [125, 379] width 93 height 16
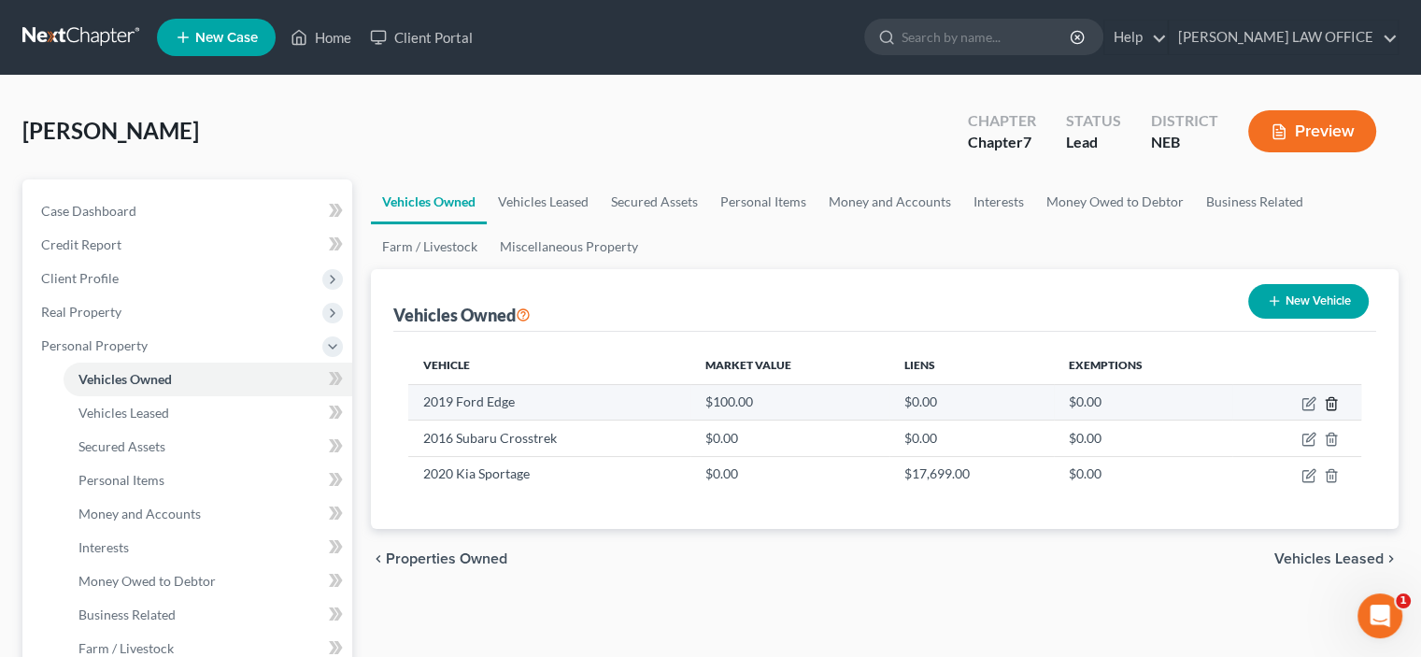
click at [1331, 403] on line "button" at bounding box center [1331, 405] width 0 height 4
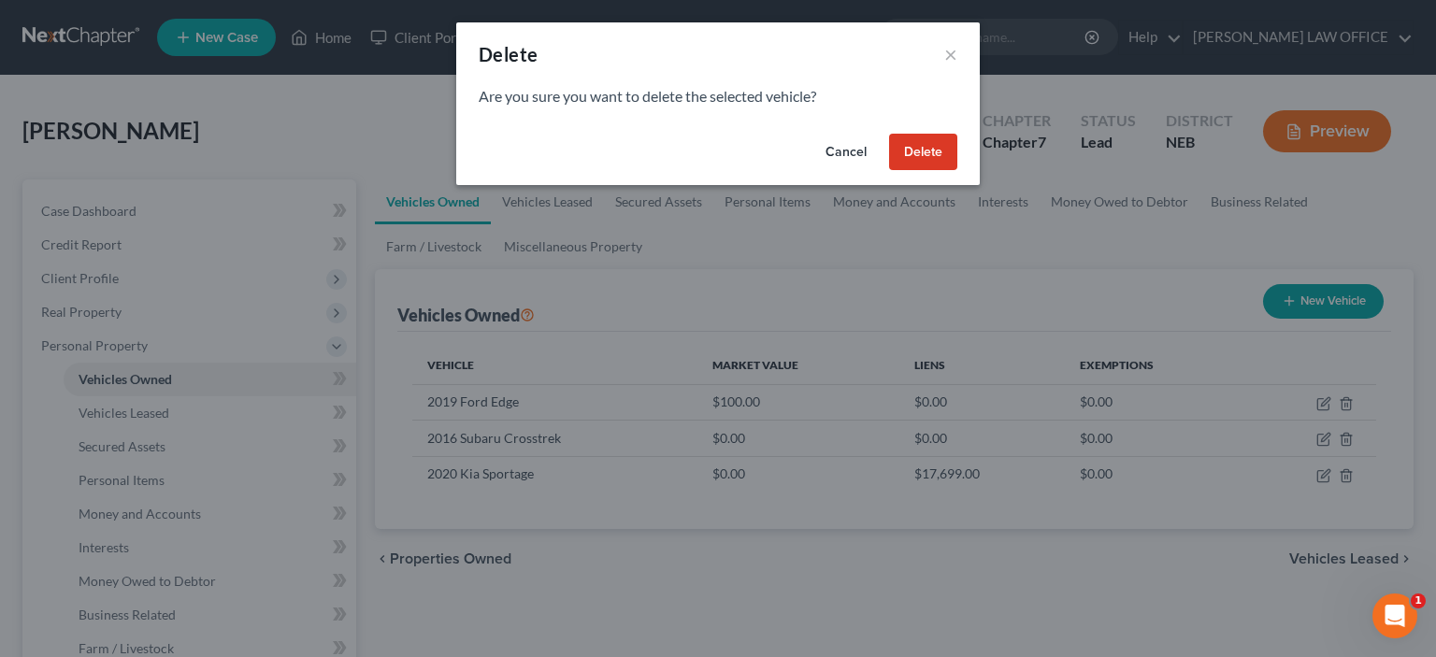
click at [912, 155] on button "Delete" at bounding box center [923, 152] width 68 height 37
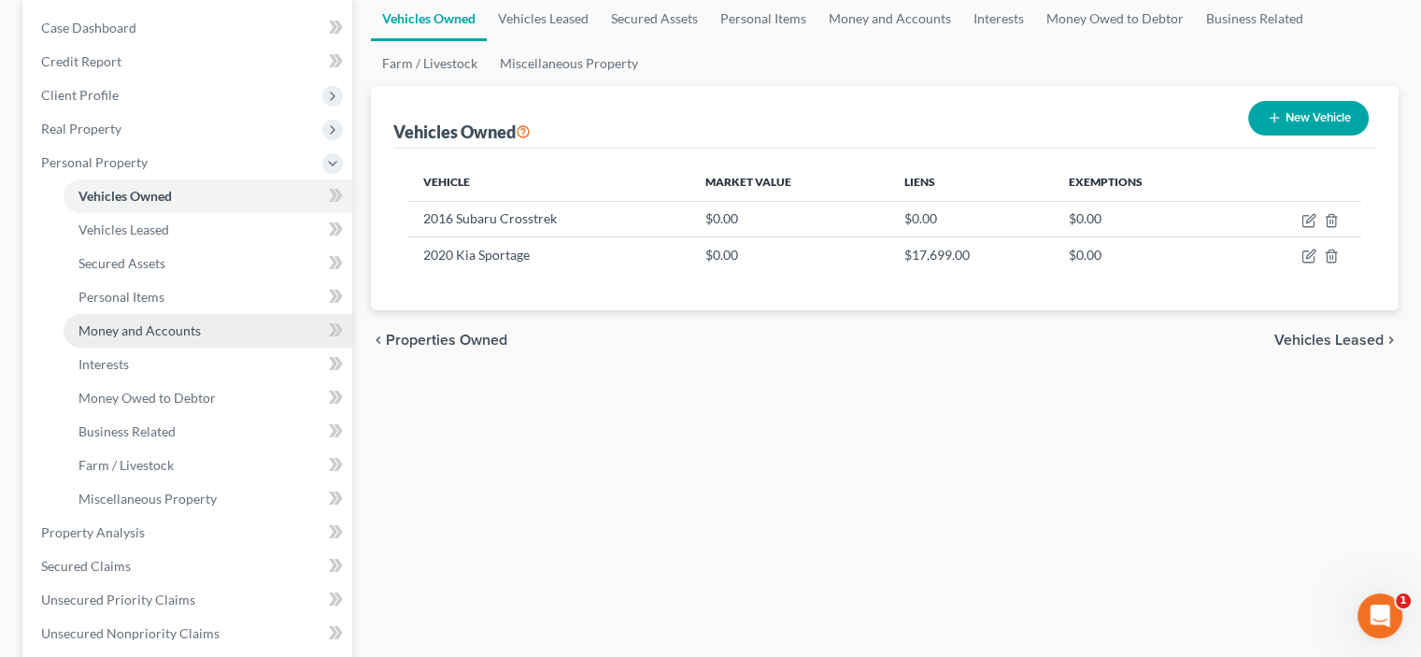
scroll to position [187, 0]
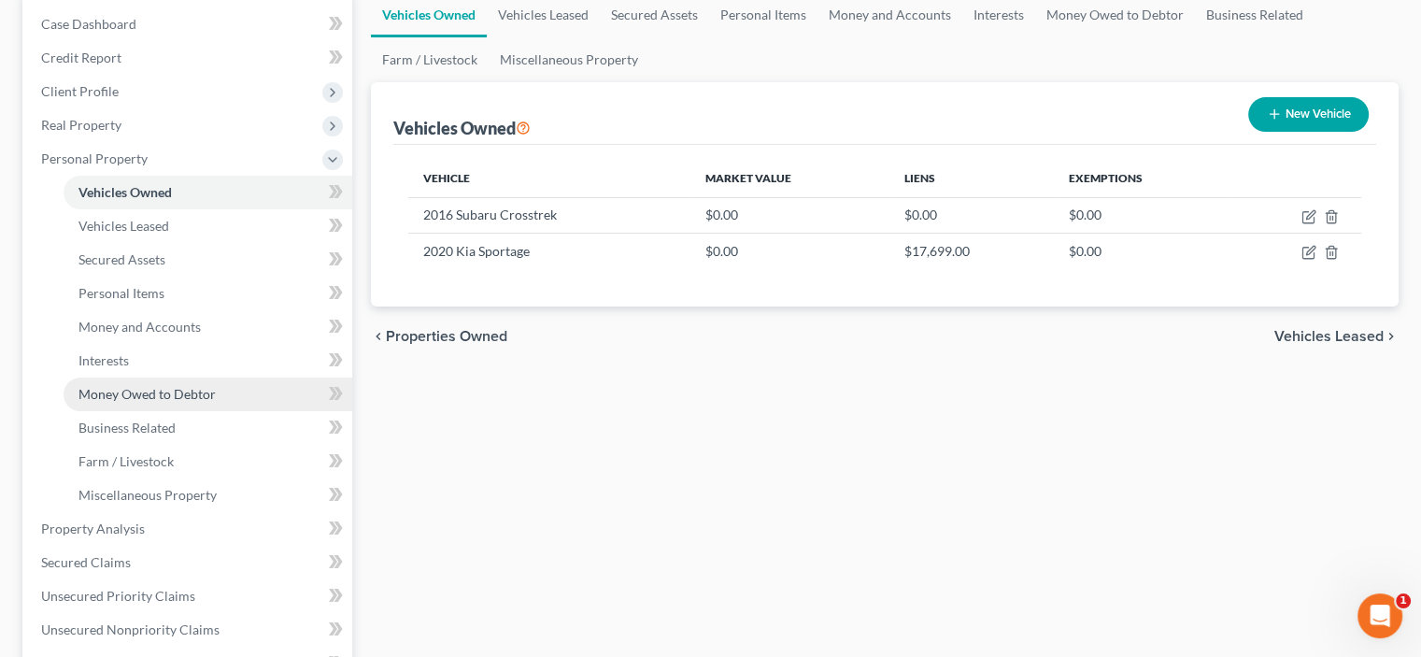
click at [139, 393] on span "Money Owed to Debtor" at bounding box center [147, 394] width 137 height 16
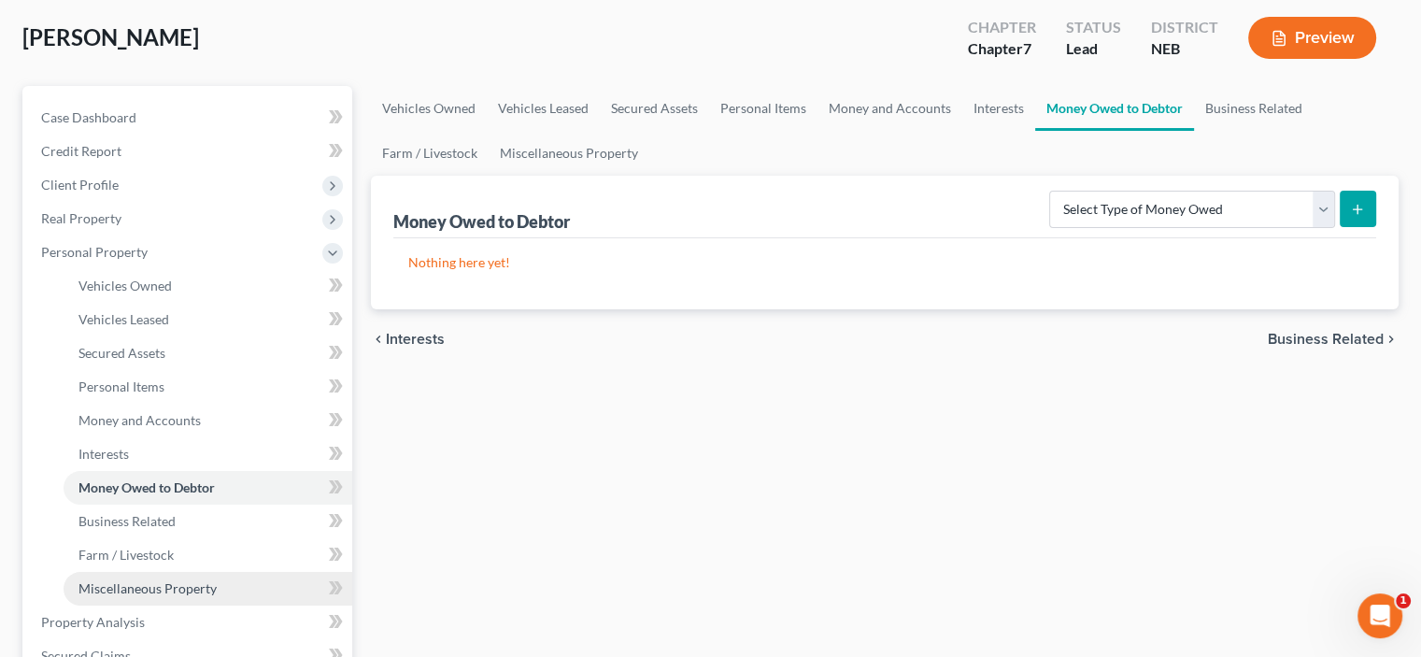
scroll to position [187, 0]
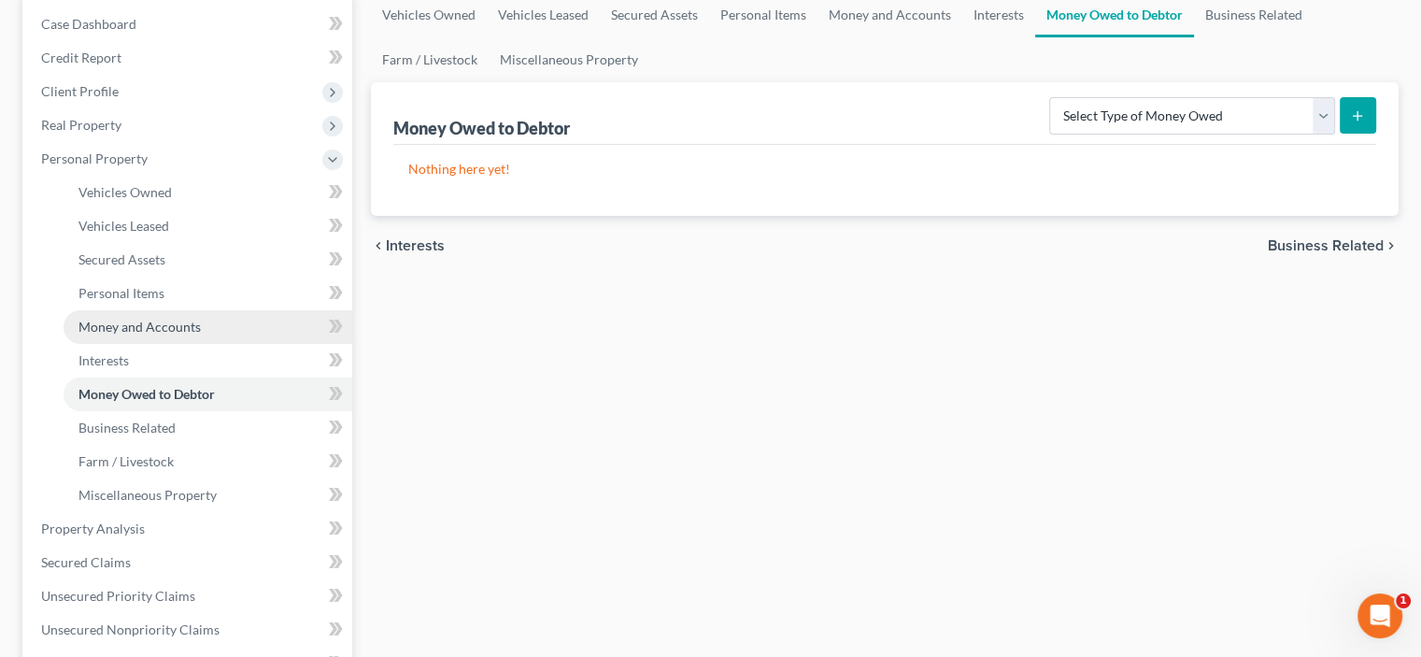
click at [99, 320] on span "Money and Accounts" at bounding box center [140, 327] width 122 height 16
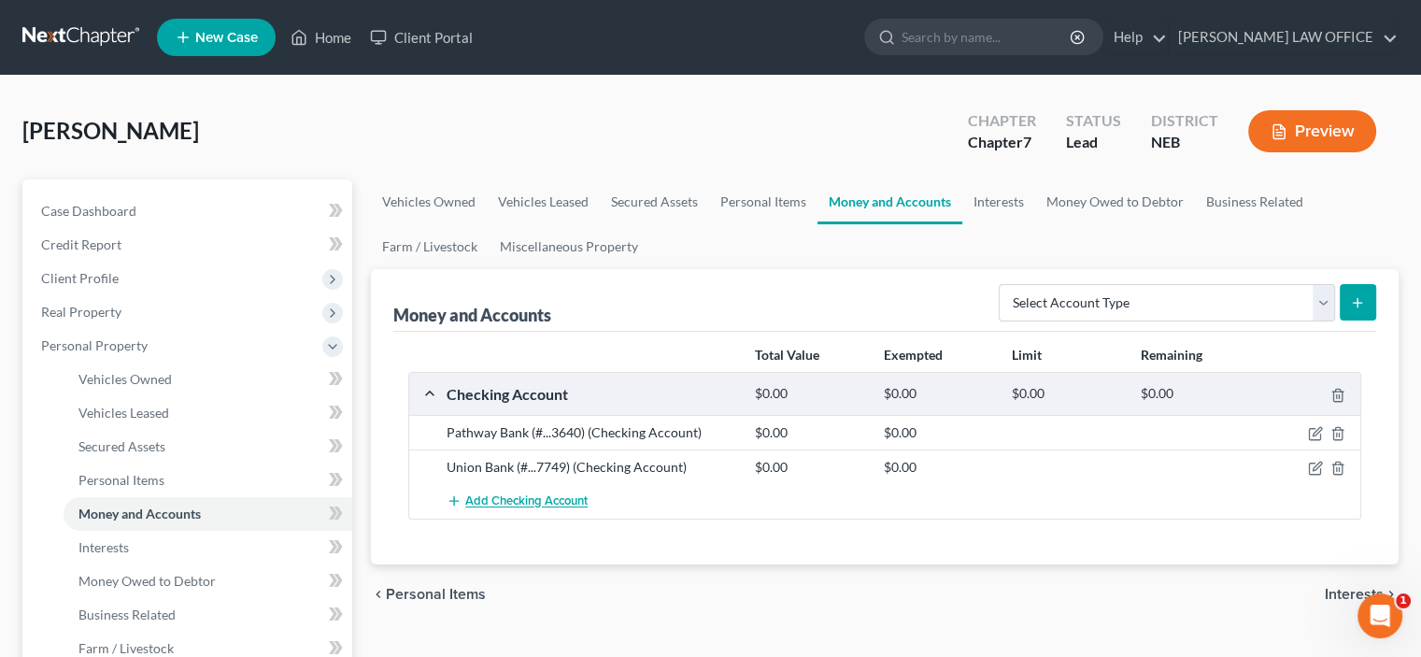
click at [501, 501] on span "Add Checking Account" at bounding box center [526, 501] width 122 height 15
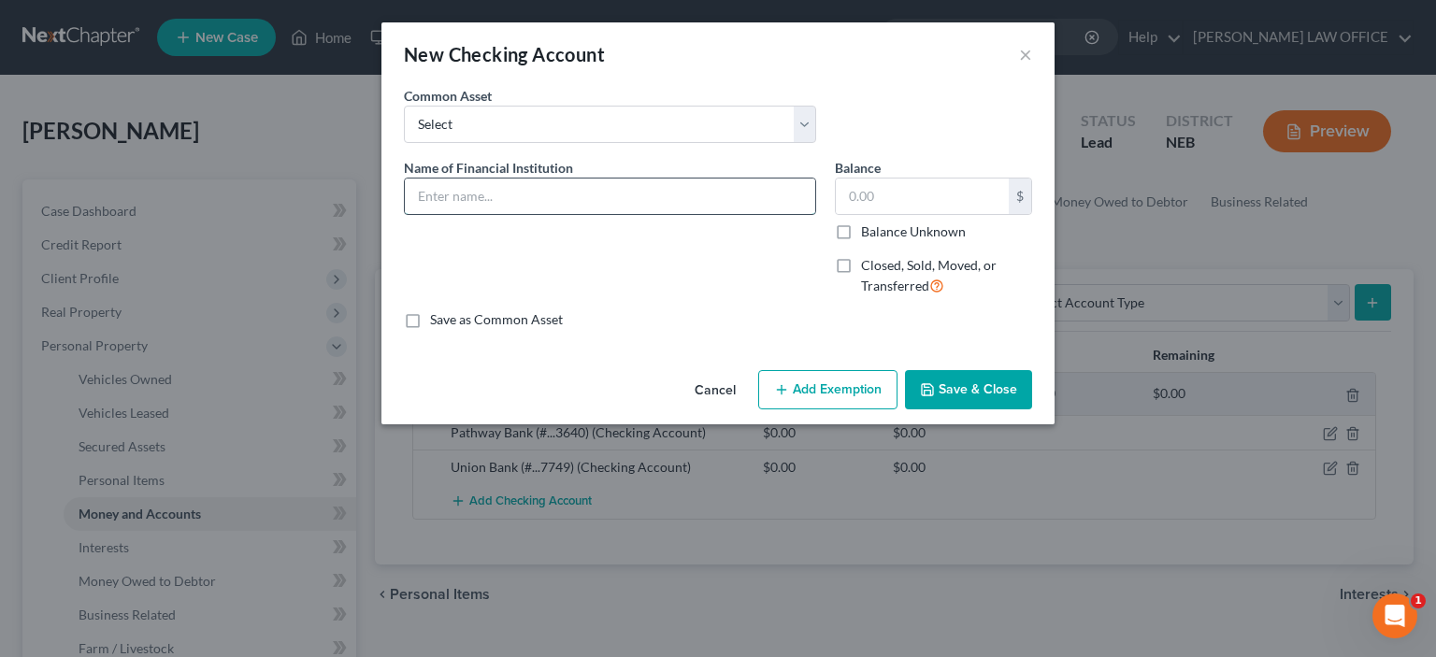
click at [417, 190] on input "text" at bounding box center [610, 197] width 410 height 36
type input "Y"
type input "USAA"
click at [957, 394] on button "Save & Close" at bounding box center [968, 389] width 127 height 39
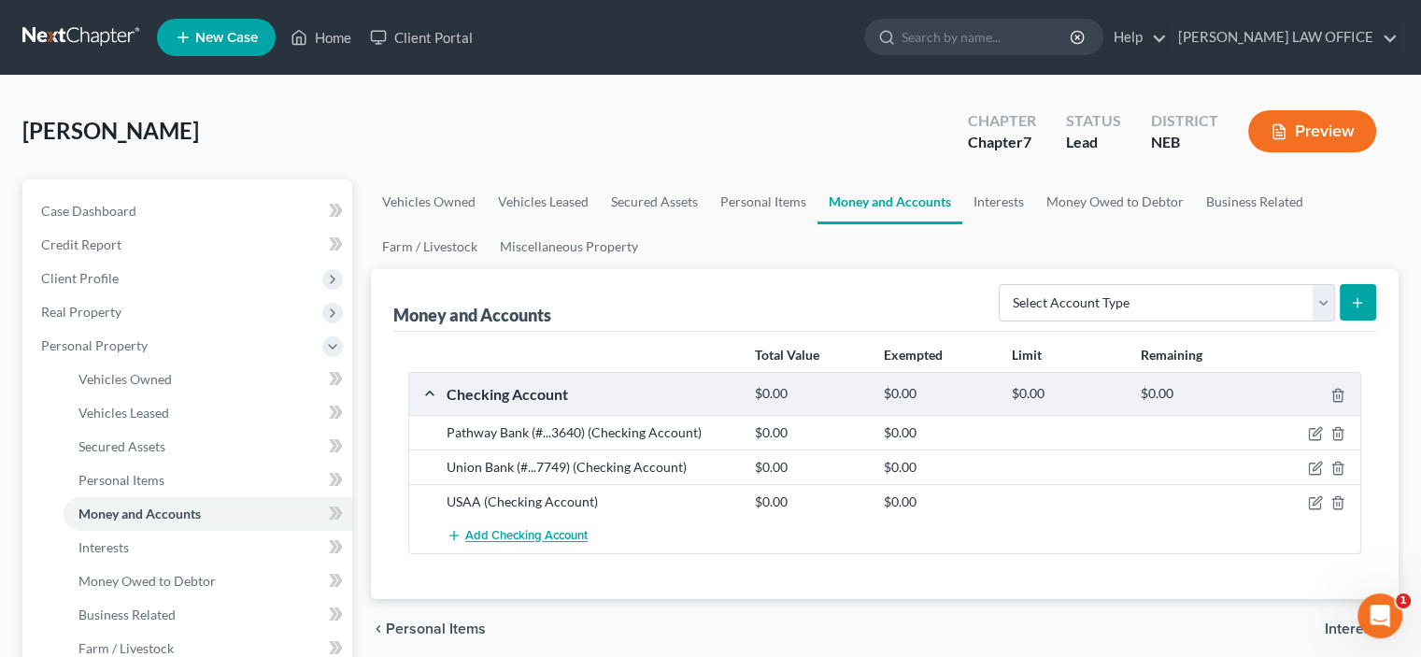
click at [485, 532] on span "Add Checking Account" at bounding box center [526, 536] width 122 height 15
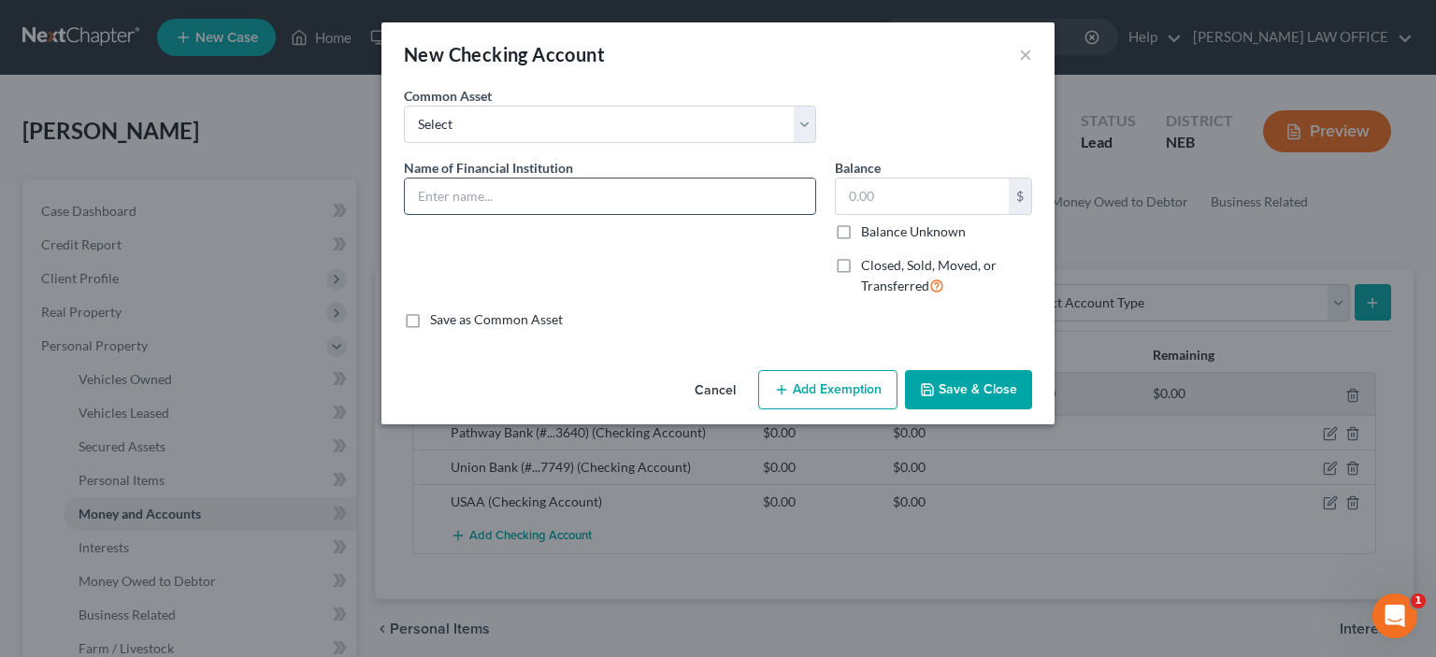
drag, startPoint x: 421, startPoint y: 193, endPoint x: 455, endPoint y: 214, distance: 39.4
click at [421, 193] on input "text" at bounding box center [610, 197] width 410 height 36
click at [454, 197] on input "US BAnk (child support)" at bounding box center [610, 197] width 410 height 36
click at [465, 193] on input "US Bank (child support)" at bounding box center [610, 197] width 410 height 36
type input "US Bank-Relia card (child support)"
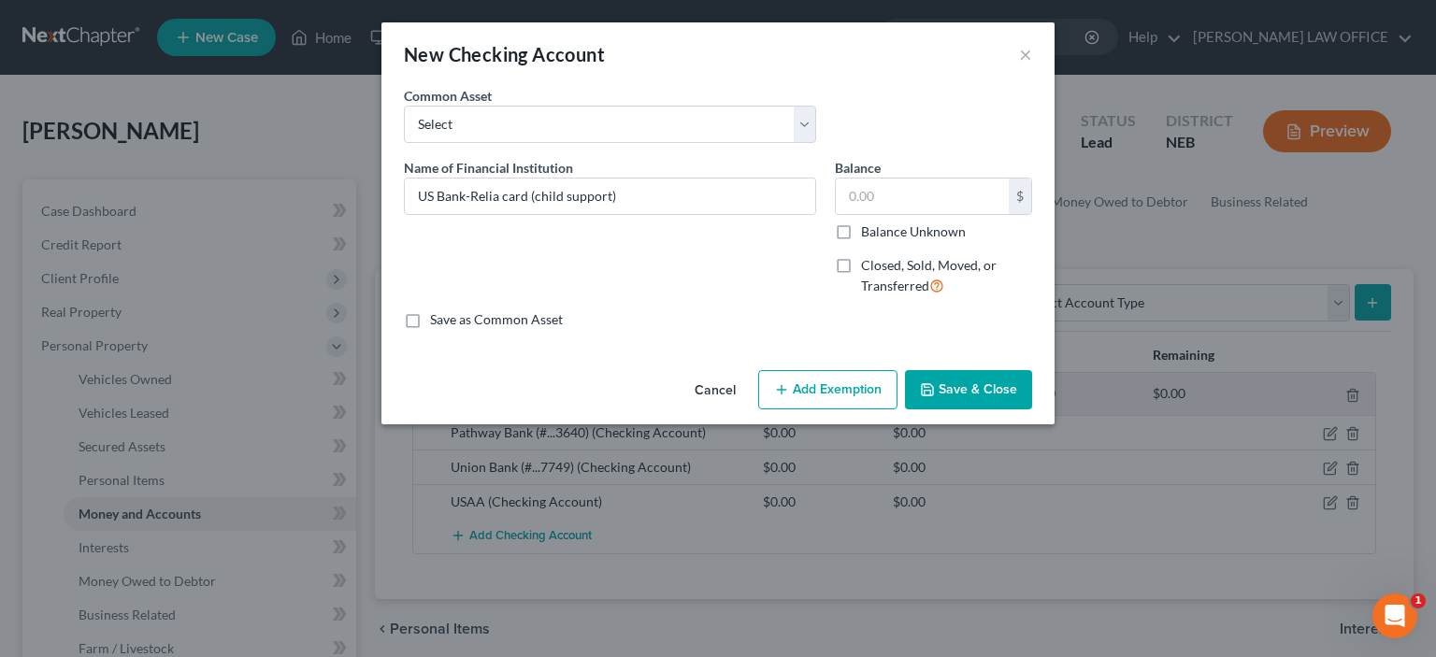
click at [937, 392] on button "Save & Close" at bounding box center [968, 389] width 127 height 39
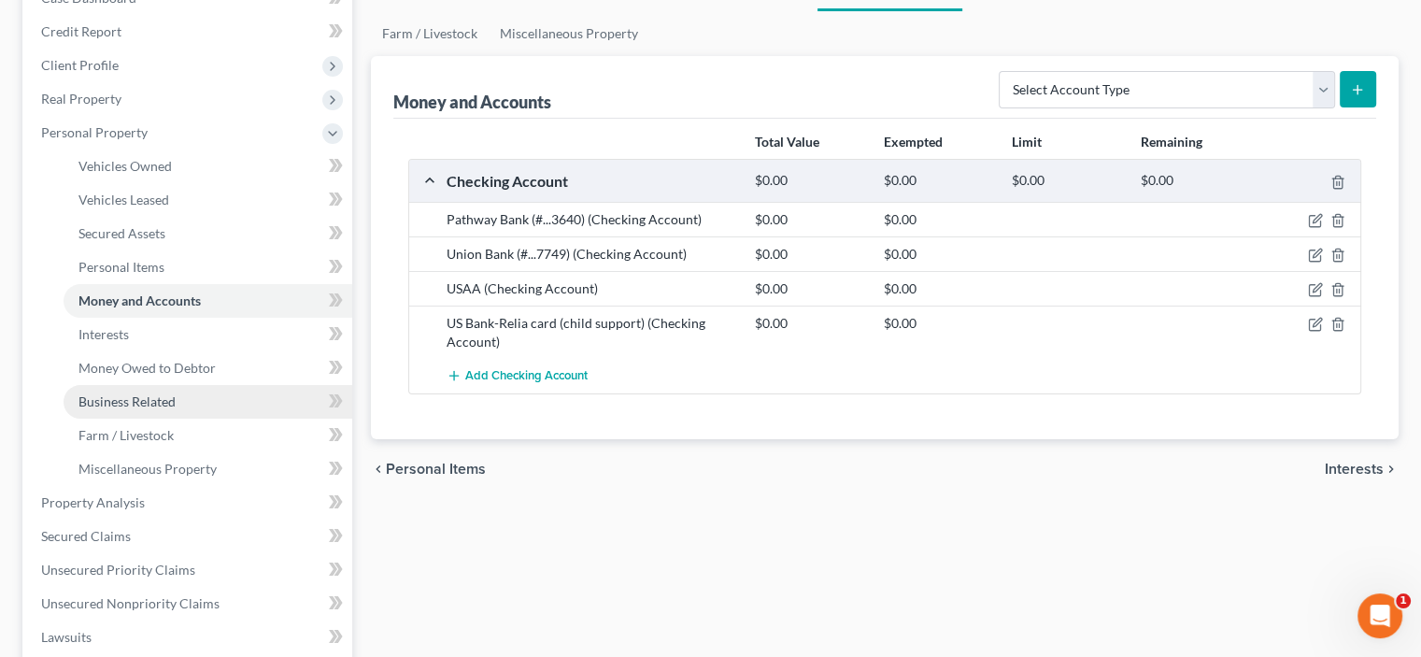
scroll to position [187, 0]
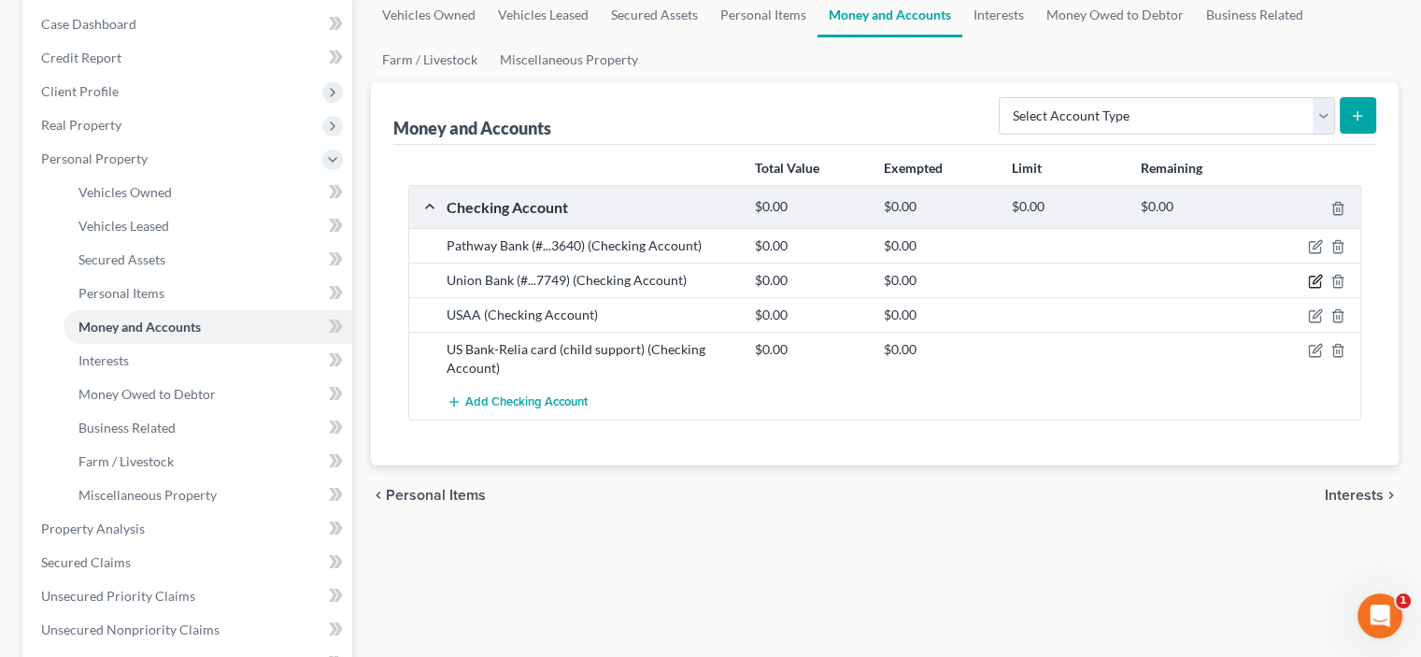
click at [1318, 276] on icon "button" at bounding box center [1317, 280] width 8 height 8
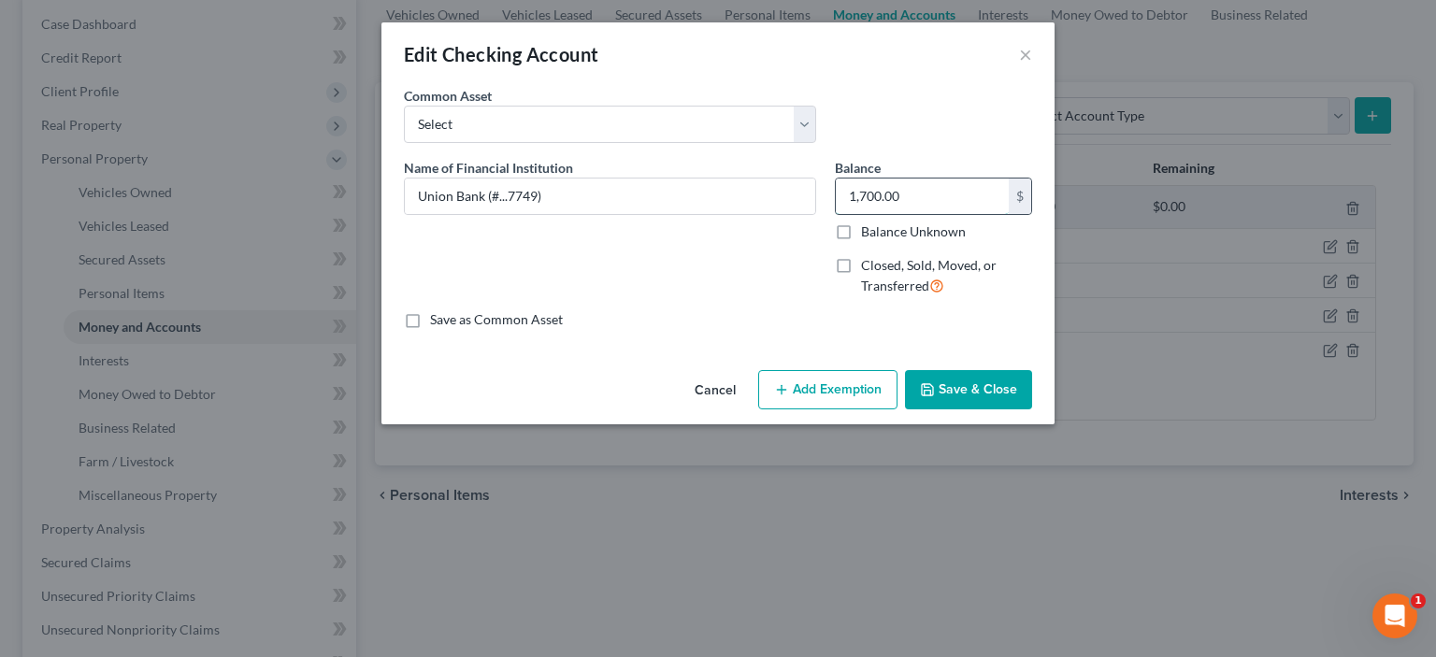
click at [843, 190] on input "1,700.00" at bounding box center [922, 197] width 173 height 36
drag, startPoint x: 842, startPoint y: 195, endPoint x: 1149, endPoint y: 268, distance: 315.1
click at [1091, 250] on div "Edit Checking Account × An exemption set must first be selected from the Filing…" at bounding box center [718, 328] width 1436 height 657
type input "0.00"
click at [861, 236] on label "Balance Unknown" at bounding box center [913, 231] width 105 height 19
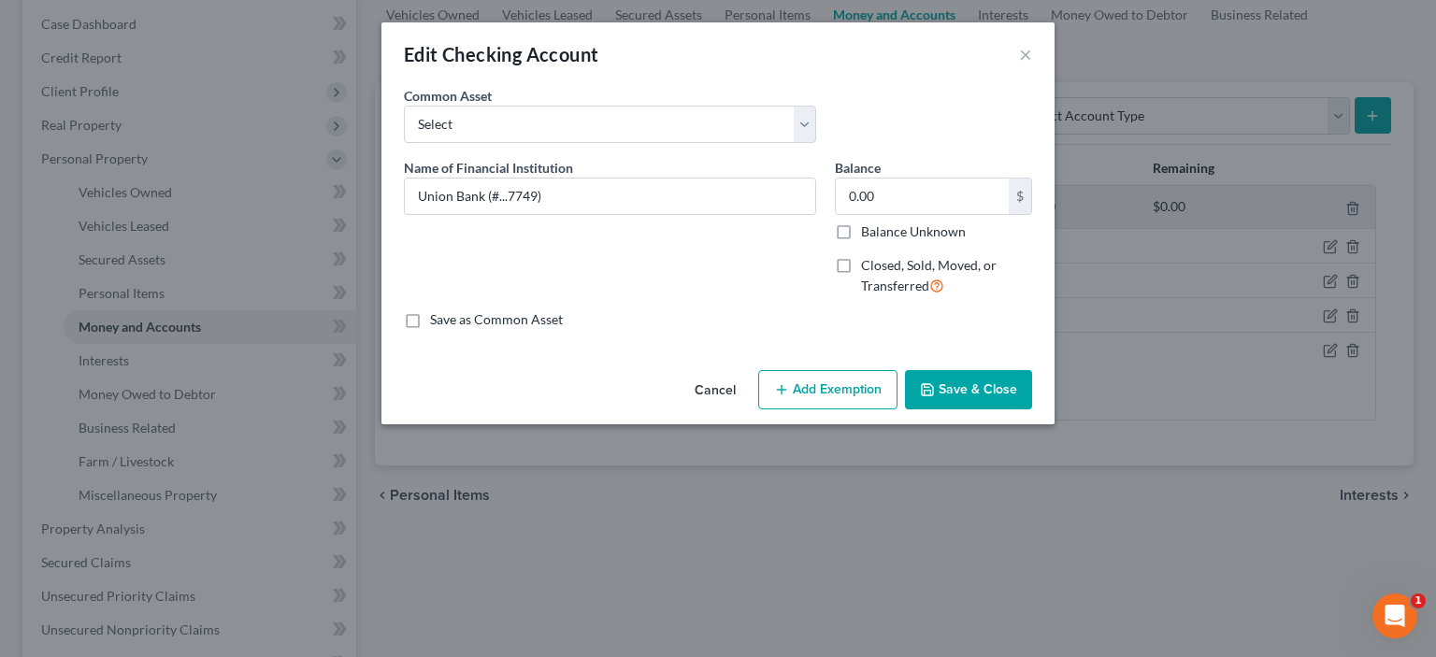
click at [868, 235] on input "Balance Unknown" at bounding box center [874, 228] width 12 height 12
checkbox input "true"
click at [957, 391] on button "Save & Close" at bounding box center [968, 389] width 127 height 39
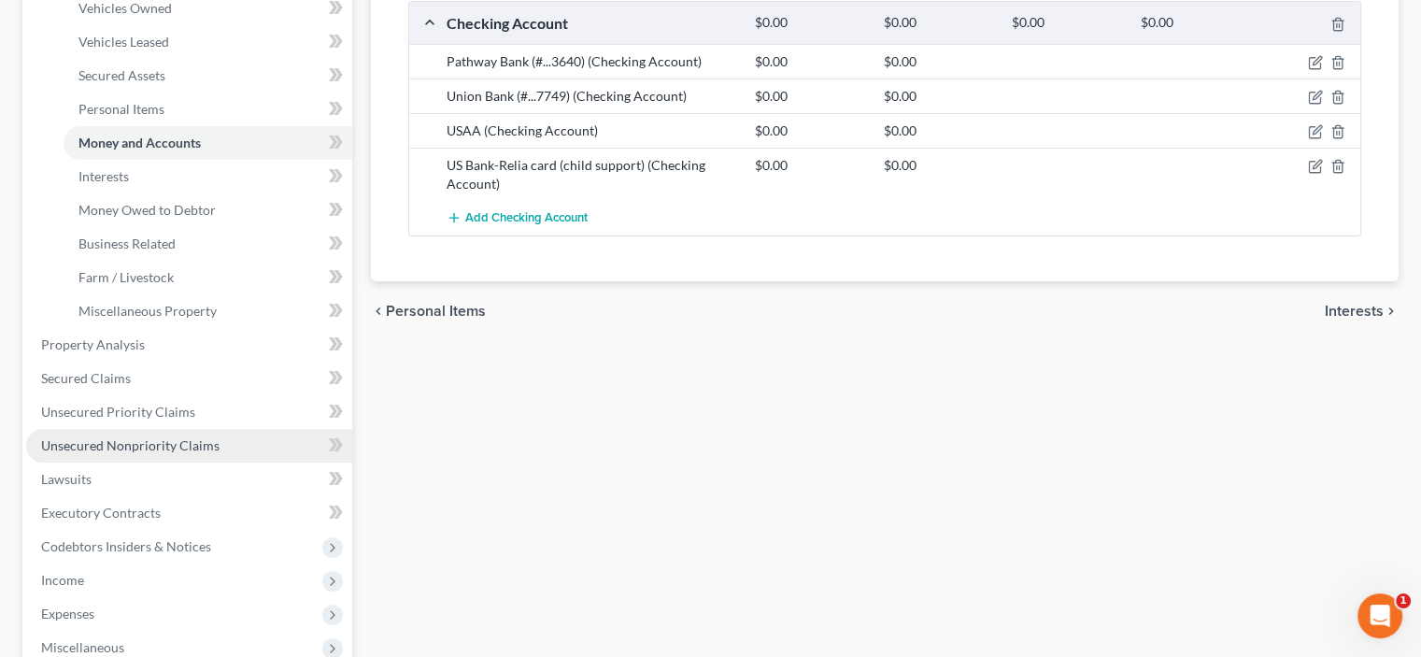
scroll to position [374, 0]
click at [89, 439] on span "Unsecured Nonpriority Claims" at bounding box center [130, 443] width 179 height 16
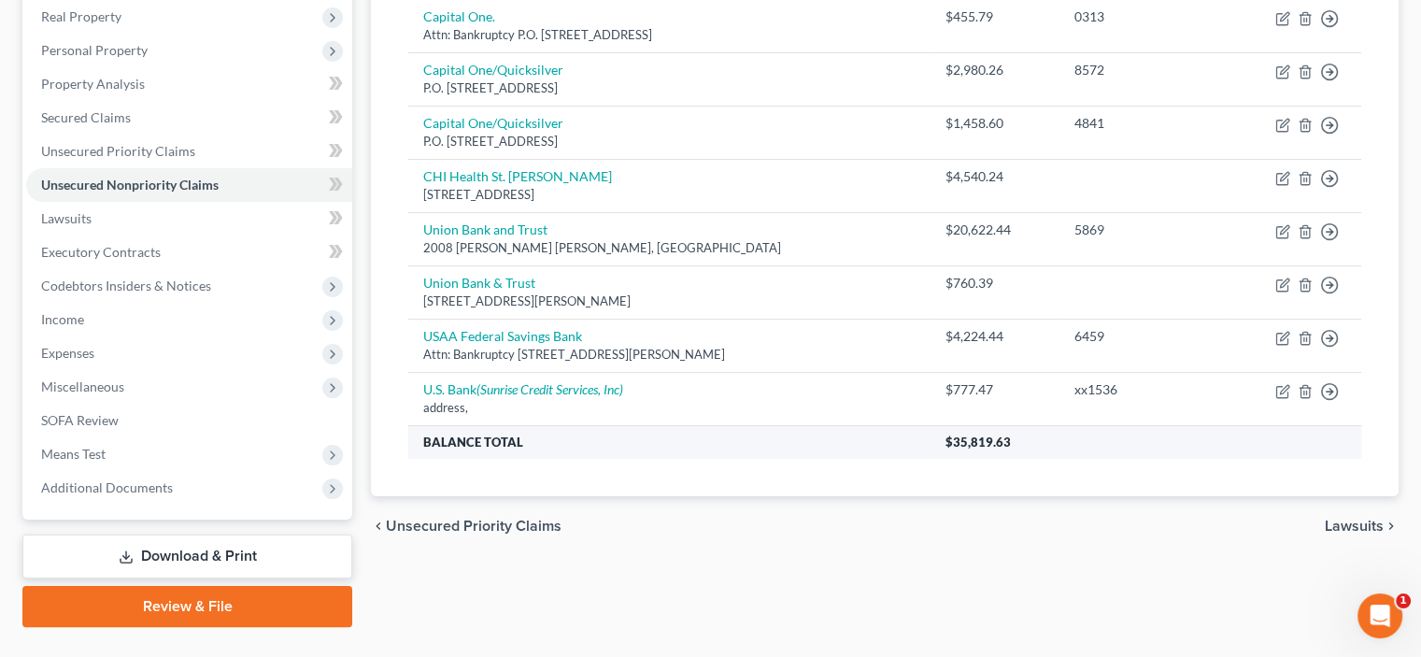
scroll to position [335, 0]
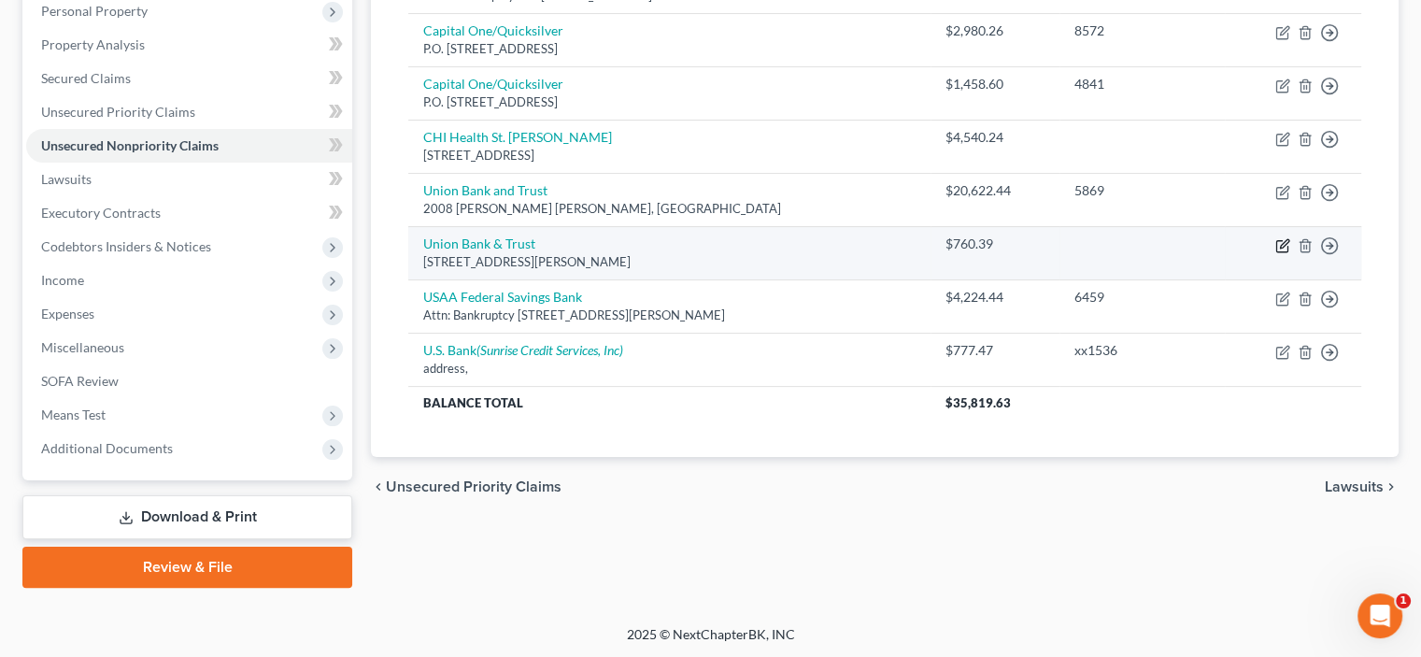
click at [1280, 246] on icon "button" at bounding box center [1283, 245] width 15 height 15
select select "30"
select select "15"
select select "0"
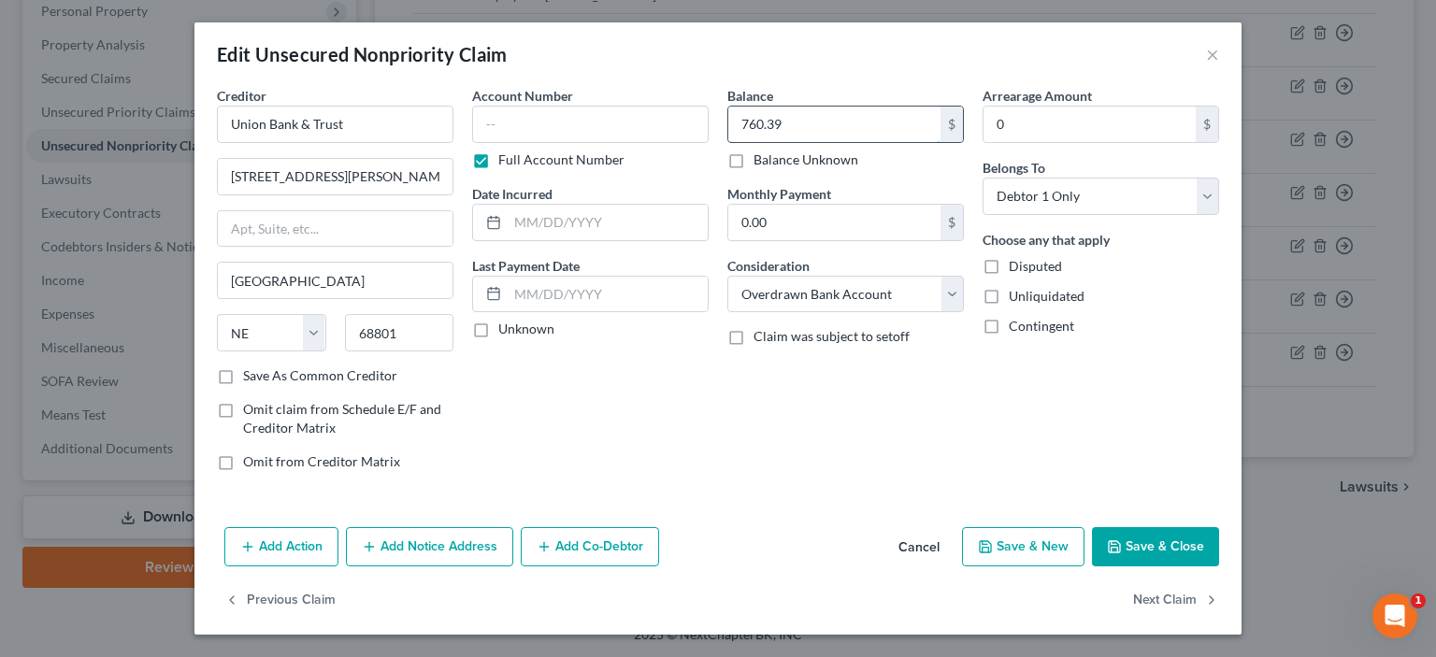
click at [739, 121] on input "760.39" at bounding box center [834, 125] width 212 height 36
click at [740, 122] on input "760.39" at bounding box center [834, 125] width 212 height 36
type input "1,760.39"
click at [1140, 551] on button "Save & Close" at bounding box center [1155, 546] width 127 height 39
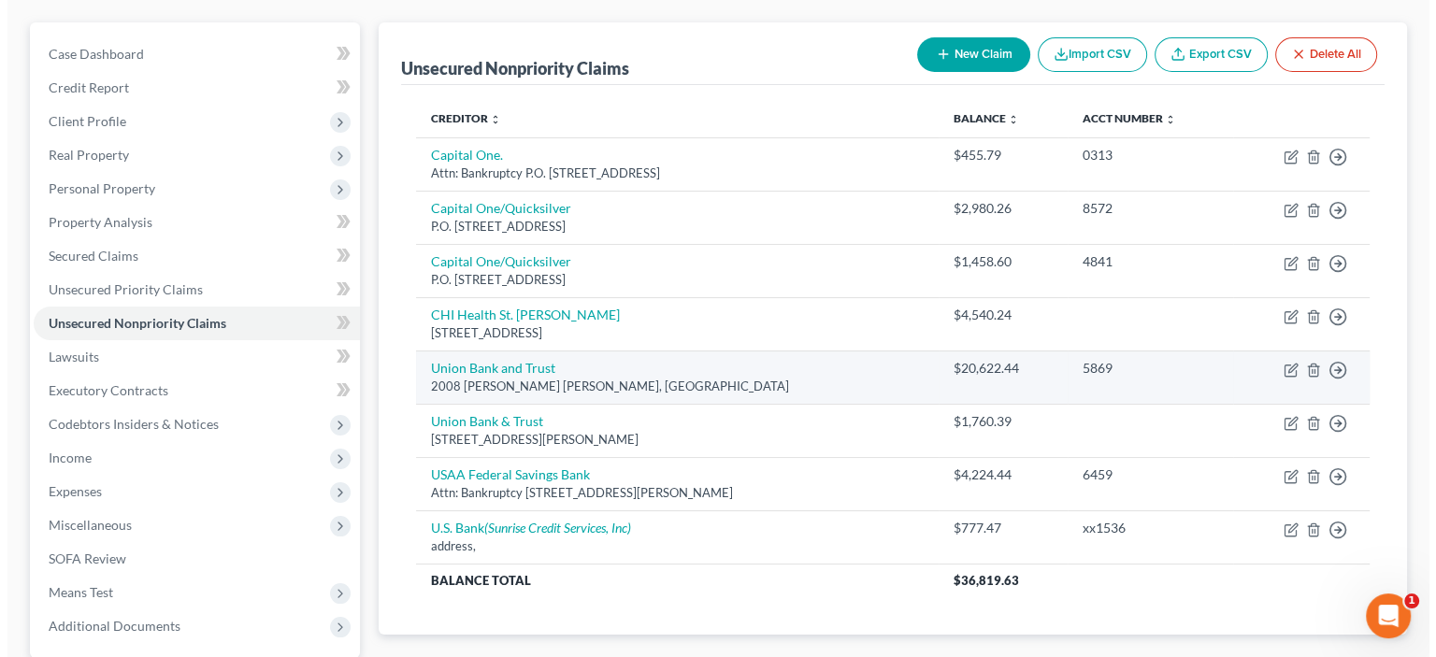
scroll to position [187, 0]
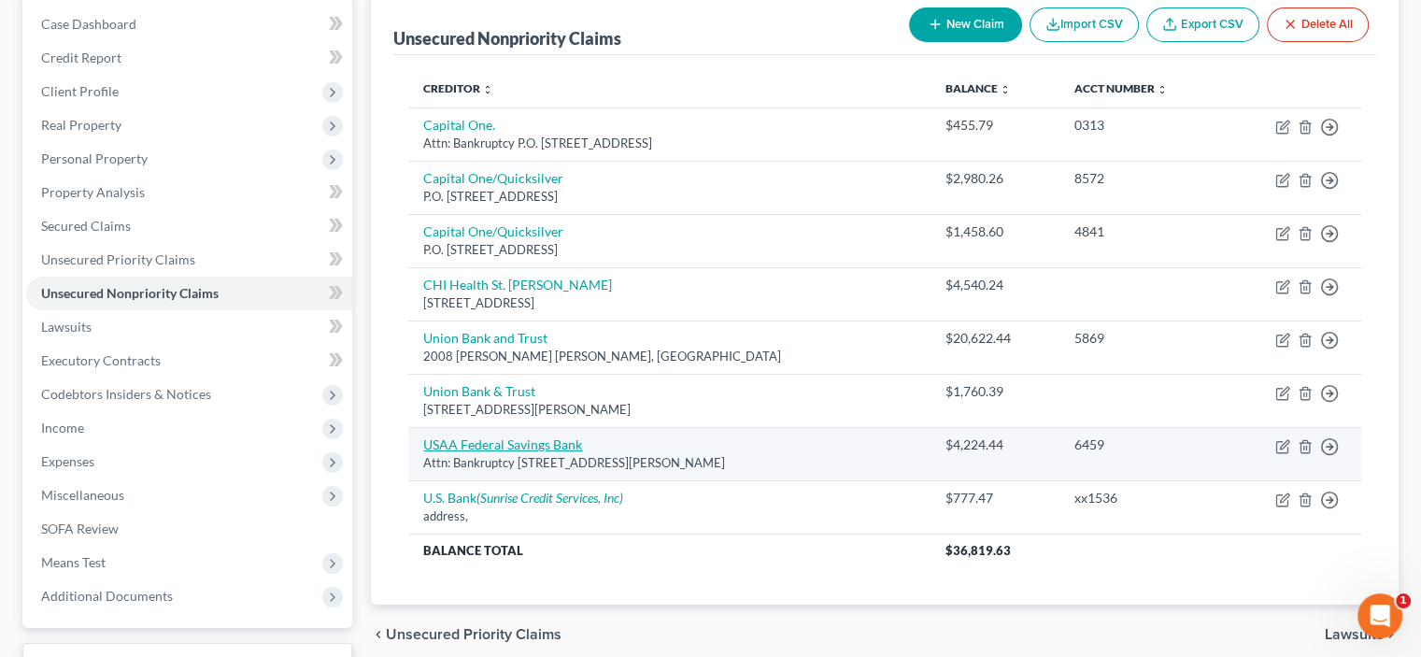
click at [441, 450] on link "USAA Federal Savings Bank" at bounding box center [502, 444] width 159 height 16
select select "45"
select select "14"
select select "3"
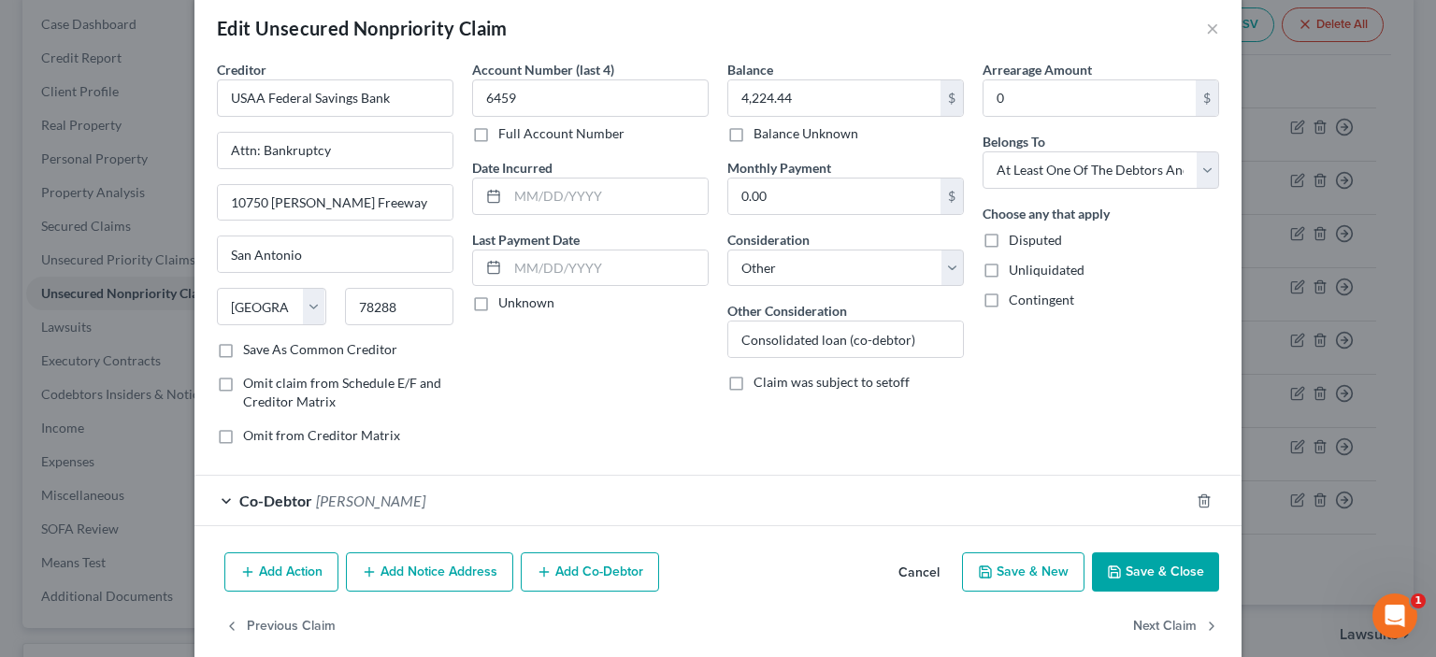
scroll to position [49, 0]
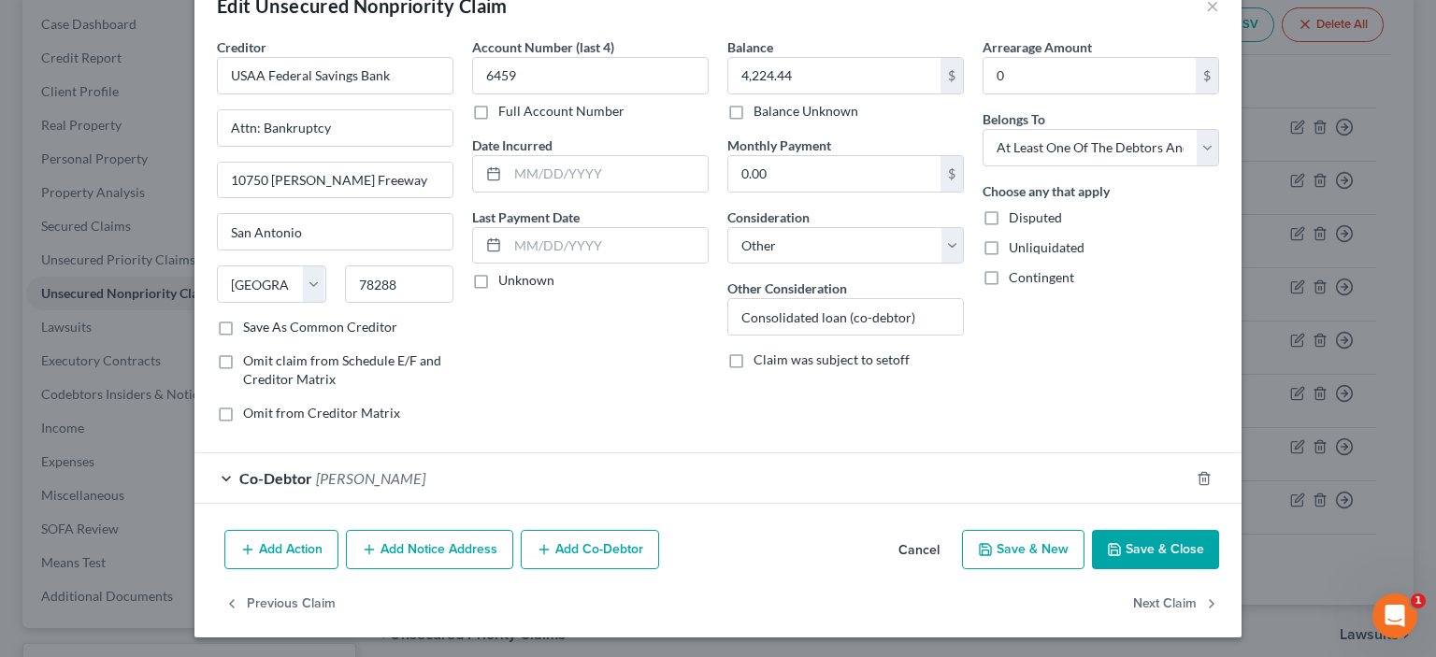
click at [1140, 545] on button "Save & Close" at bounding box center [1155, 549] width 127 height 39
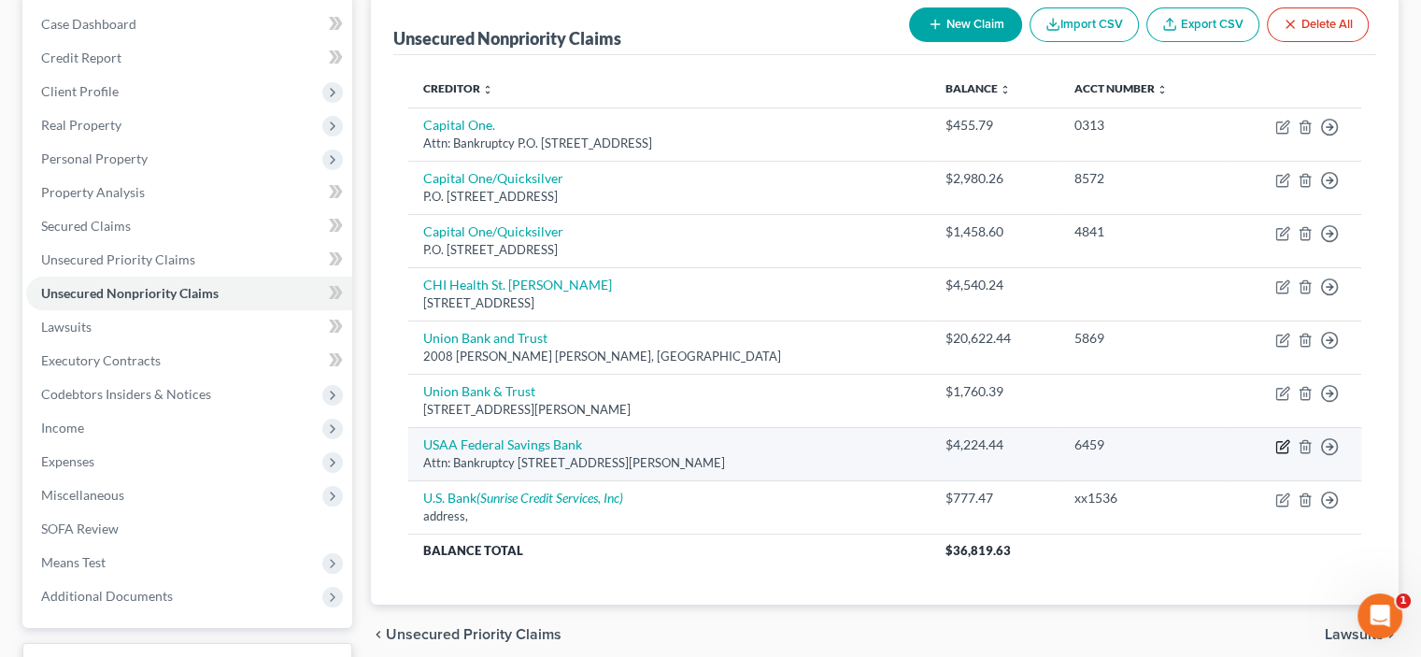
click at [1285, 451] on td "Move to D Move to E Move to G Move to Notice Only" at bounding box center [1293, 453] width 136 height 53
click at [1287, 445] on icon "button" at bounding box center [1282, 446] width 11 height 11
select select "45"
select select "14"
select select "3"
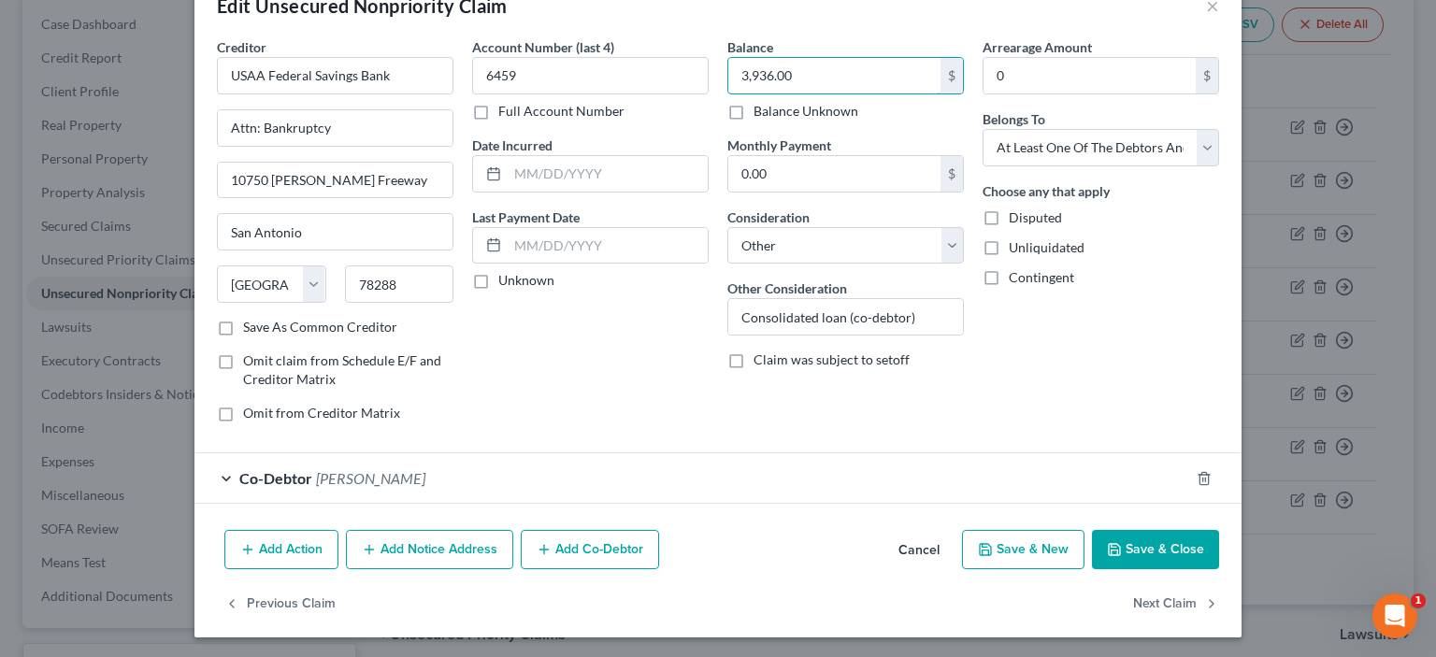
type input "3,936.00"
click at [331, 479] on span "[PERSON_NAME]" at bounding box center [370, 478] width 109 height 18
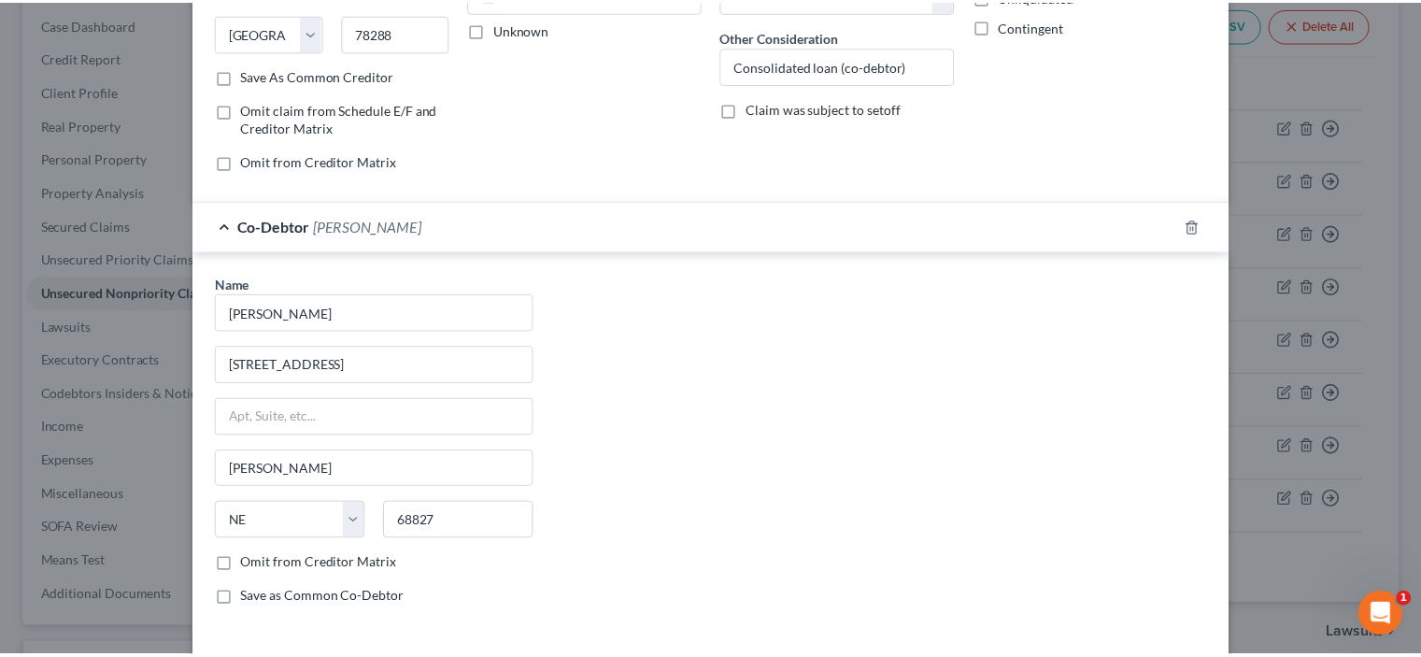
scroll to position [433, 0]
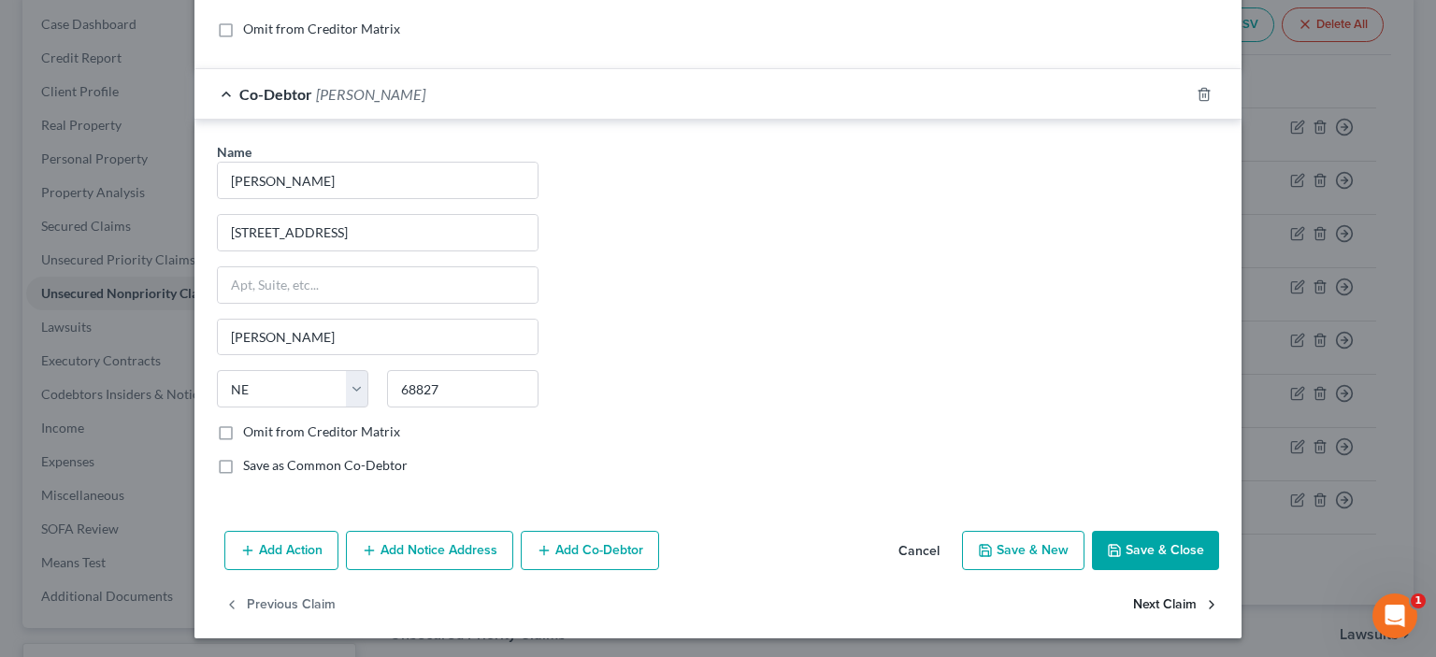
click at [1150, 601] on button "Next Claim" at bounding box center [1176, 604] width 86 height 39
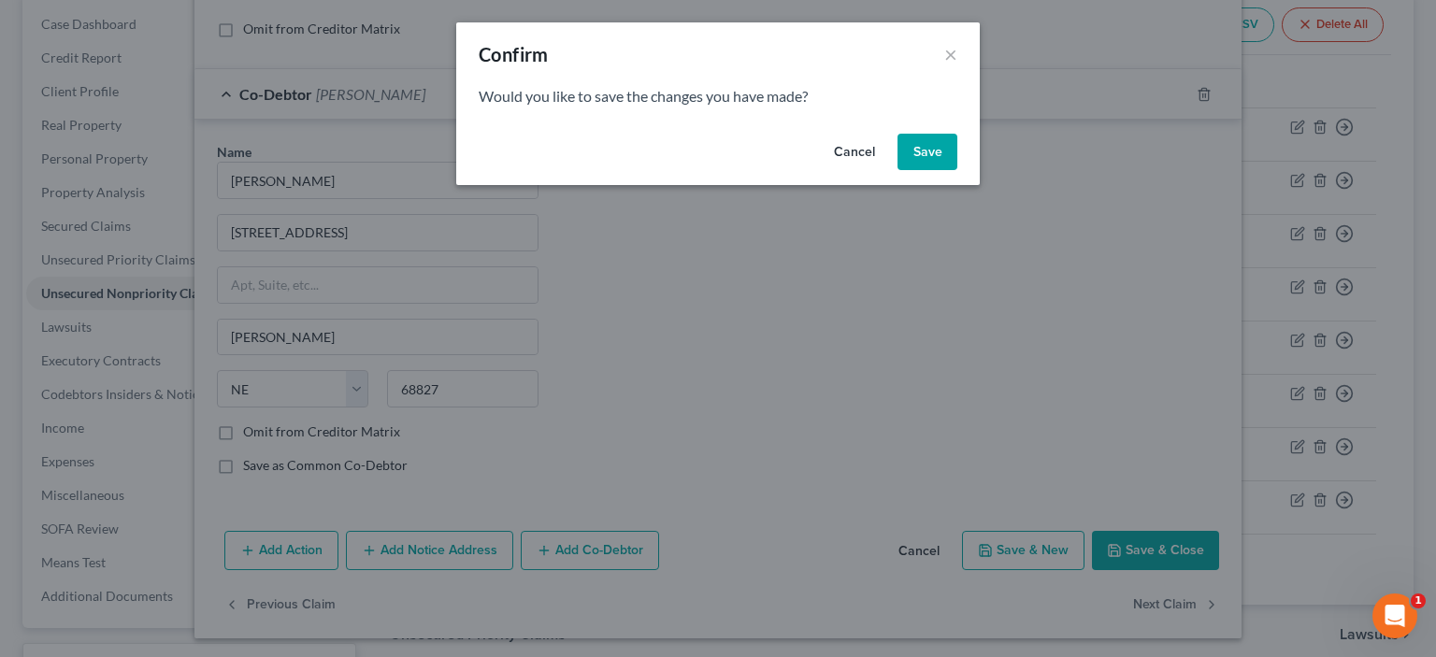
click at [920, 157] on button "Save" at bounding box center [927, 152] width 60 height 37
select select "14"
select select "0"
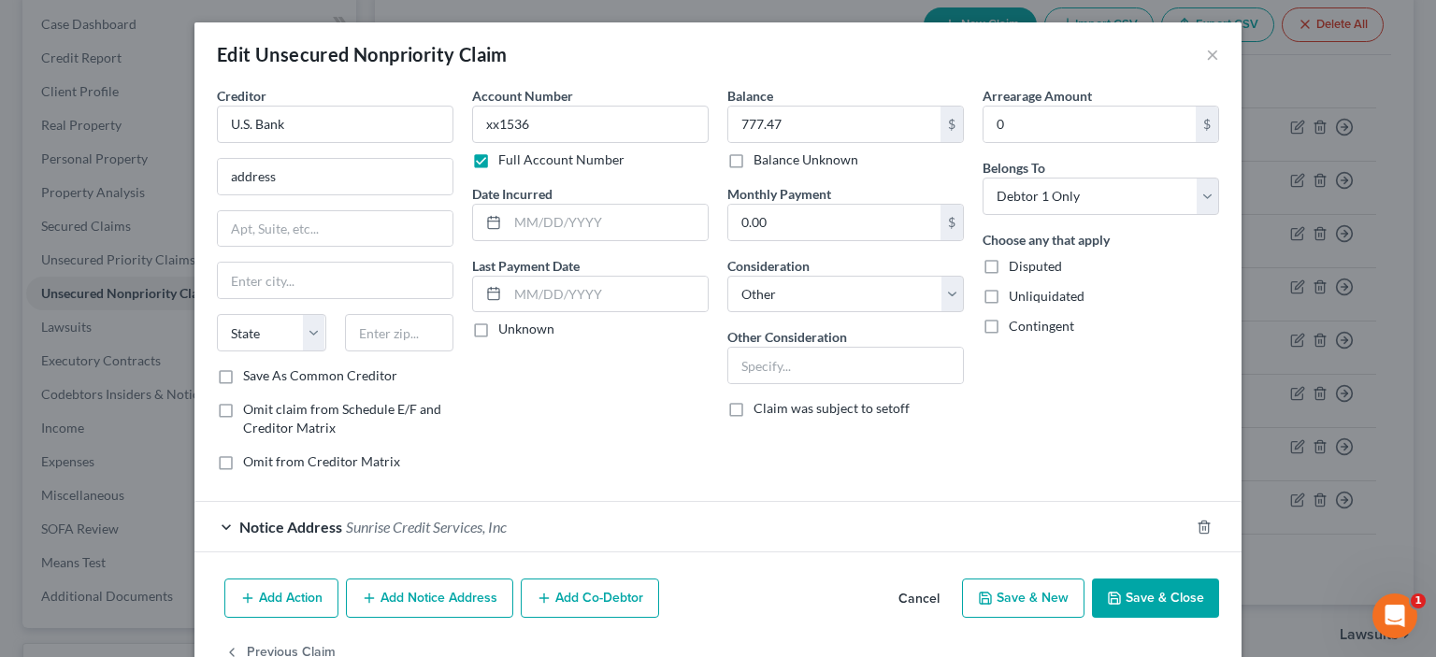
click at [1172, 597] on button "Save & Close" at bounding box center [1155, 598] width 127 height 39
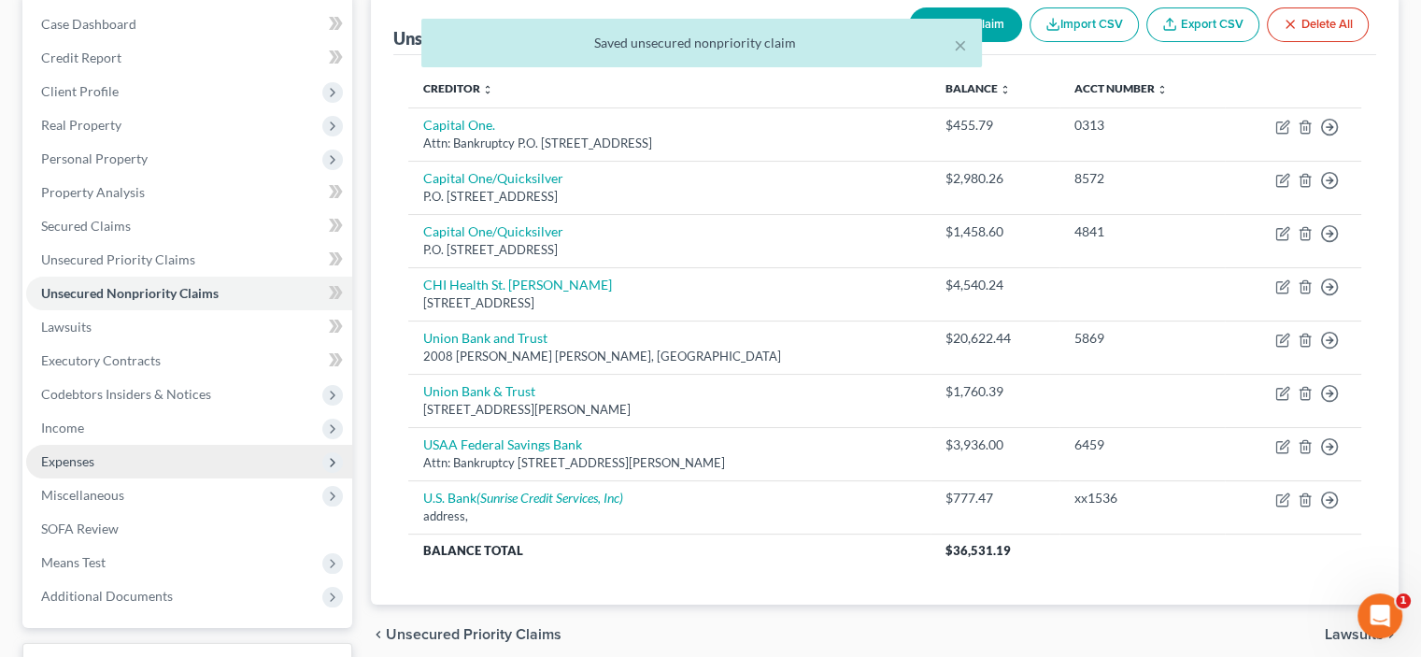
click at [64, 459] on span "Expenses" at bounding box center [67, 461] width 53 height 16
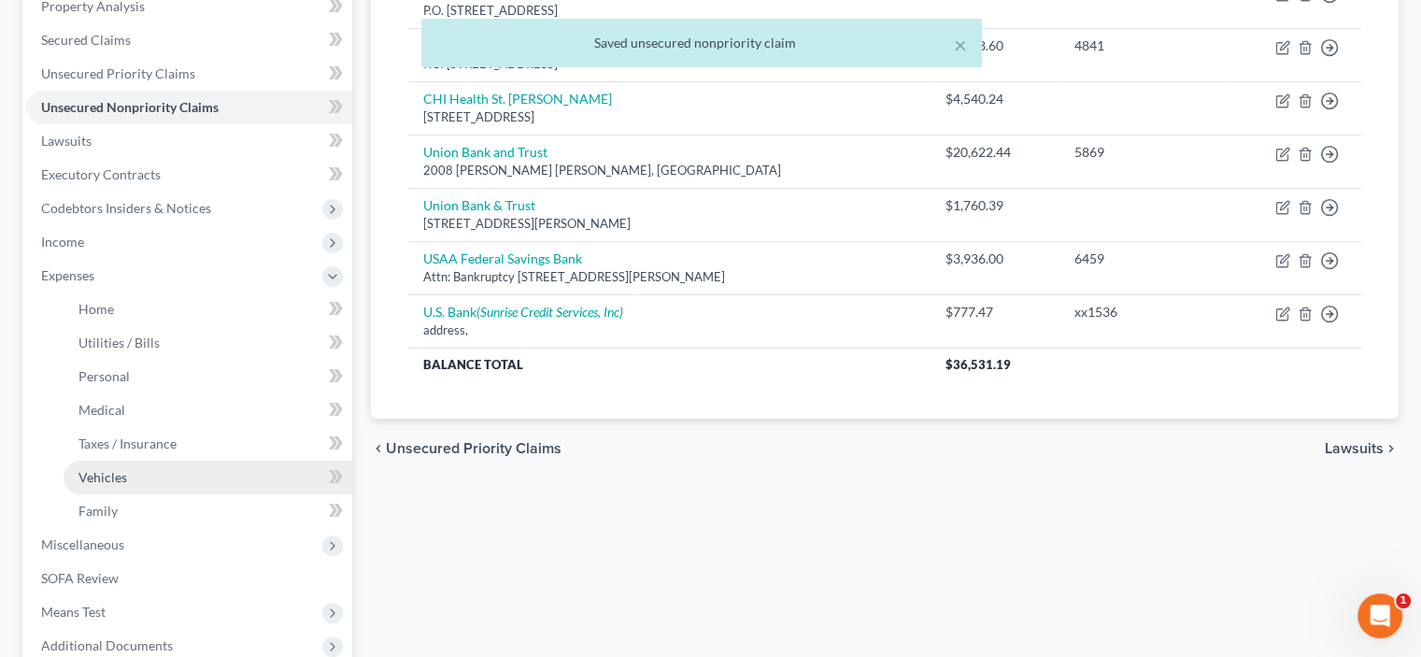
scroll to position [374, 0]
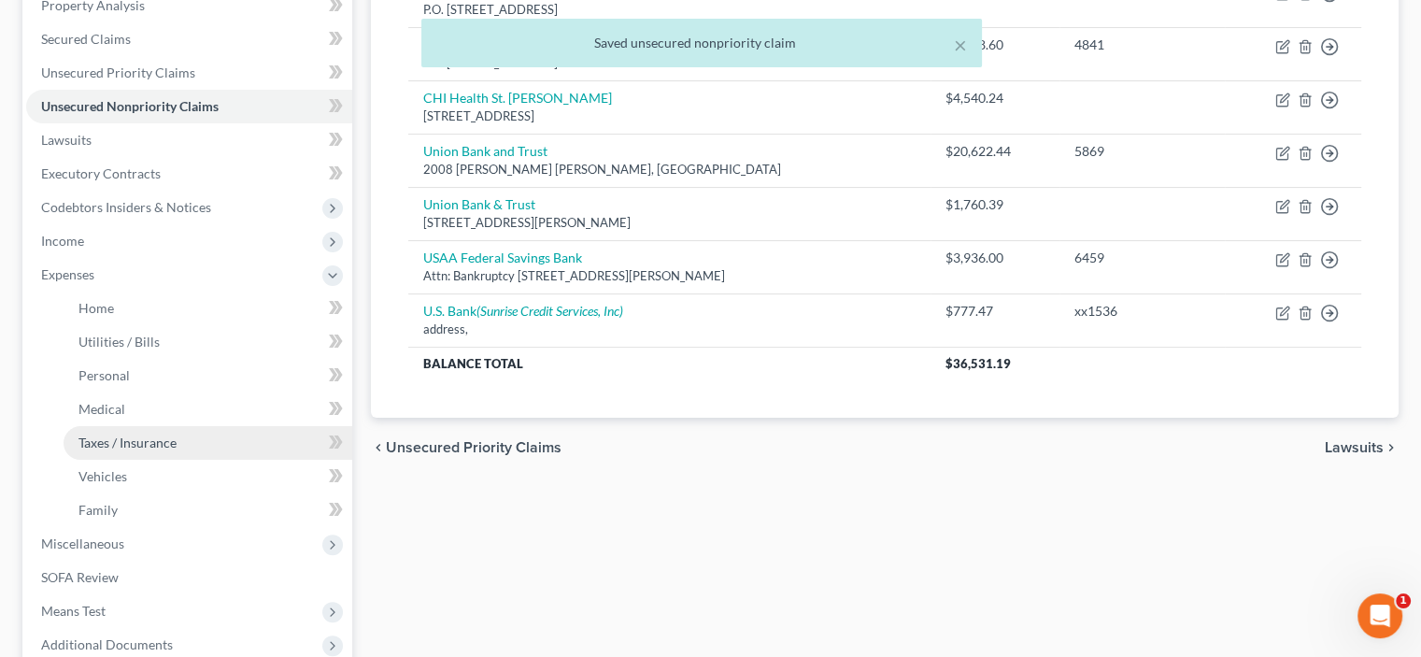
click at [128, 442] on span "Taxes / Insurance" at bounding box center [128, 443] width 98 height 16
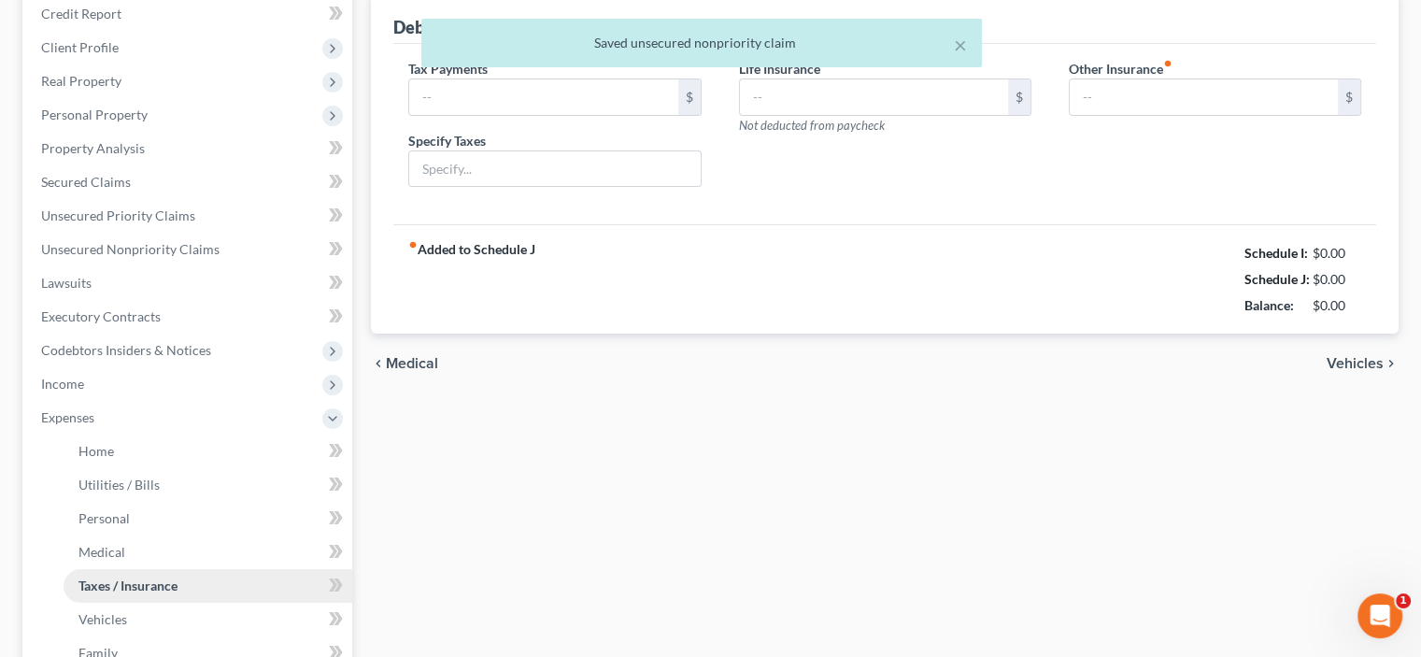
type input "0.00"
type input "Auto tax"
type input "0.00"
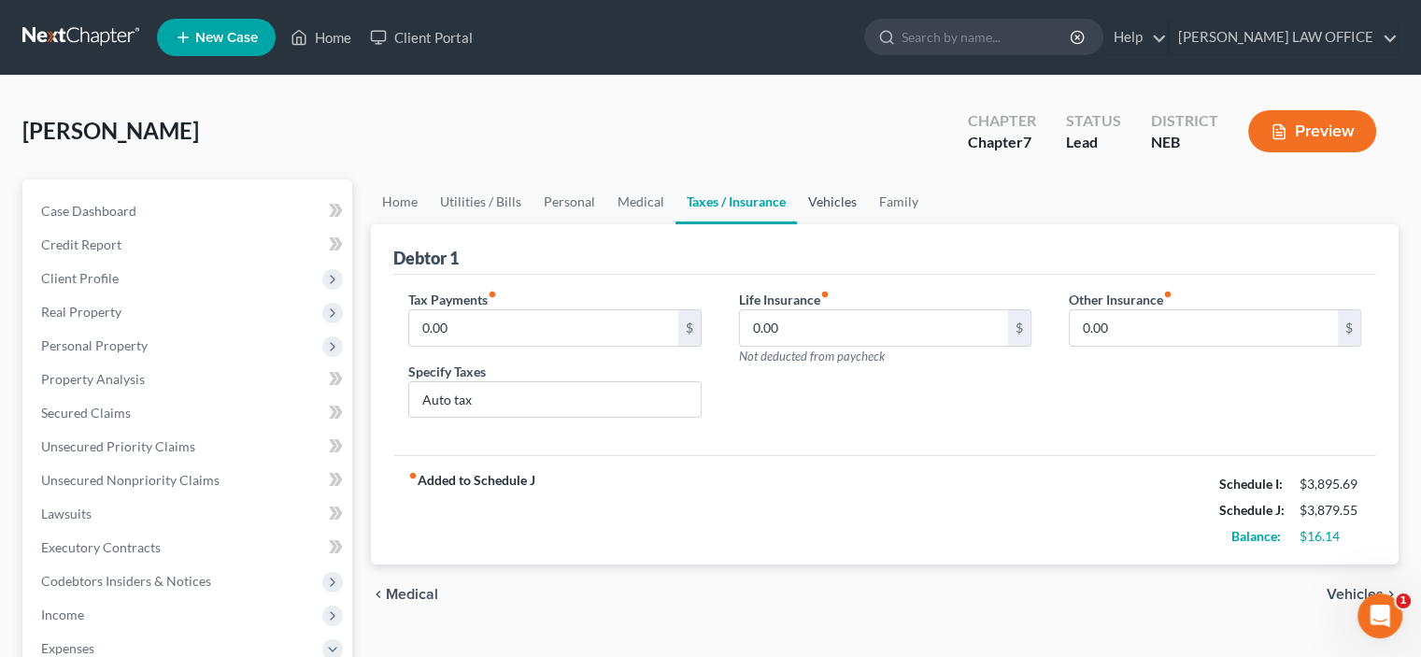
click at [824, 199] on link "Vehicles" at bounding box center [832, 201] width 71 height 45
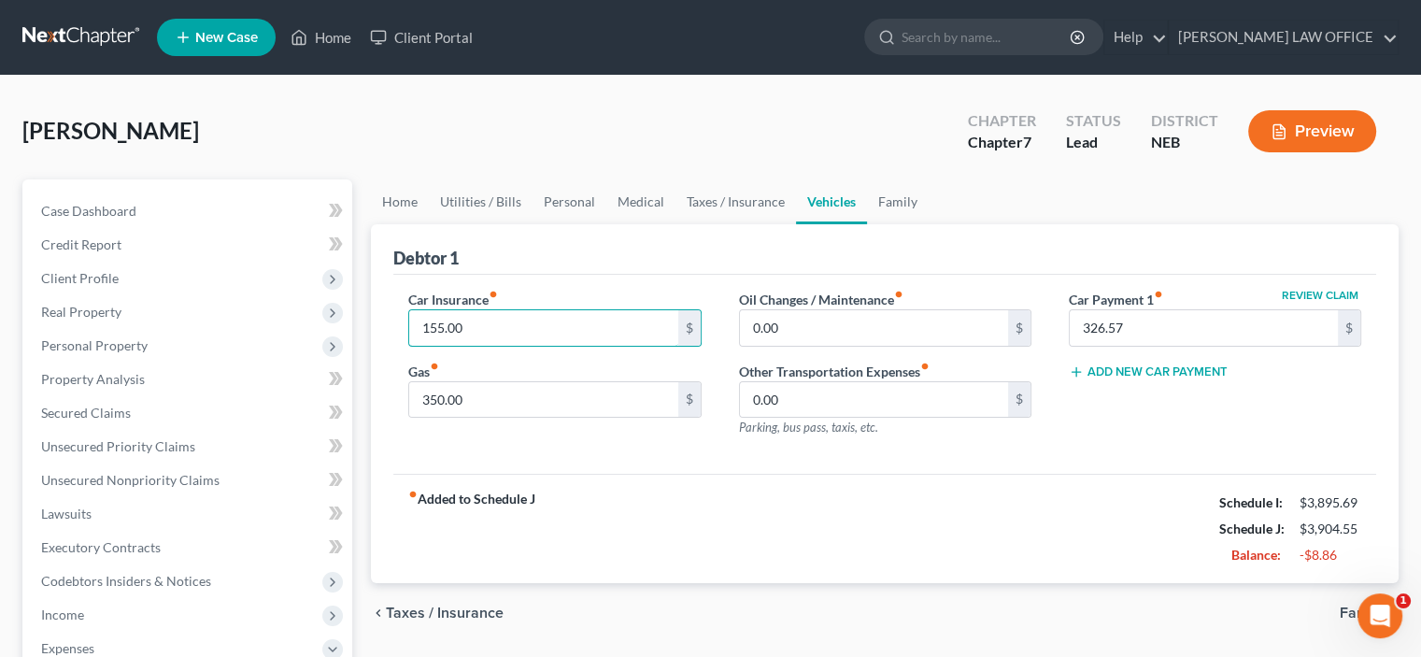
type input "155.00"
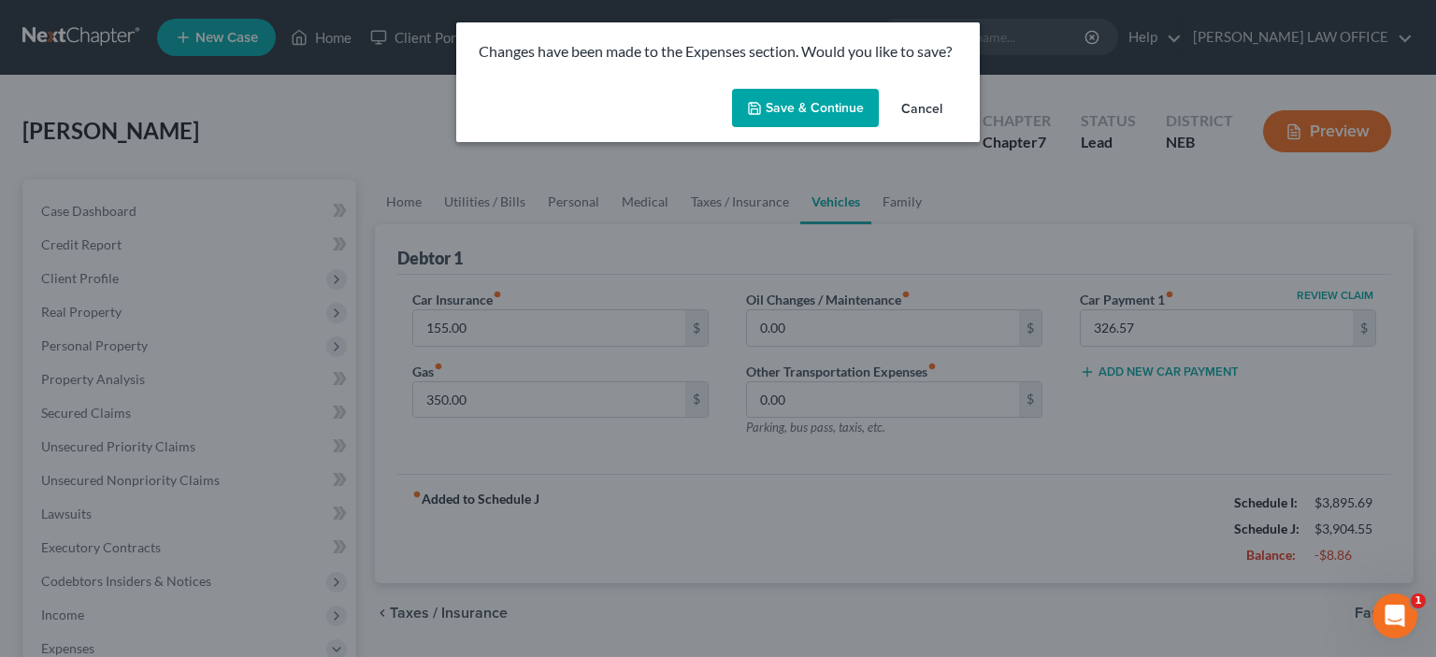
click at [813, 108] on button "Save & Continue" at bounding box center [805, 108] width 147 height 39
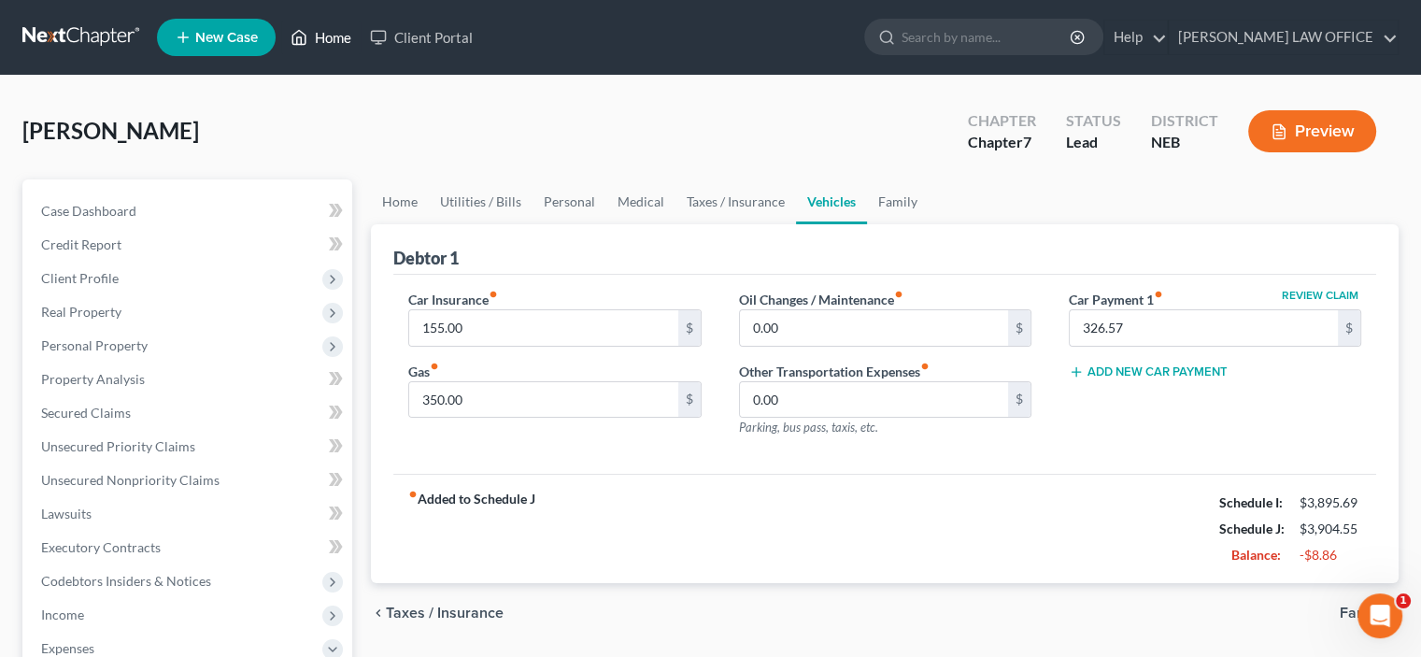
click at [340, 43] on link "Home" at bounding box center [320, 38] width 79 height 34
